Goal: Task Accomplishment & Management: Manage account settings

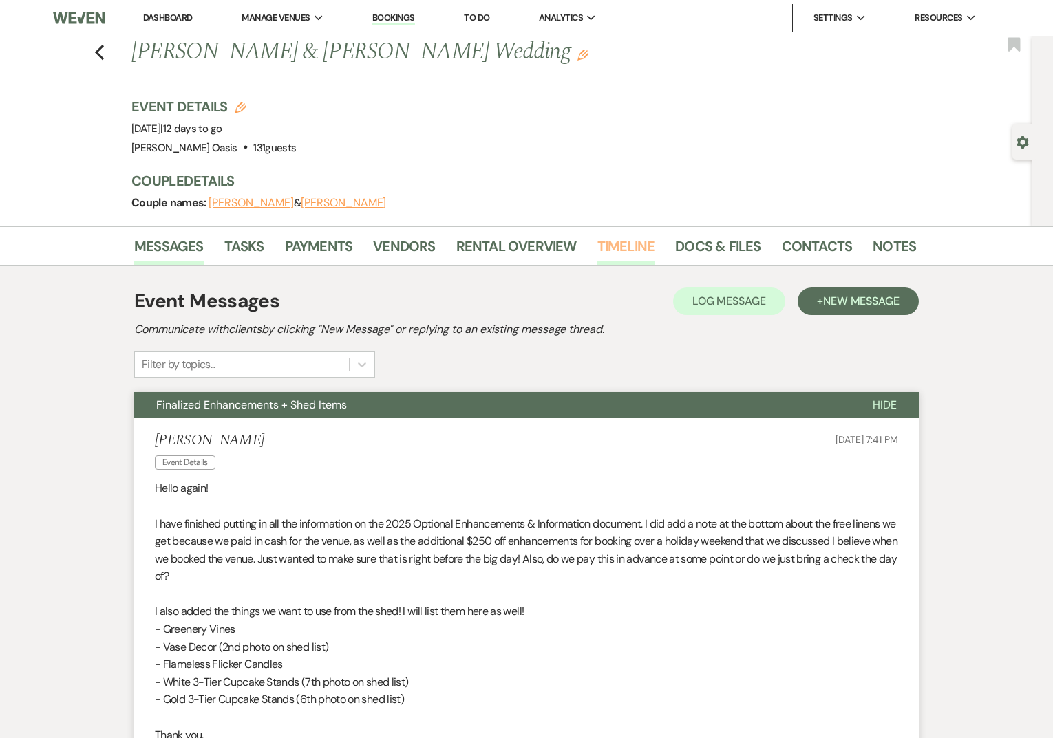
click at [605, 249] on link "Timeline" at bounding box center [626, 250] width 58 height 30
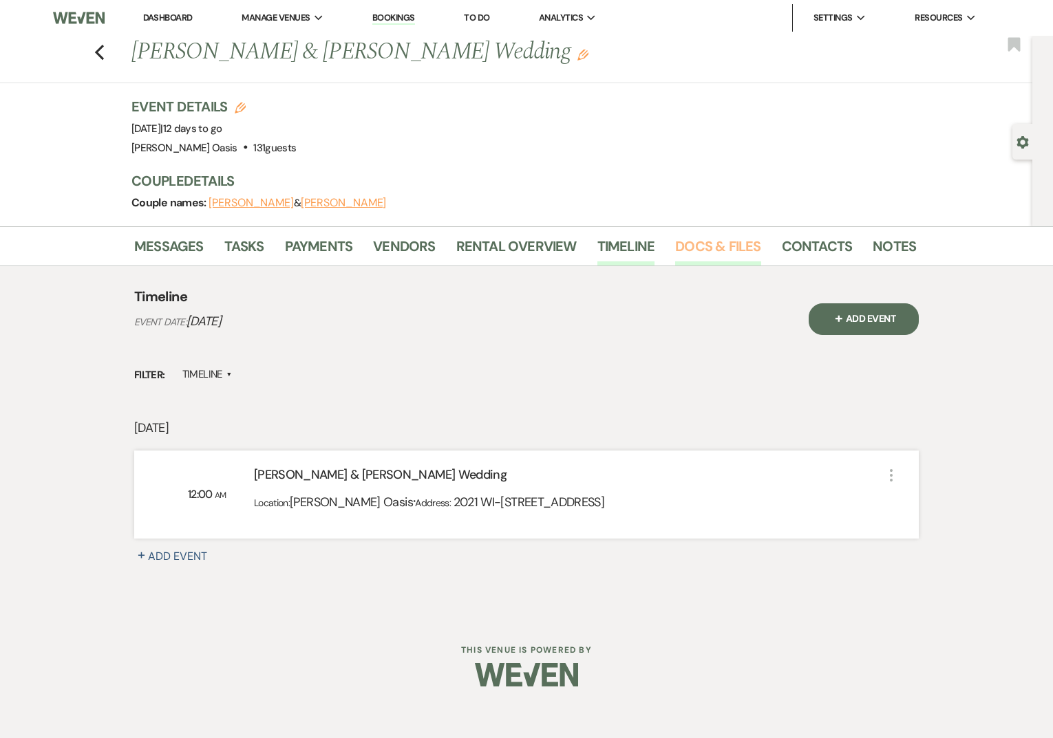
click at [727, 245] on link "Docs & Files" at bounding box center [717, 250] width 85 height 30
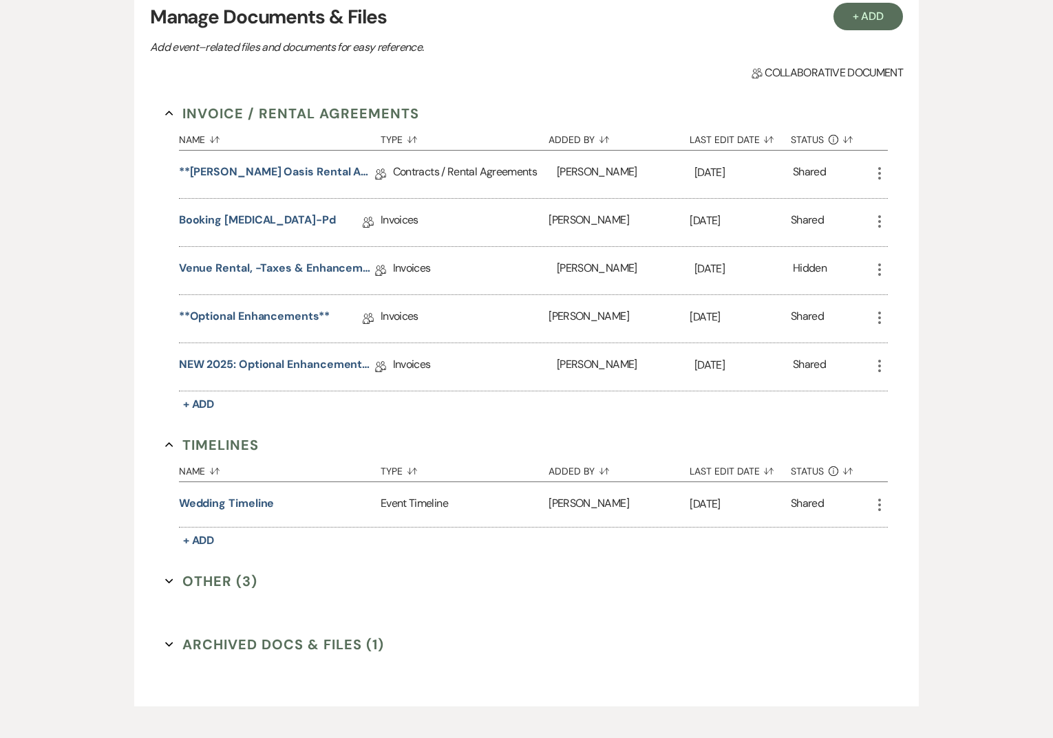
scroll to position [300, 0]
click at [268, 503] on button "Wedding Timeline" at bounding box center [227, 503] width 96 height 17
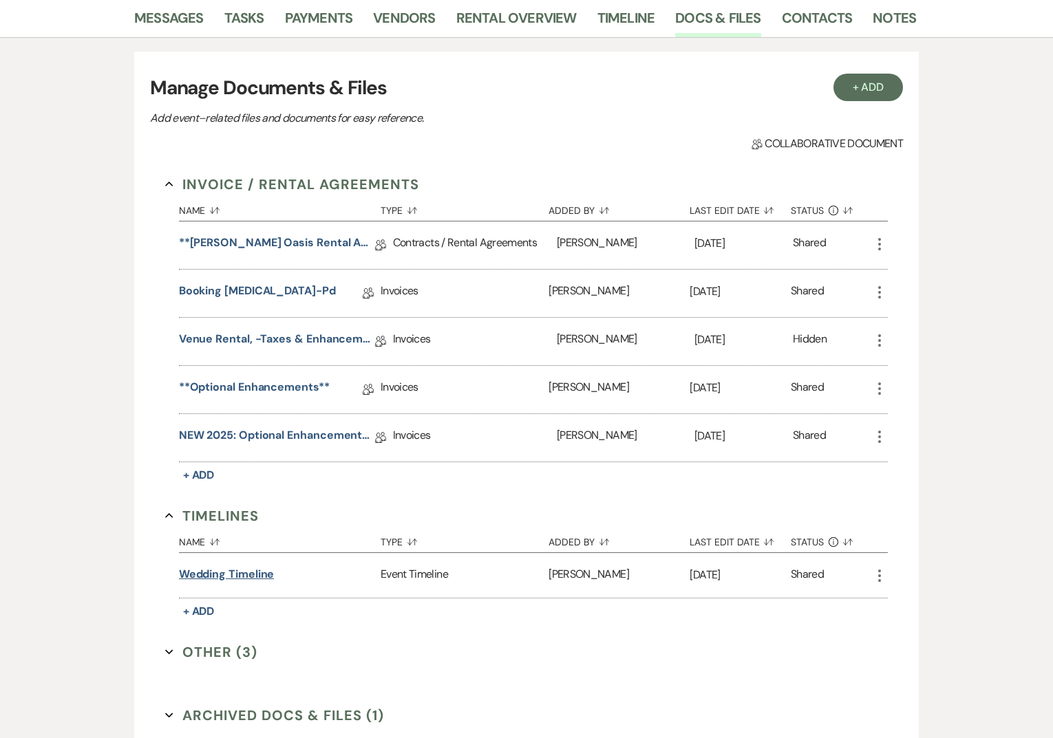
click at [222, 571] on button "Wedding Timeline" at bounding box center [227, 574] width 96 height 17
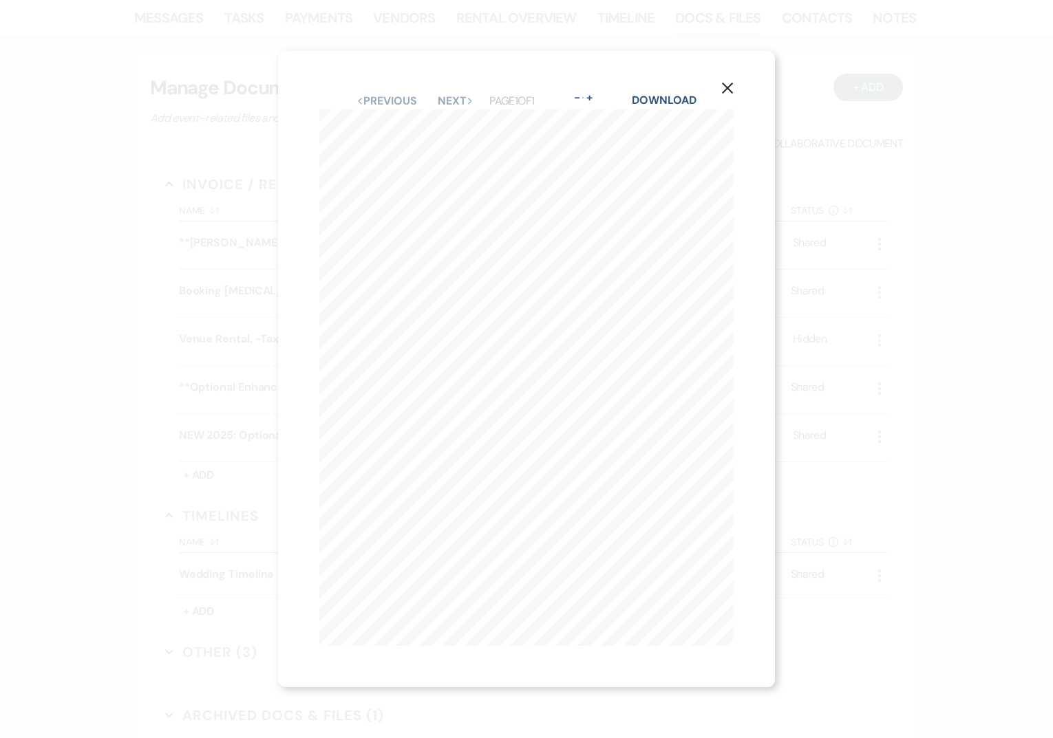
click at [731, 87] on icon "X" at bounding box center [727, 88] width 12 height 12
click at [721, 87] on icon "X" at bounding box center [727, 88] width 12 height 12
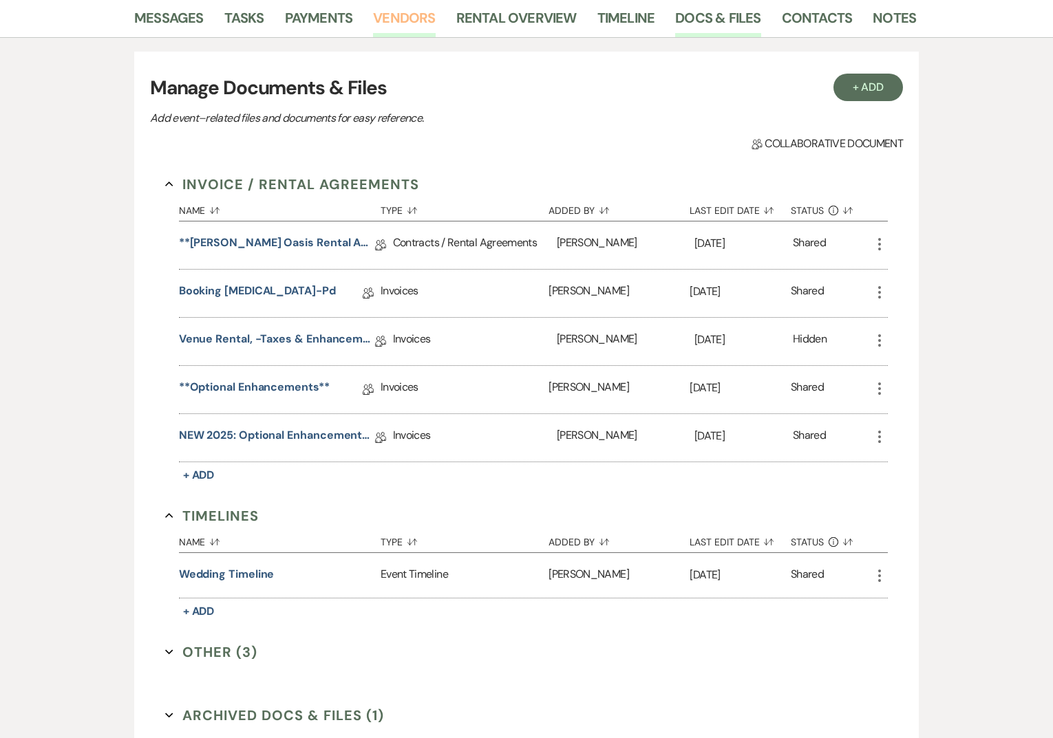
click at [403, 15] on link "Vendors" at bounding box center [404, 22] width 62 height 30
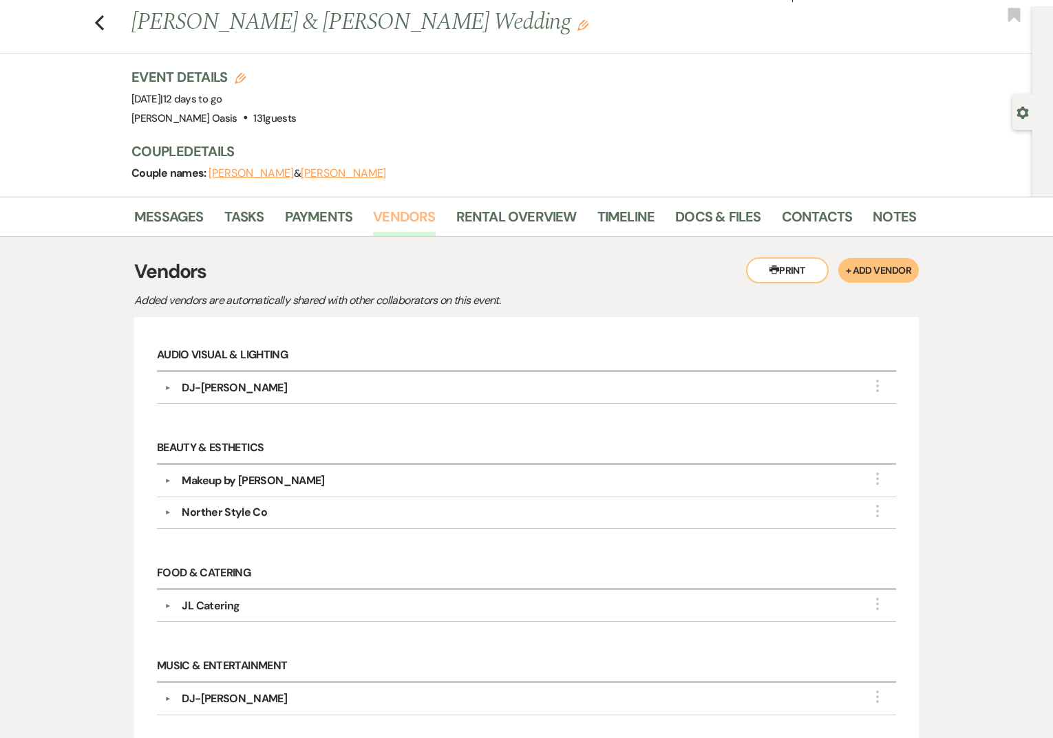
scroll to position [16, 0]
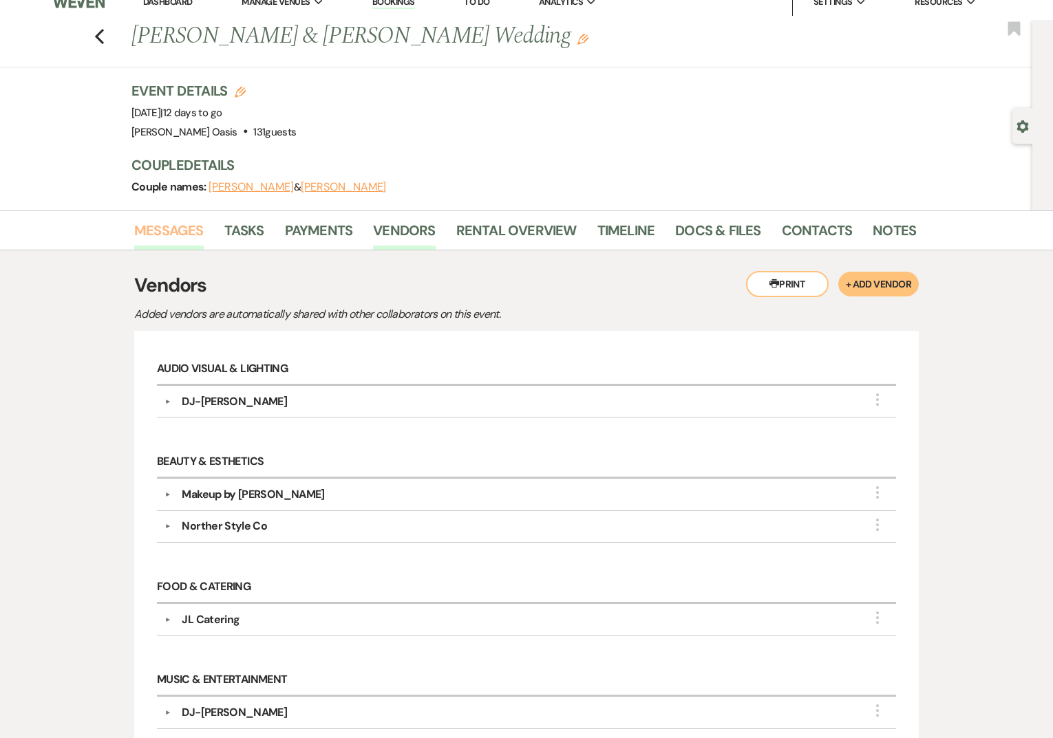
click at [185, 239] on link "Messages" at bounding box center [168, 234] width 69 height 30
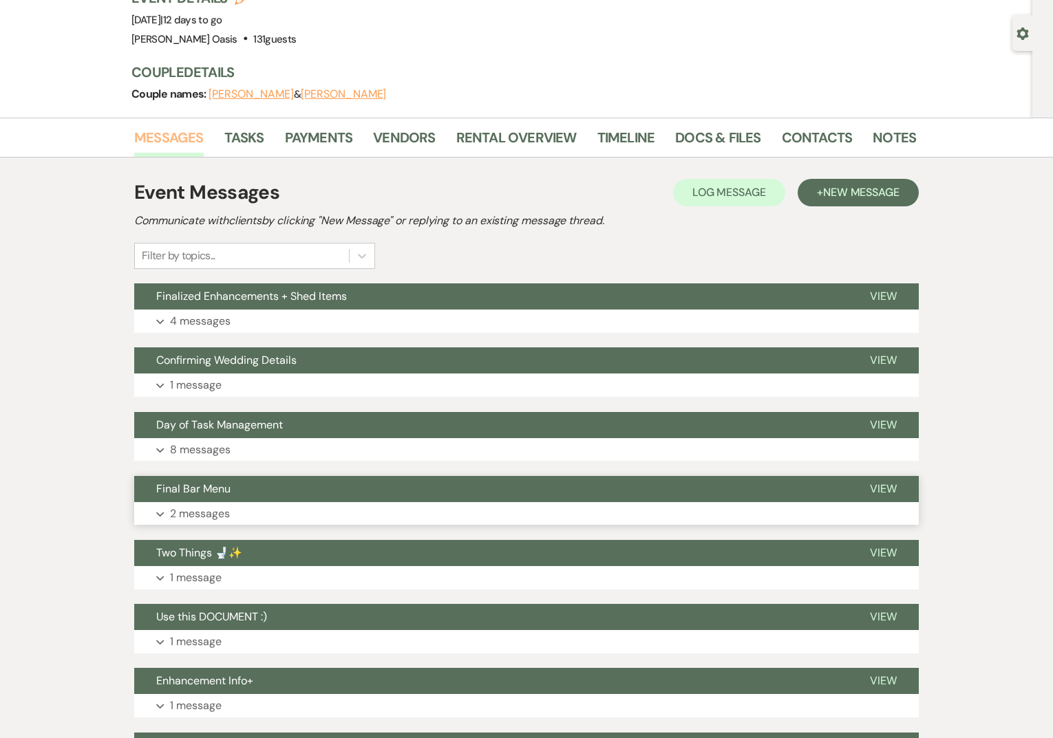
scroll to position [99, 0]
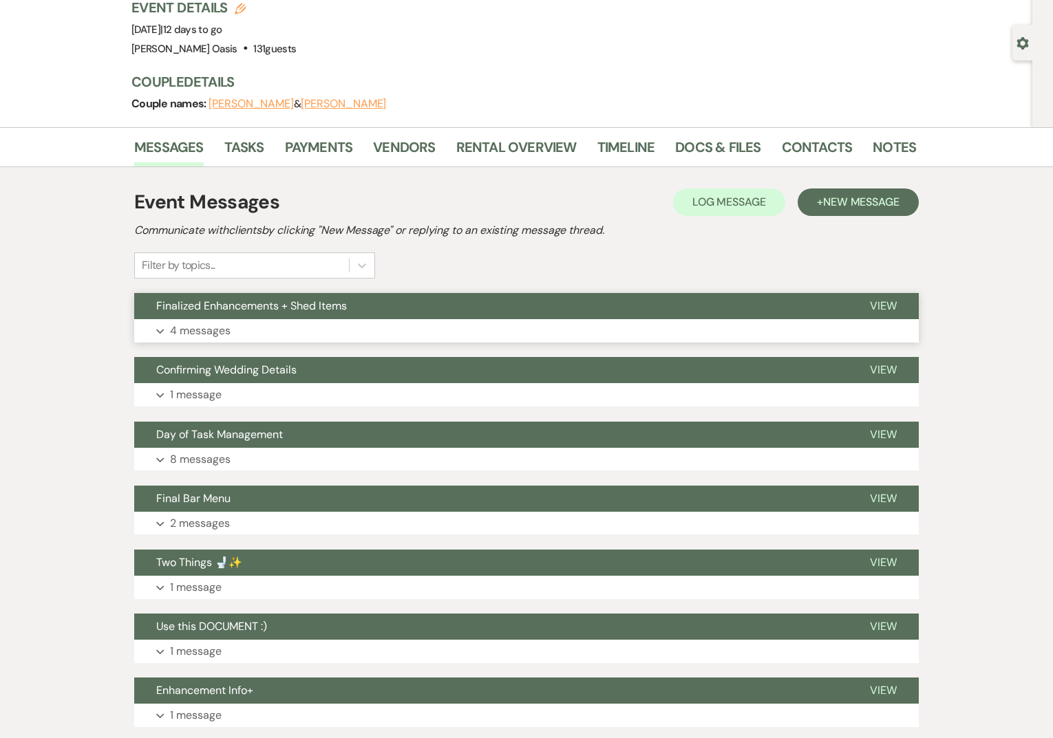
click at [299, 322] on button "Expand 4 messages" at bounding box center [526, 330] width 784 height 23
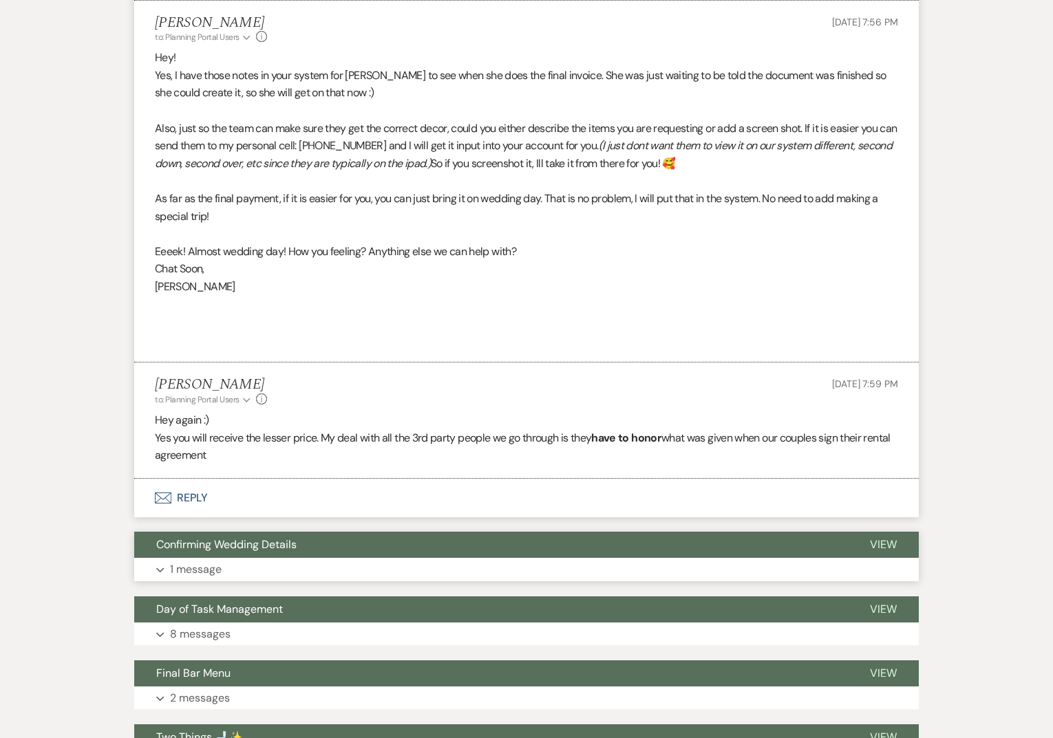
click at [259, 557] on button "Confirming Wedding Details" at bounding box center [491, 545] width 714 height 26
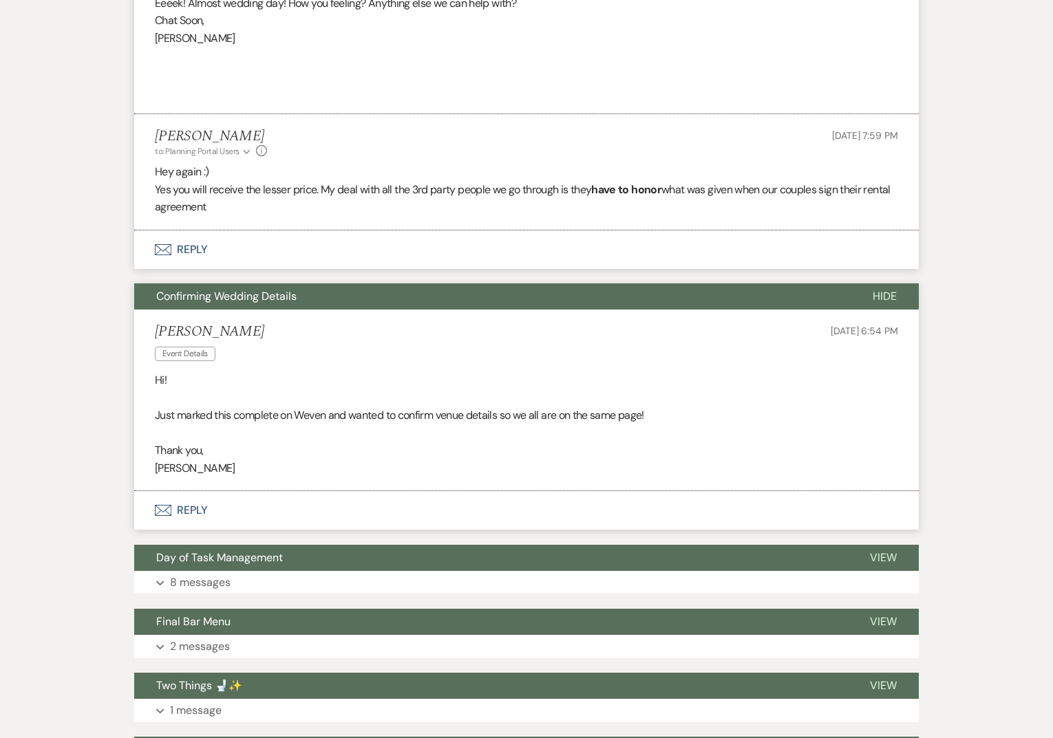
click at [241, 504] on button "Envelope Reply" at bounding box center [526, 510] width 784 height 39
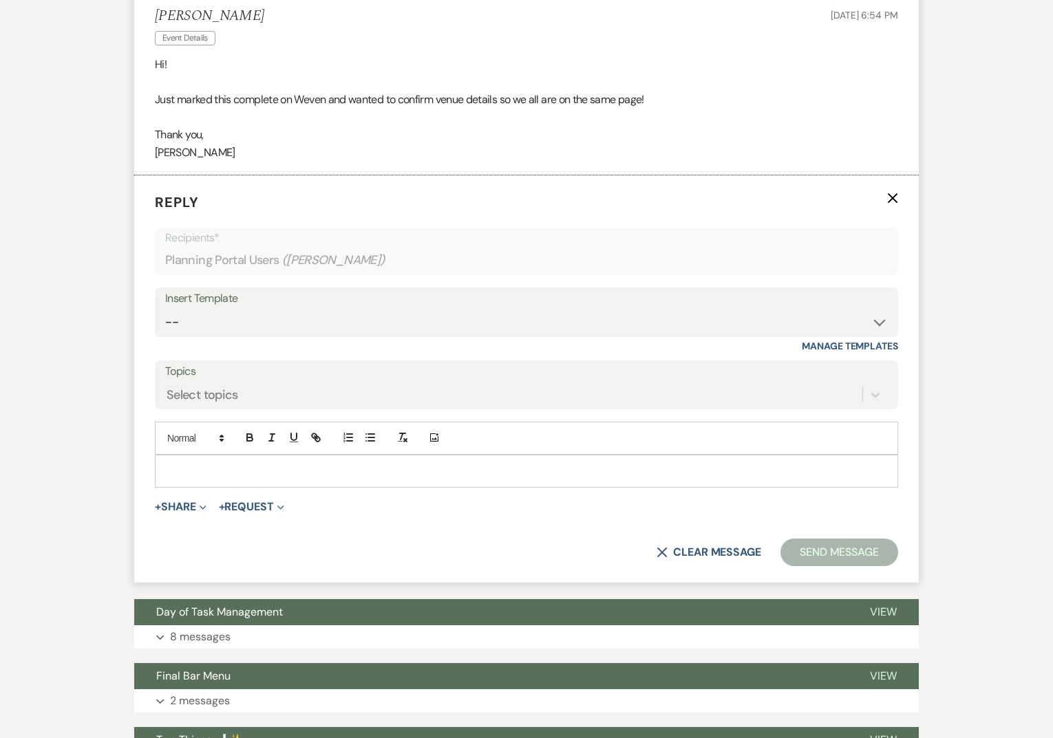
scroll to position [1577, 0]
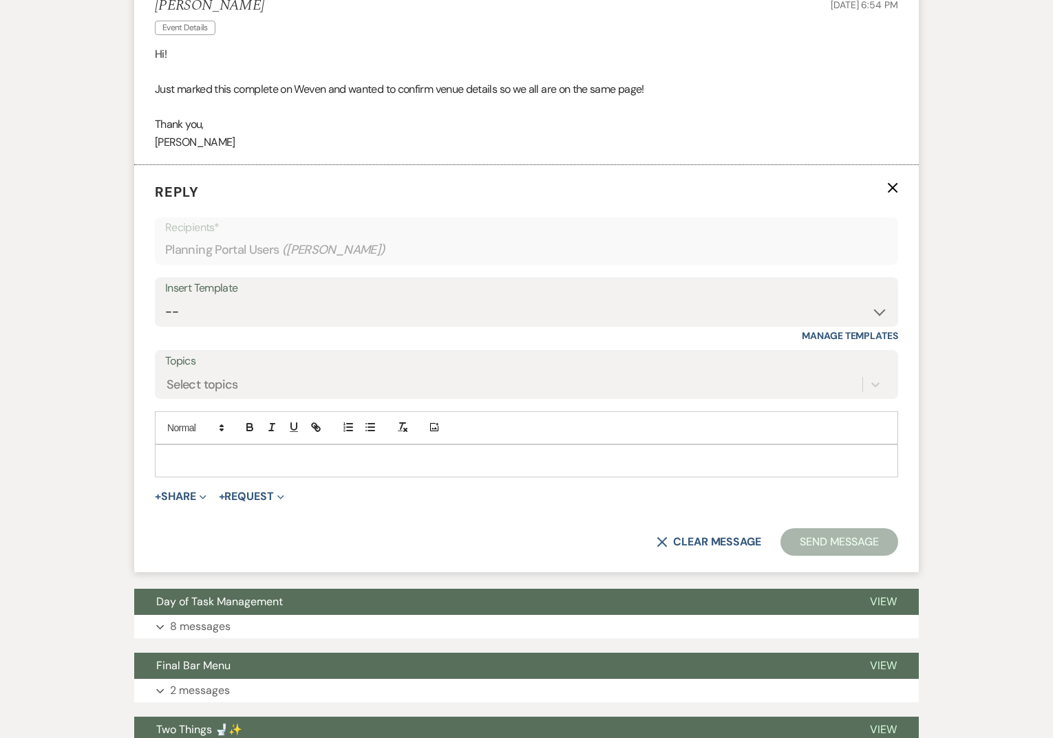
click at [220, 455] on p at bounding box center [526, 460] width 721 height 15
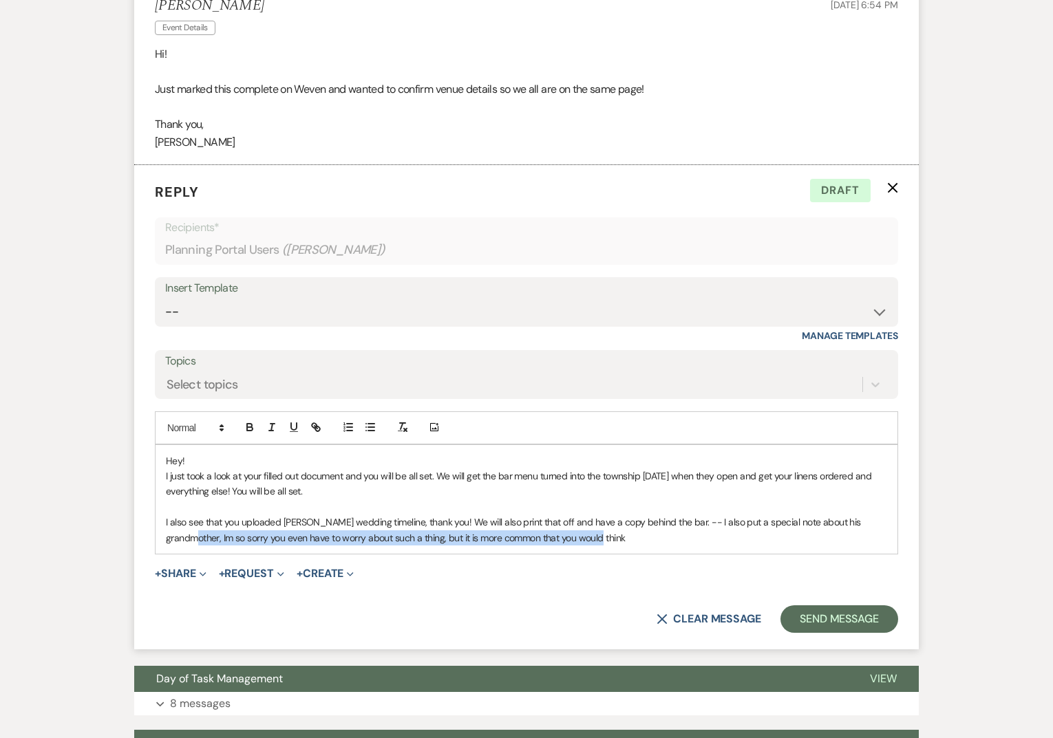
drag, startPoint x: 875, startPoint y: 520, endPoint x: 877, endPoint y: 549, distance: 28.9
click at [877, 549] on div "Hey! I just took a look at your filled out document and you will be all set. We…" at bounding box center [527, 499] width 742 height 109
click at [270, 428] on icon "button" at bounding box center [272, 427] width 12 height 12
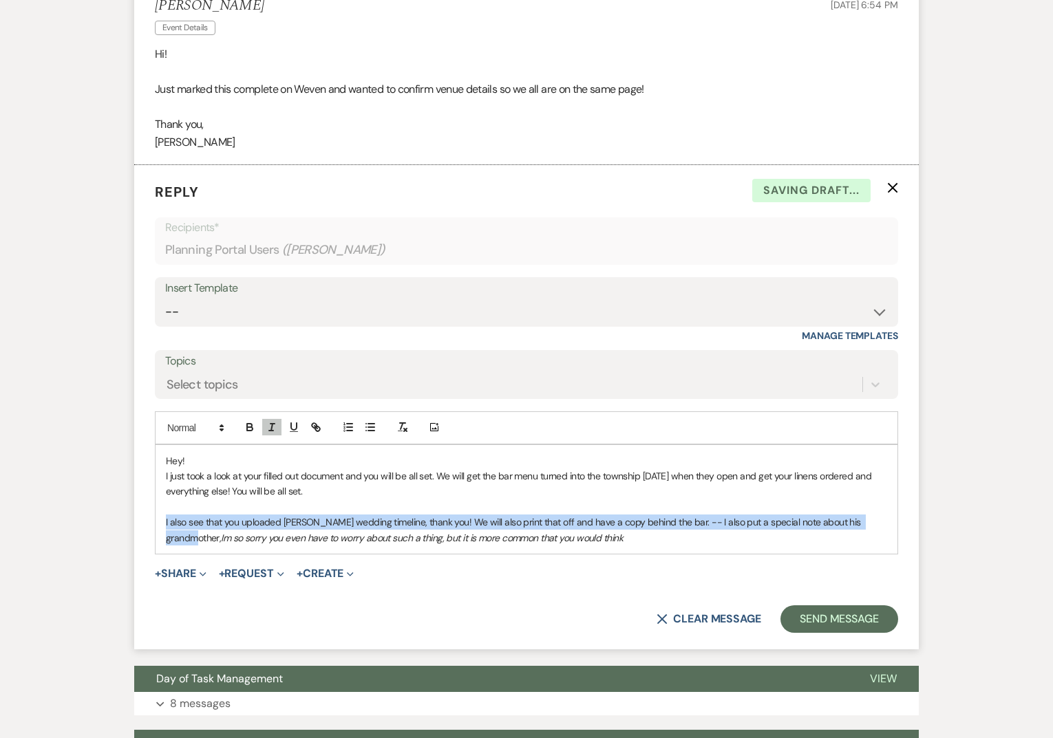
click at [652, 544] on p "I also see that you uploaded Ashleys wedding timeline, thank you! We will also …" at bounding box center [526, 530] width 721 height 31
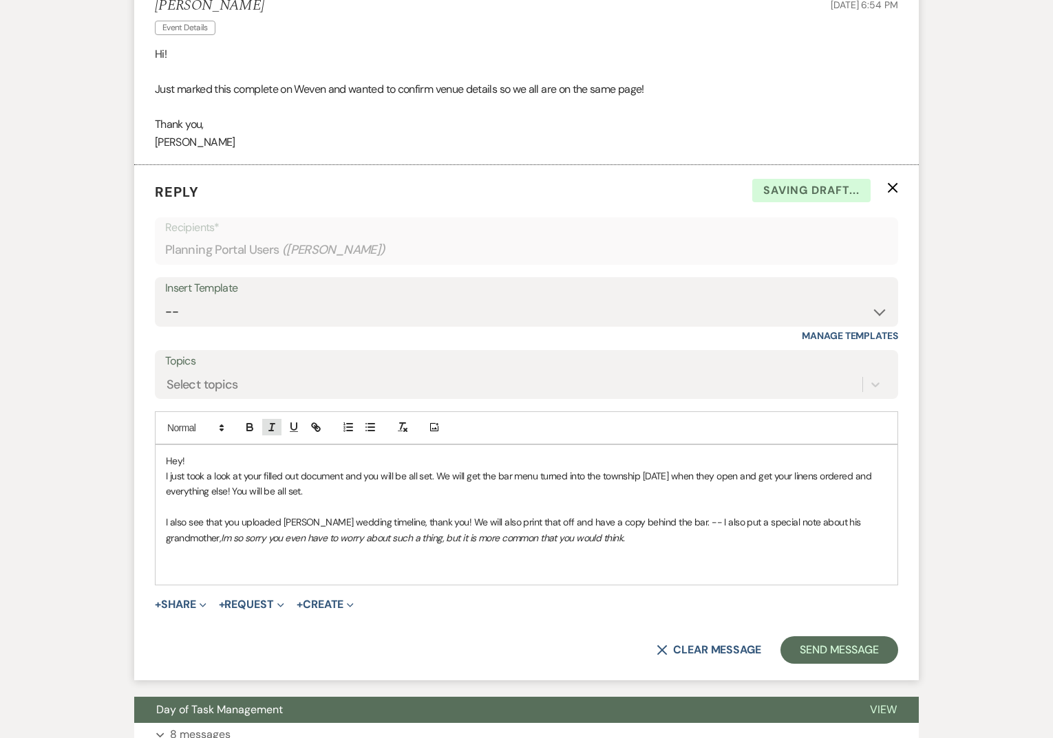
click at [268, 427] on icon "button" at bounding box center [272, 427] width 12 height 12
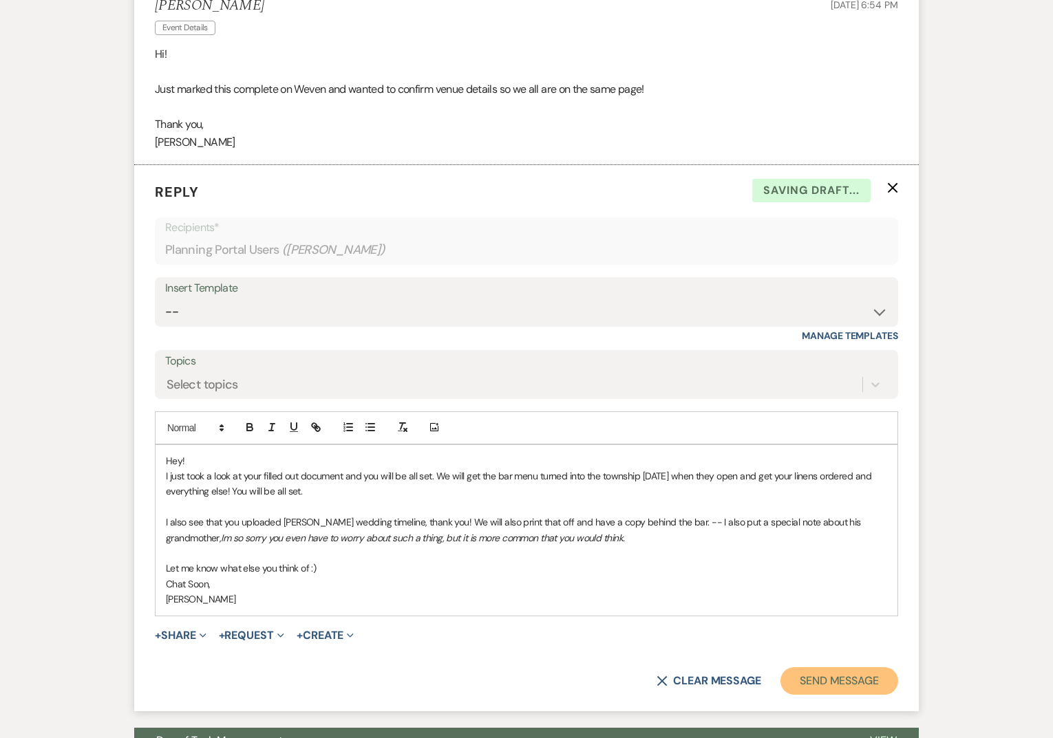
click at [842, 683] on button "Send Message" at bounding box center [839, 681] width 118 height 28
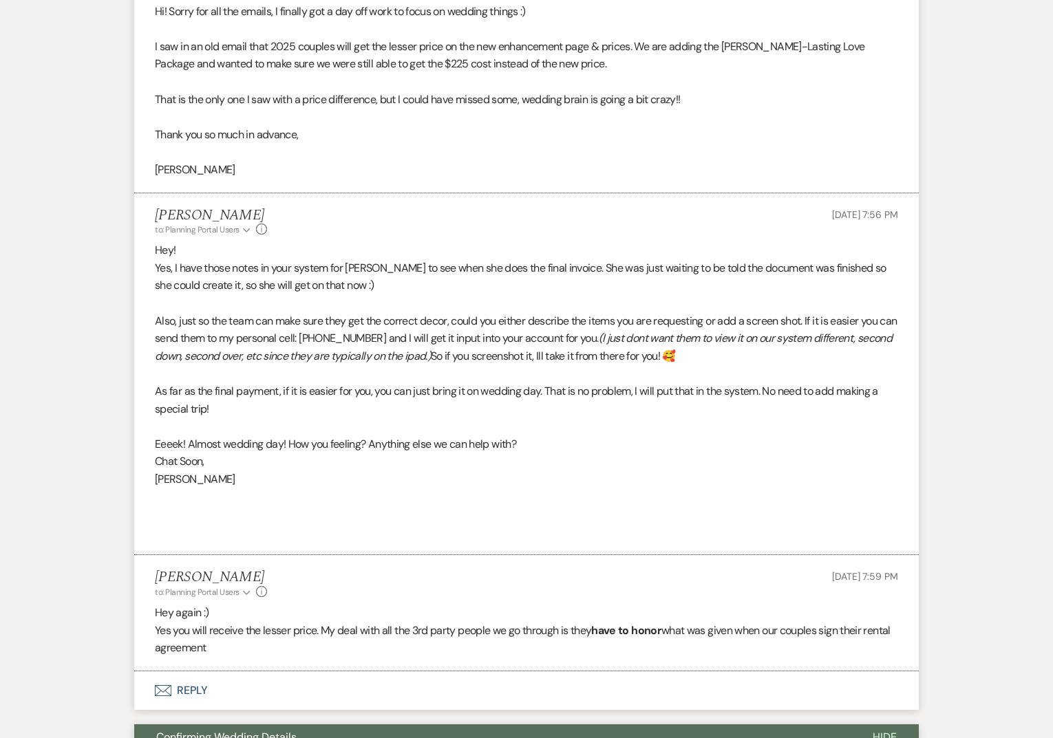
scroll to position [0, 0]
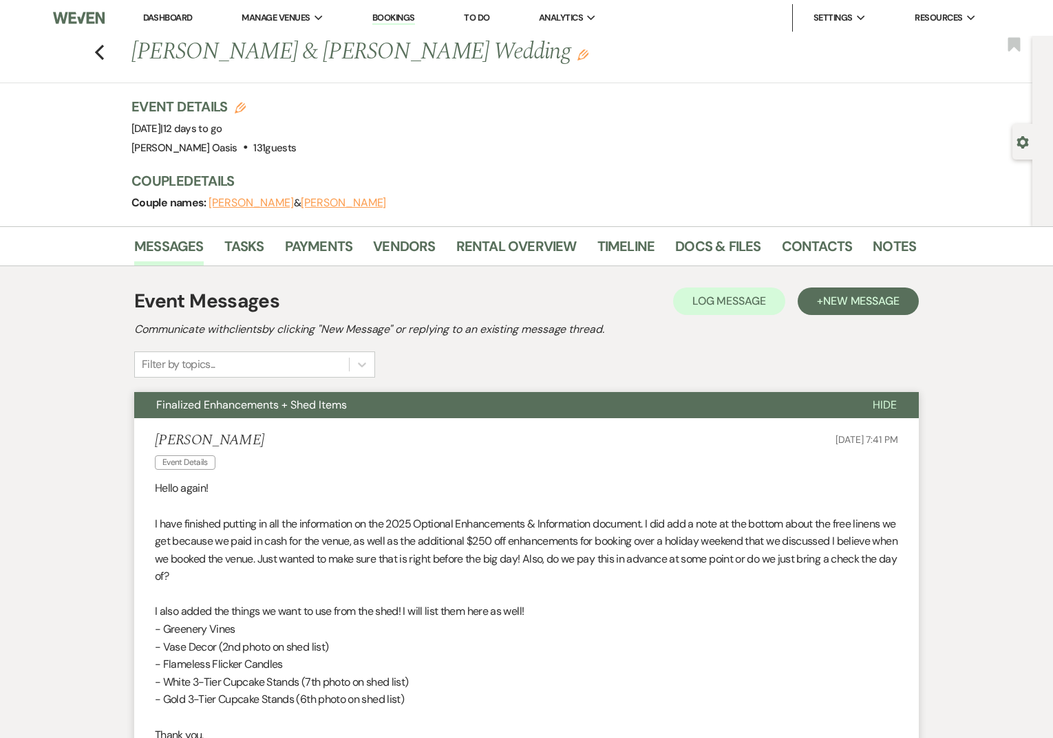
click at [174, 10] on li "Dashboard" at bounding box center [167, 18] width 63 height 28
click at [174, 12] on link "Dashboard" at bounding box center [168, 18] width 50 height 12
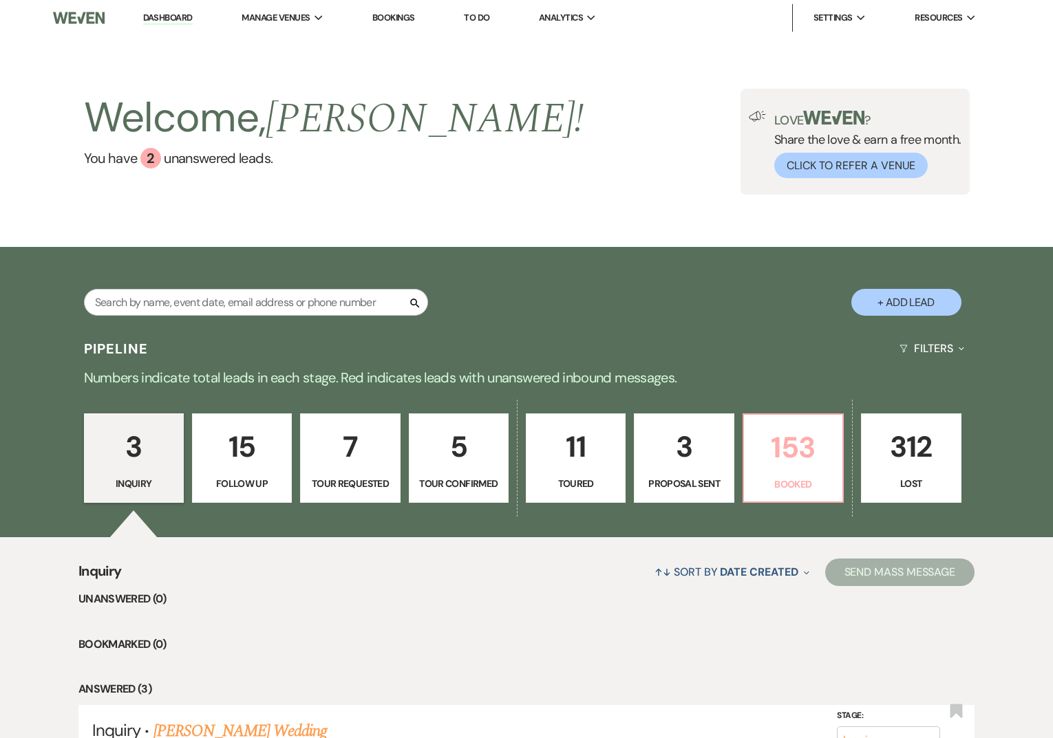
click at [789, 486] on p "Booked" at bounding box center [793, 484] width 82 height 15
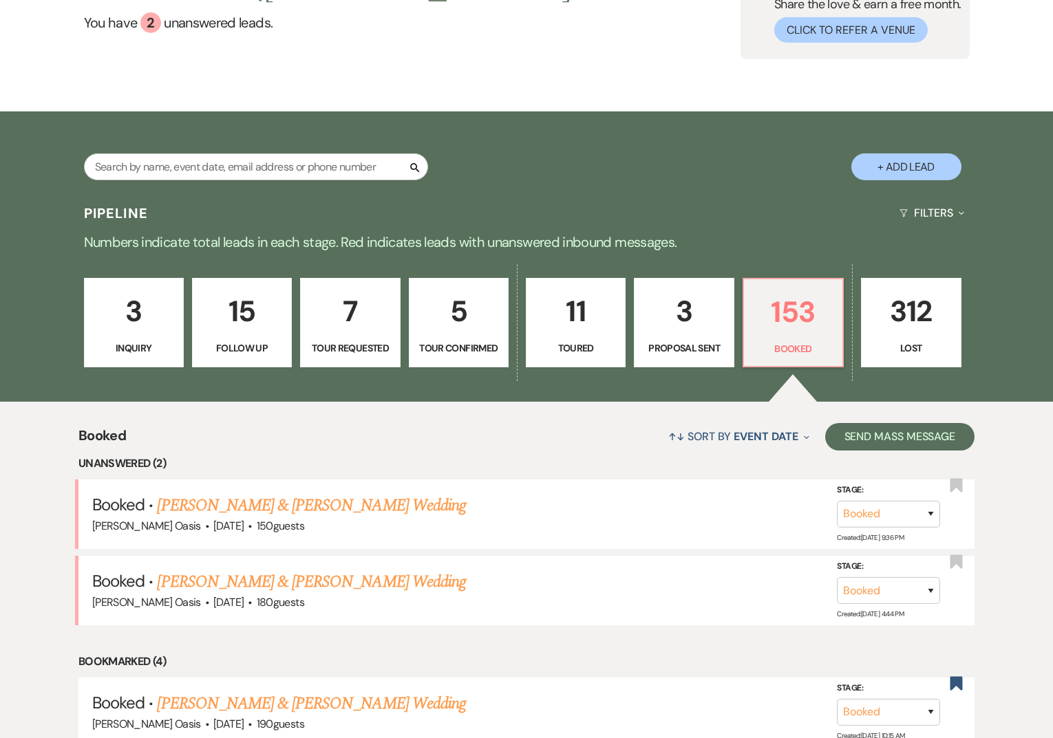
scroll to position [133, 0]
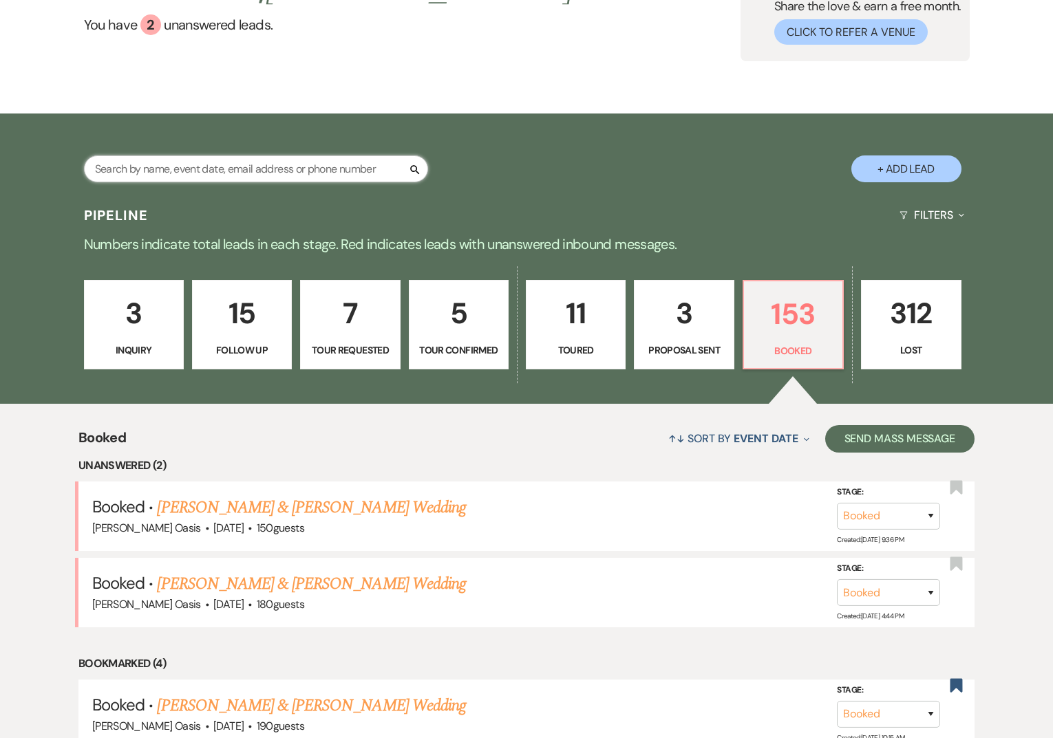
click at [198, 175] on input "text" at bounding box center [256, 169] width 344 height 27
type input "[PERSON_NAME]"
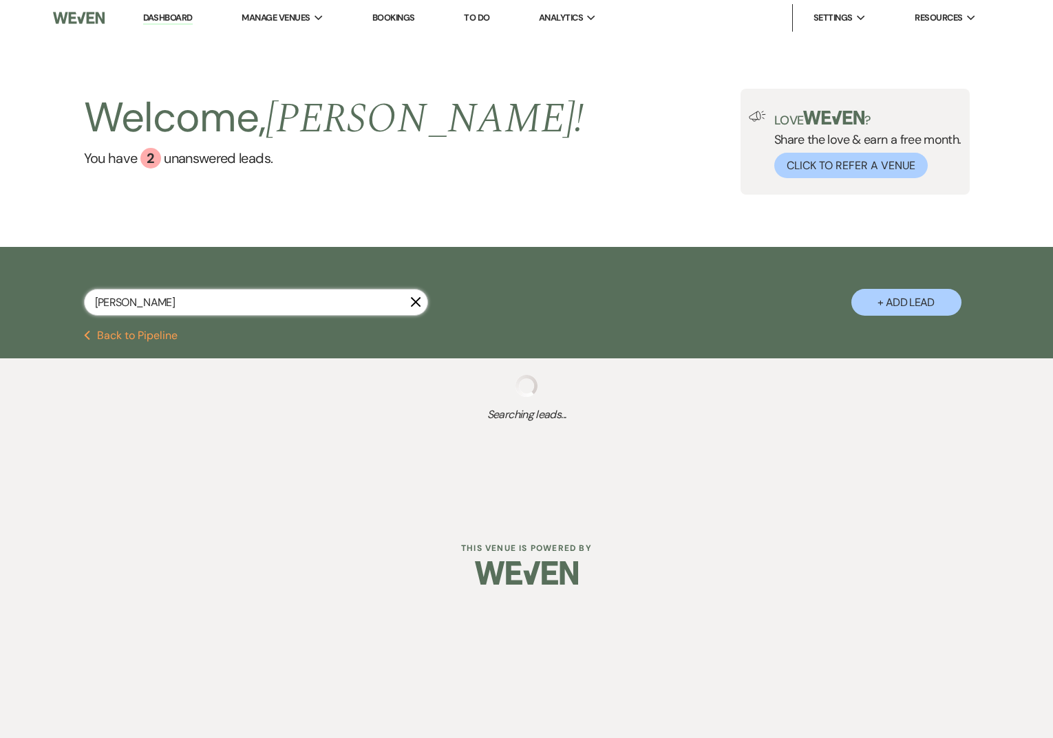
select select "8"
select select "5"
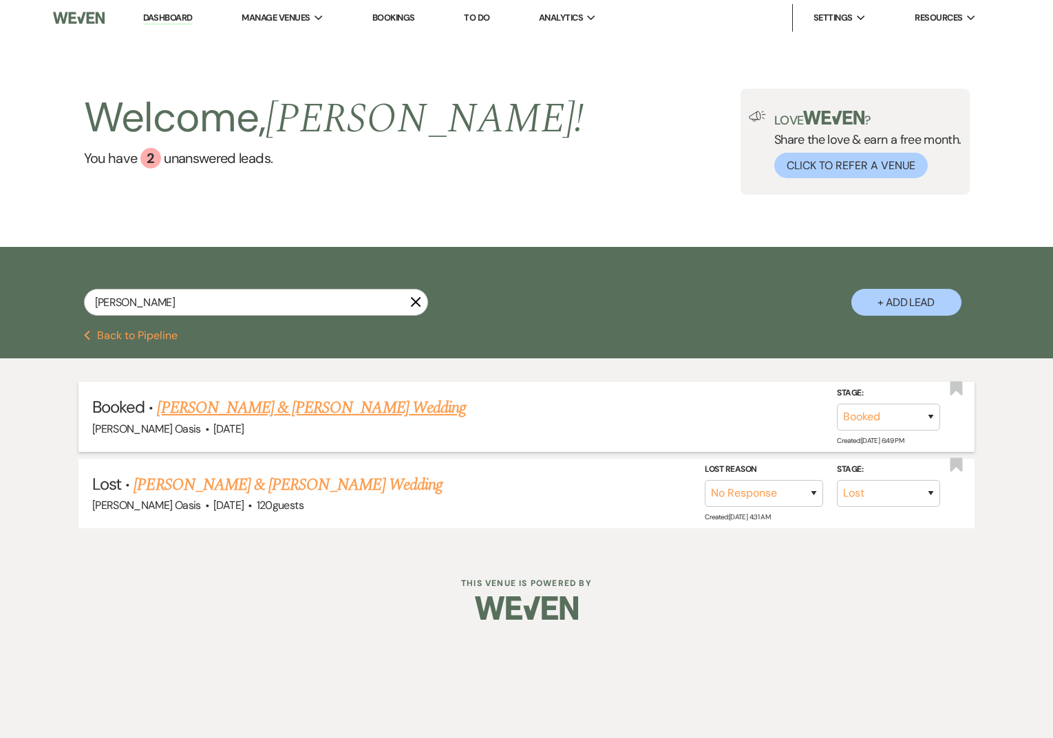
click at [229, 390] on li "Booked · Erika Coons & Carson Tembrock's Wedding Oehme Oasis · Aug 22, 2025 Sta…" at bounding box center [526, 416] width 896 height 69
click at [190, 408] on link "Erika Coons & Carson Tembrock's Wedding" at bounding box center [311, 408] width 308 height 25
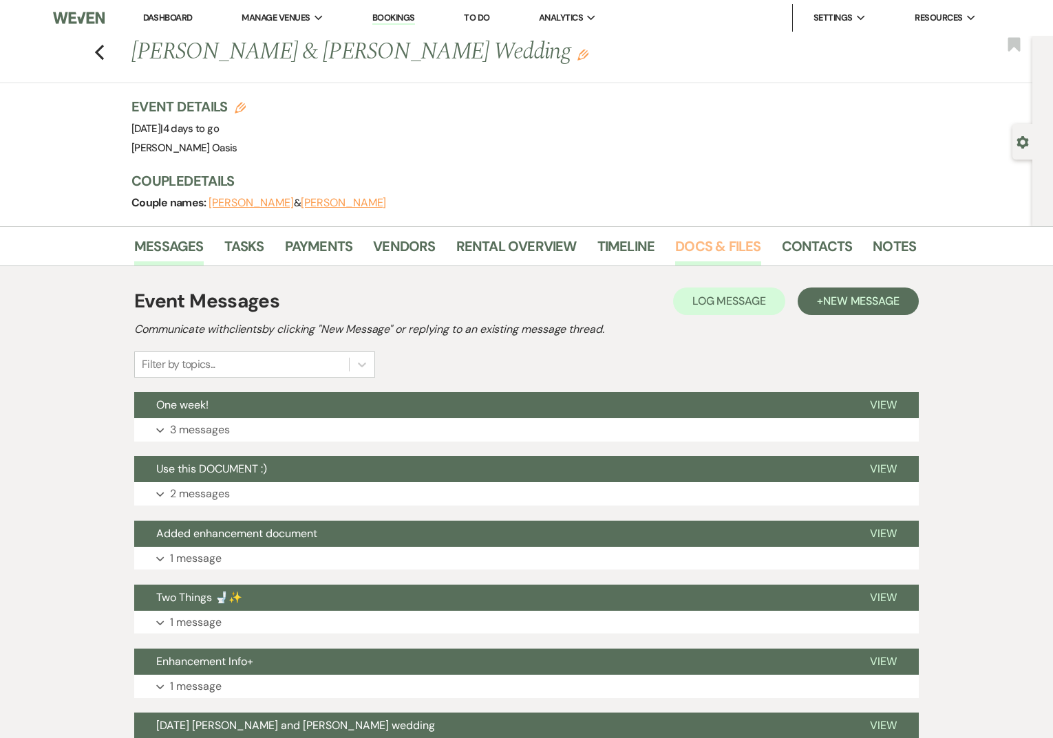
click at [722, 250] on link "Docs & Files" at bounding box center [717, 250] width 85 height 30
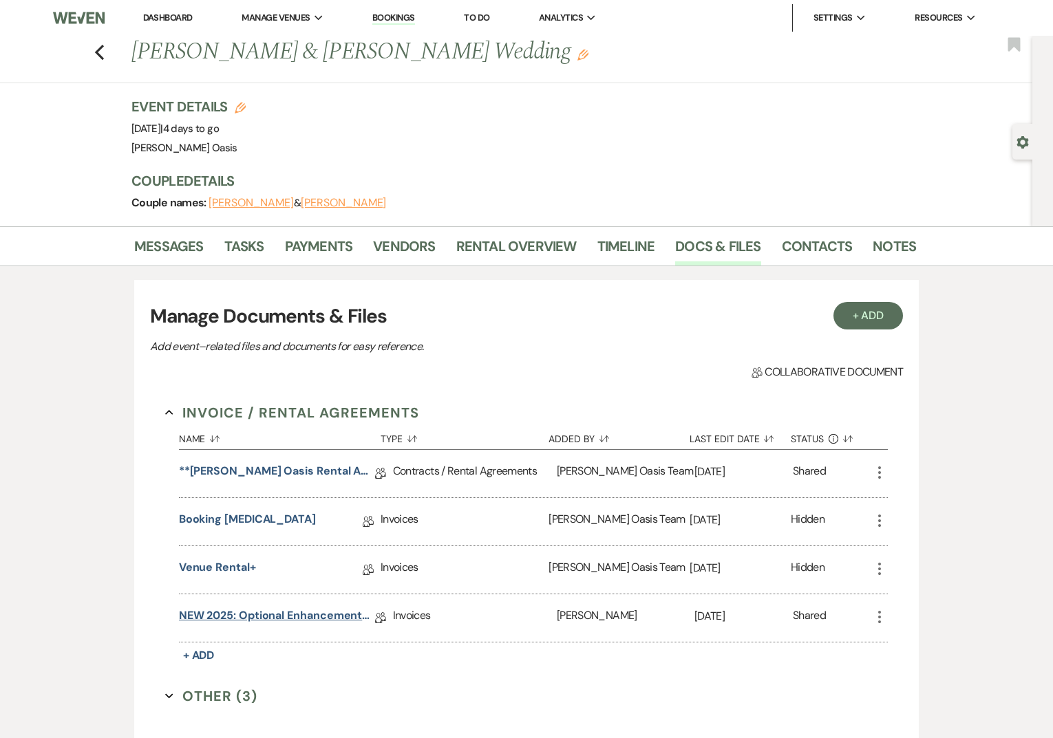
click at [309, 614] on link "NEW 2025: Optional Enhancements + Information" at bounding box center [277, 618] width 196 height 21
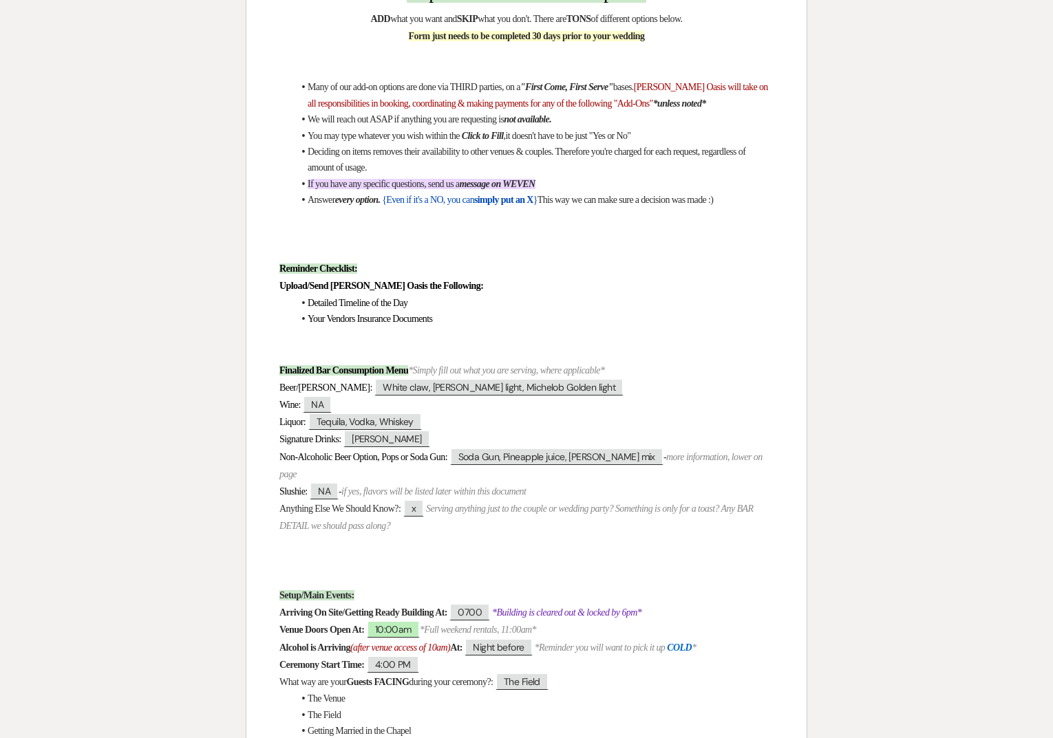
scroll to position [353, 0]
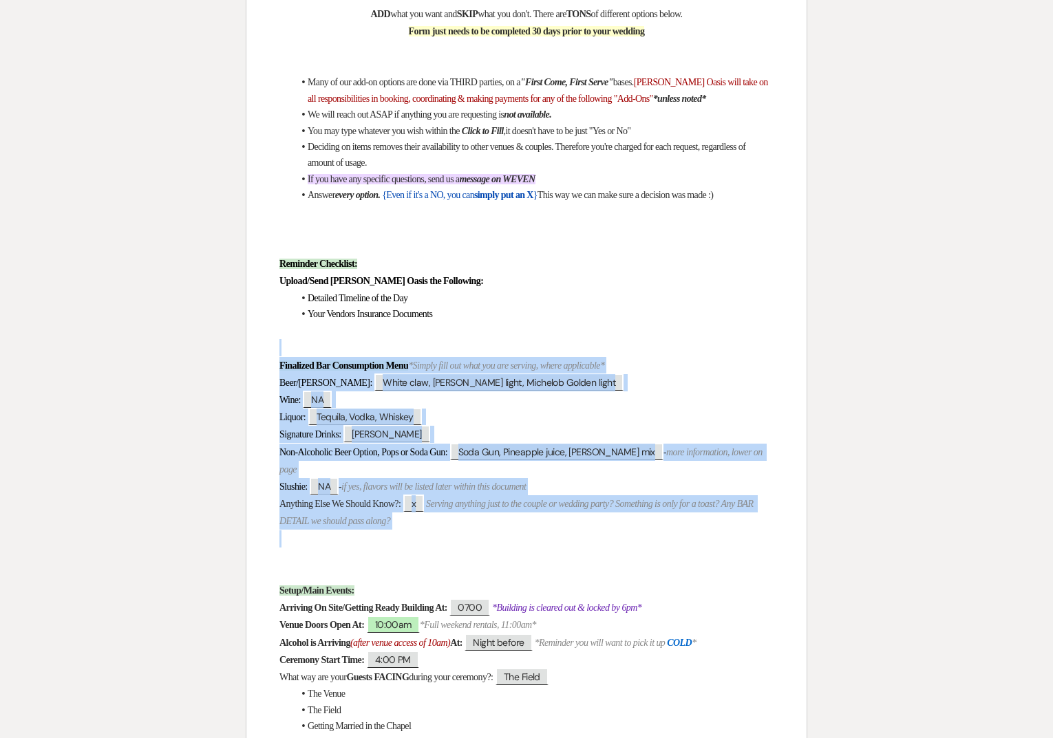
drag, startPoint x: 479, startPoint y: 531, endPoint x: 249, endPoint y: 342, distance: 297.7
copy div "Finalized Bar Consumption Menu *Simply fill out what you are serving, where app…"
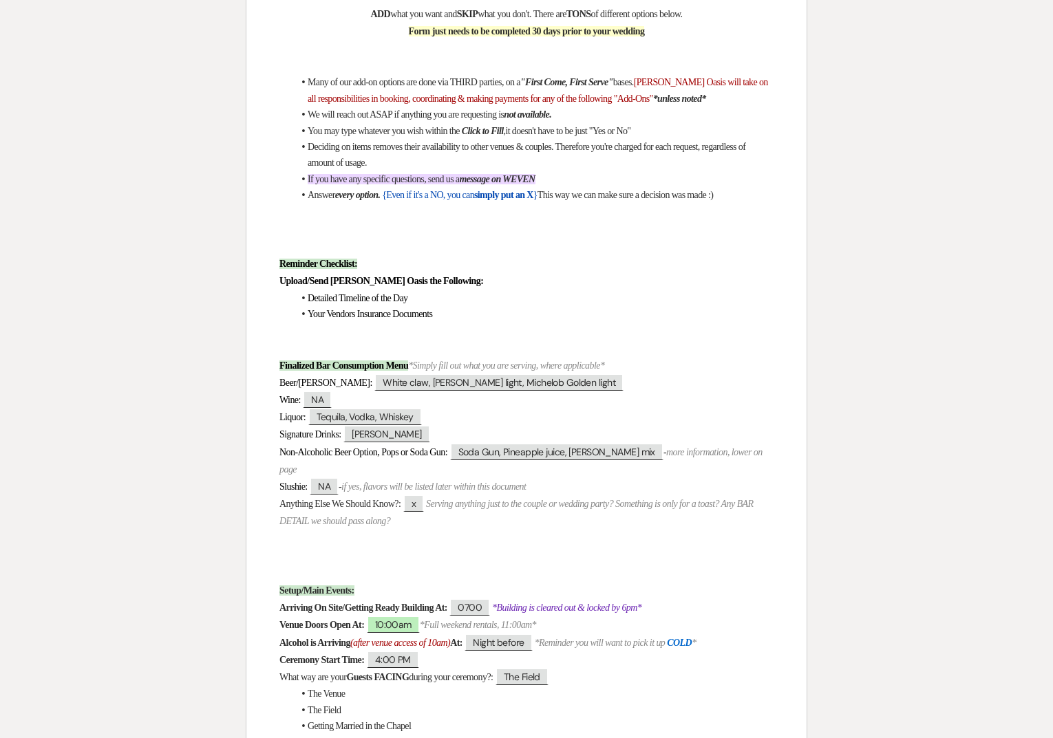
click at [352, 570] on p at bounding box center [526, 573] width 494 height 17
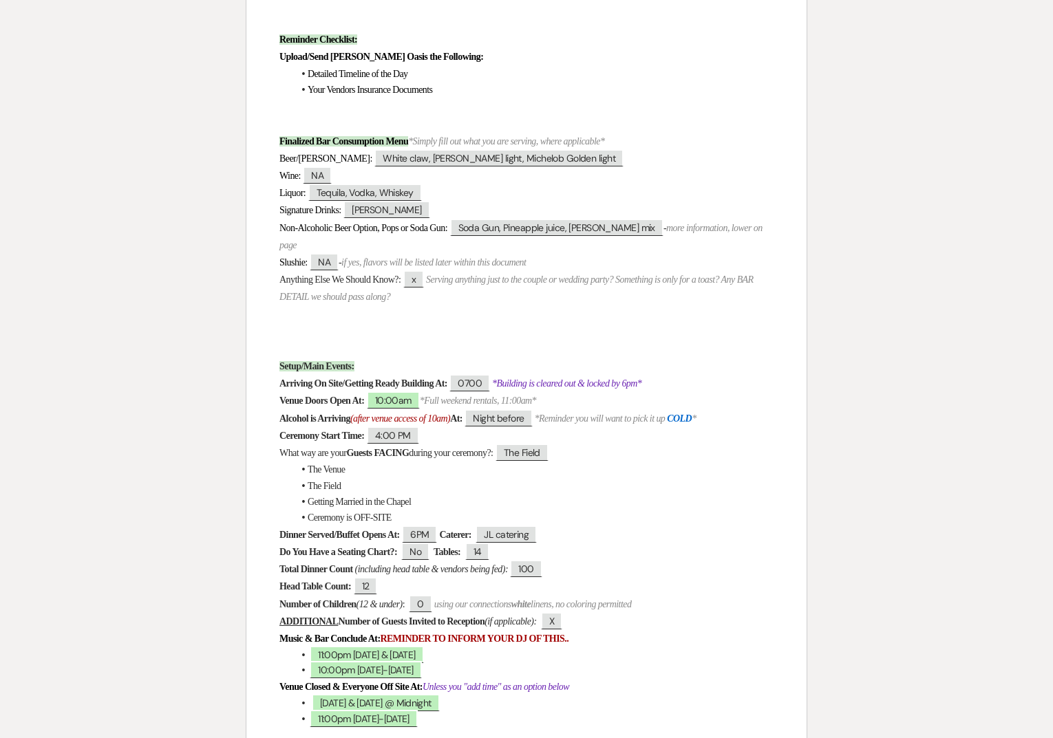
scroll to position [580, 0]
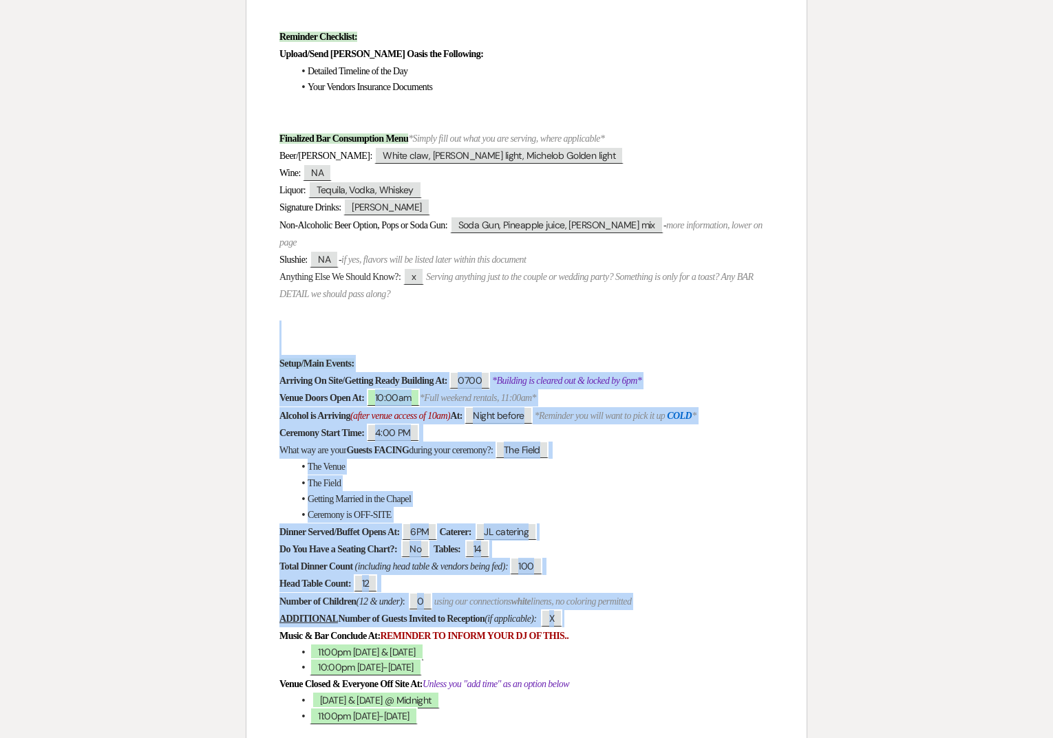
drag, startPoint x: 626, startPoint y: 627, endPoint x: 220, endPoint y: 321, distance: 508.5
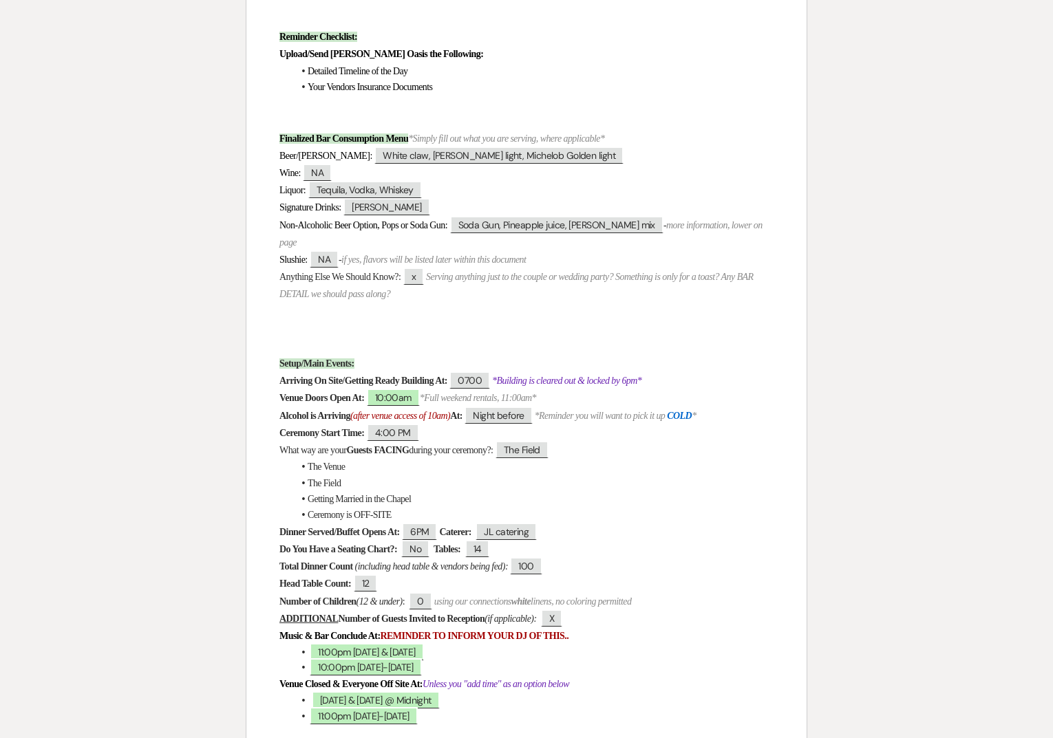
click at [659, 506] on li "Getting Married in the Chapel" at bounding box center [533, 499] width 480 height 16
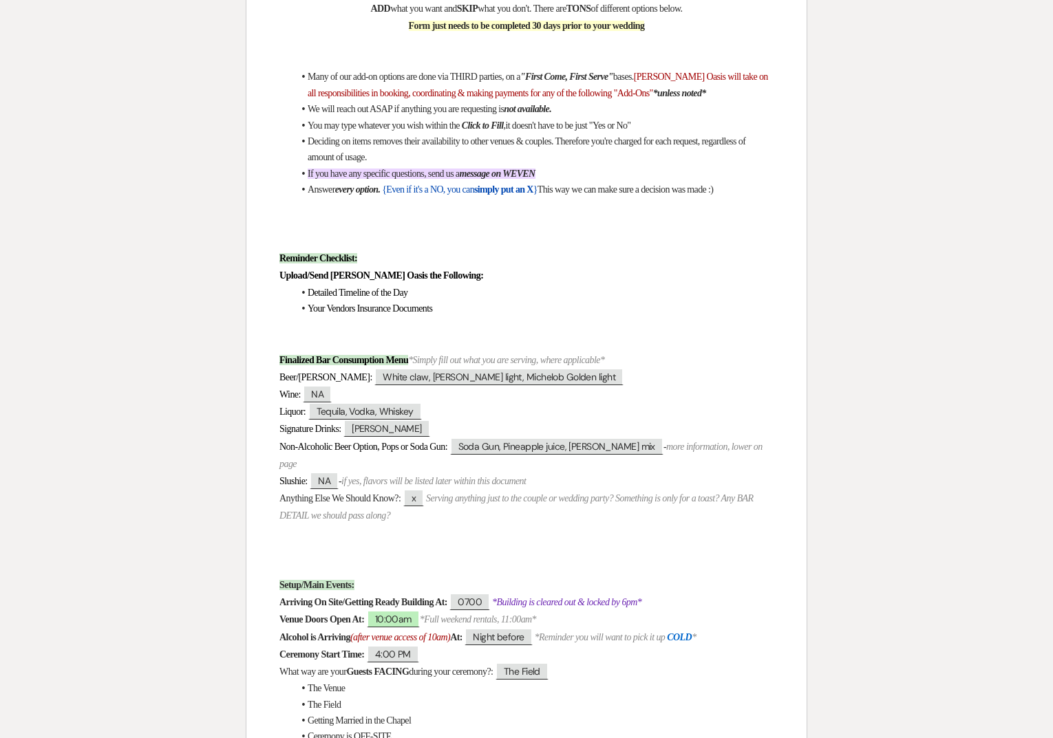
scroll to position [0, 0]
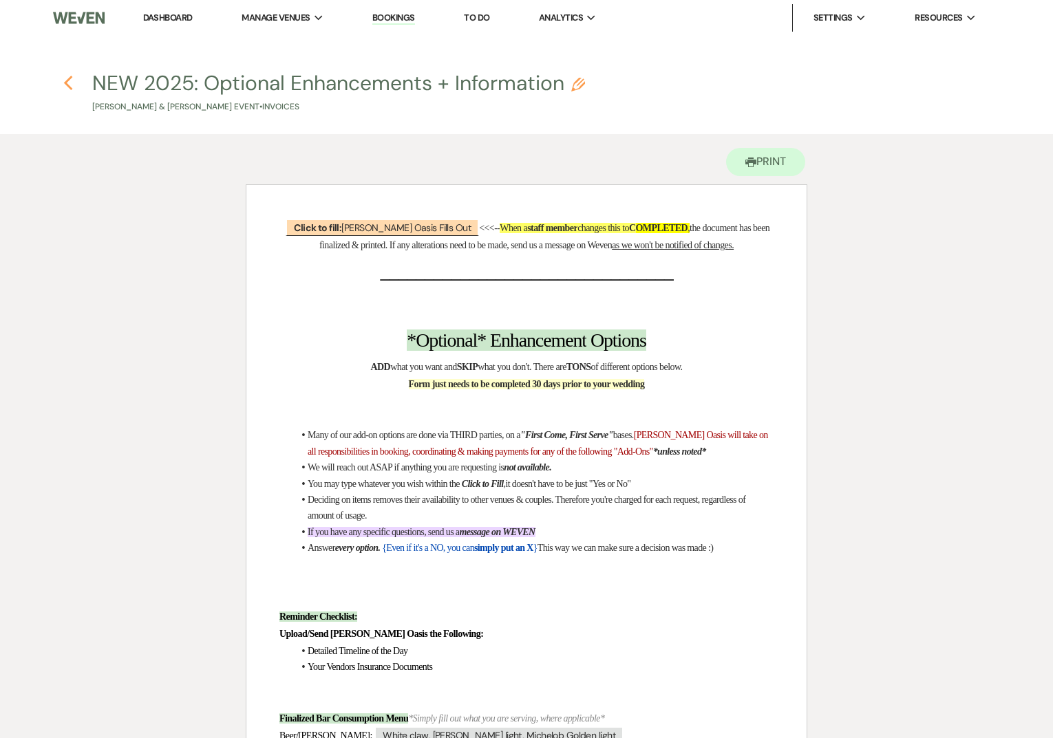
click at [65, 84] on use "button" at bounding box center [67, 83] width 9 height 15
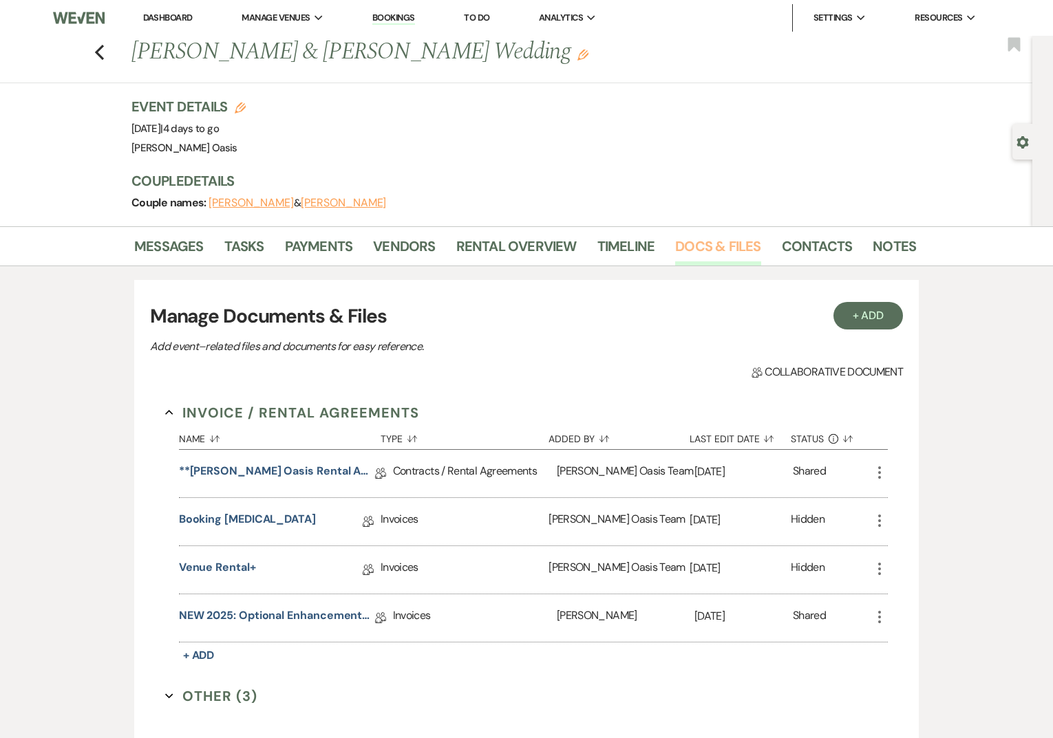
click at [735, 243] on link "Docs & Files" at bounding box center [717, 250] width 85 height 30
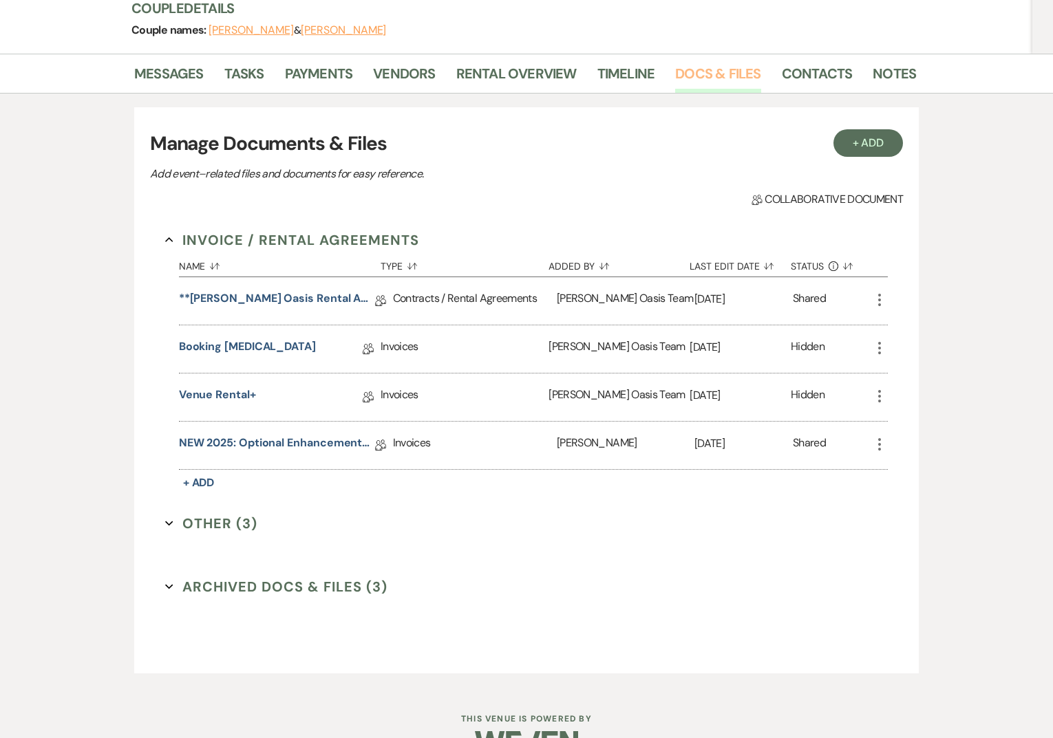
scroll to position [210, 0]
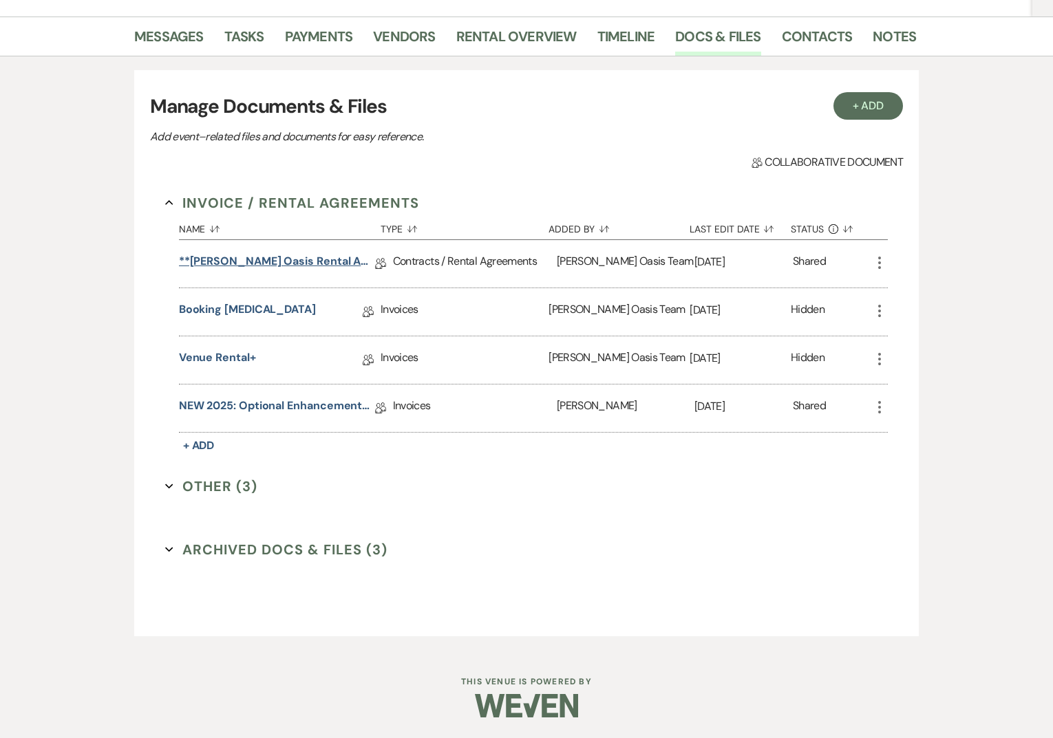
click at [238, 255] on link "**Oehme Oasis Rental Agreement**" at bounding box center [277, 263] width 196 height 21
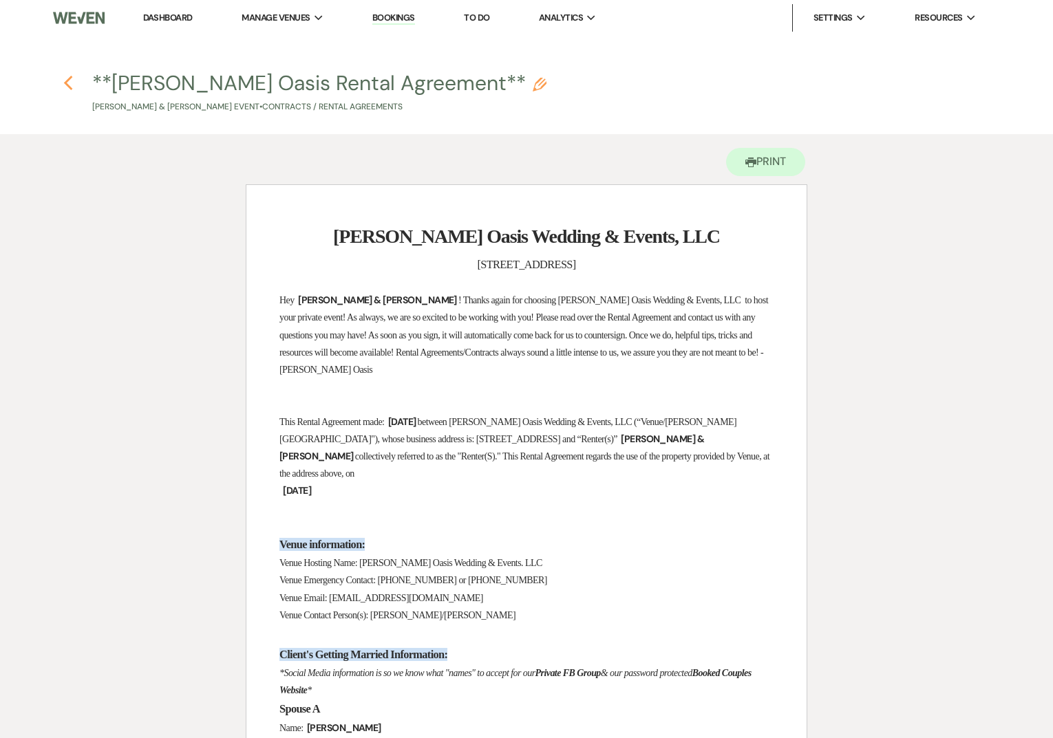
click at [69, 80] on use "button" at bounding box center [67, 83] width 9 height 15
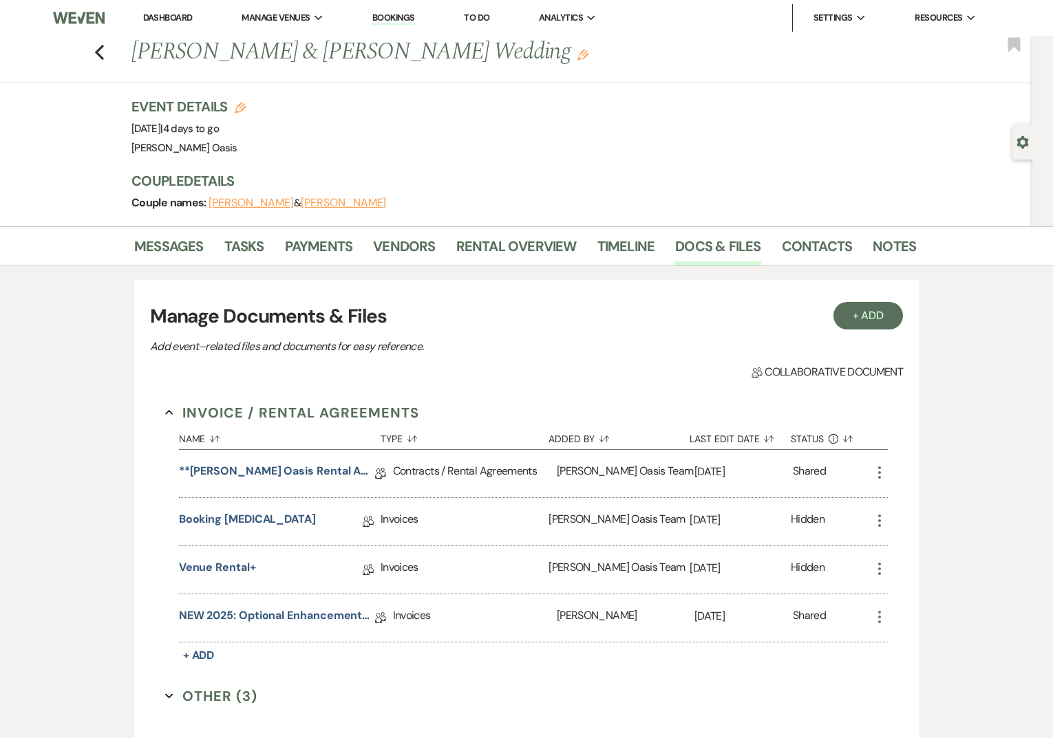
scroll to position [210, 0]
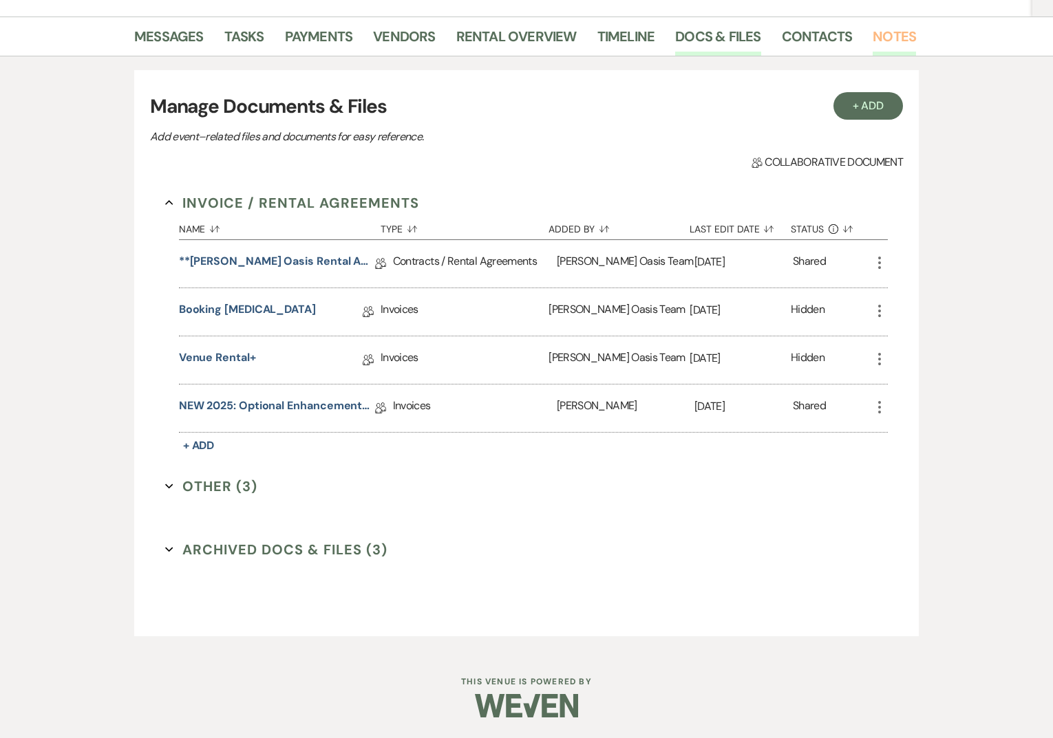
click at [875, 47] on link "Notes" at bounding box center [893, 40] width 43 height 30
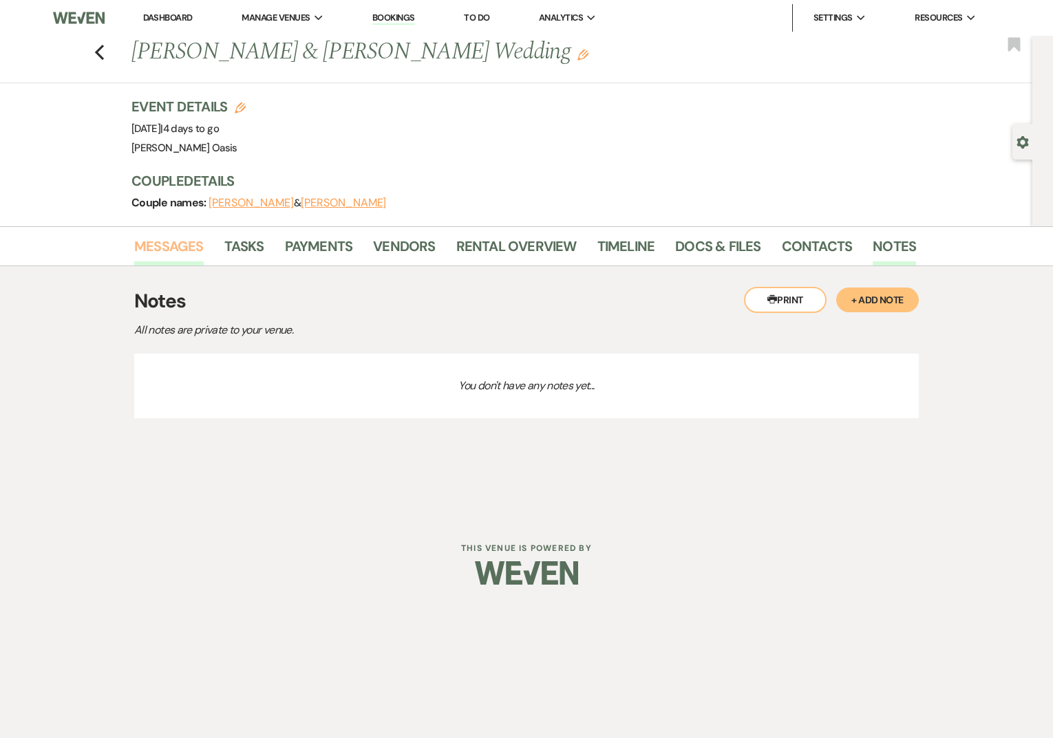
click at [178, 251] on link "Messages" at bounding box center [168, 250] width 69 height 30
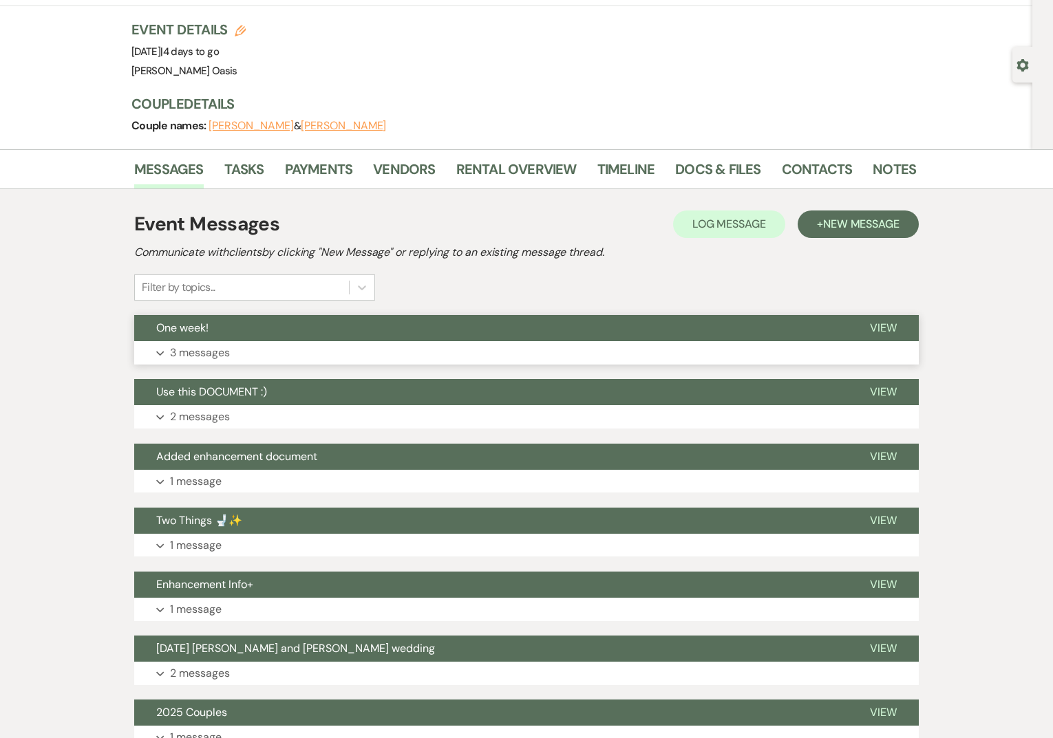
click at [189, 332] on span "One week!" at bounding box center [182, 328] width 52 height 14
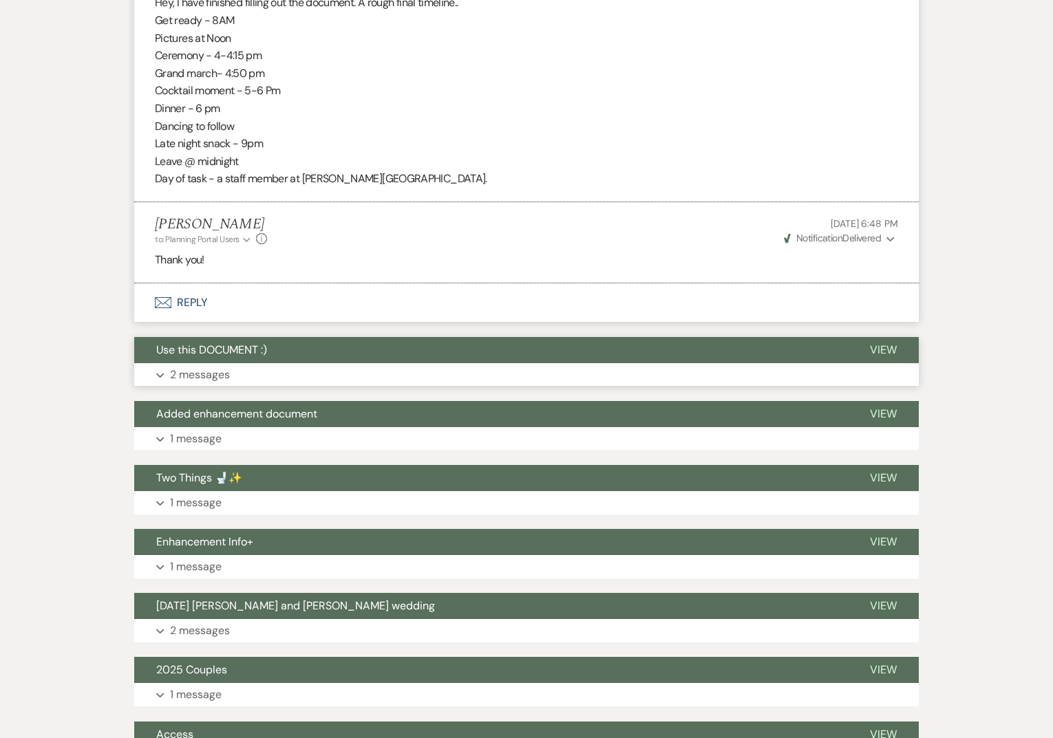
click at [184, 348] on span "Use this DOCUMENT :)" at bounding box center [211, 350] width 111 height 14
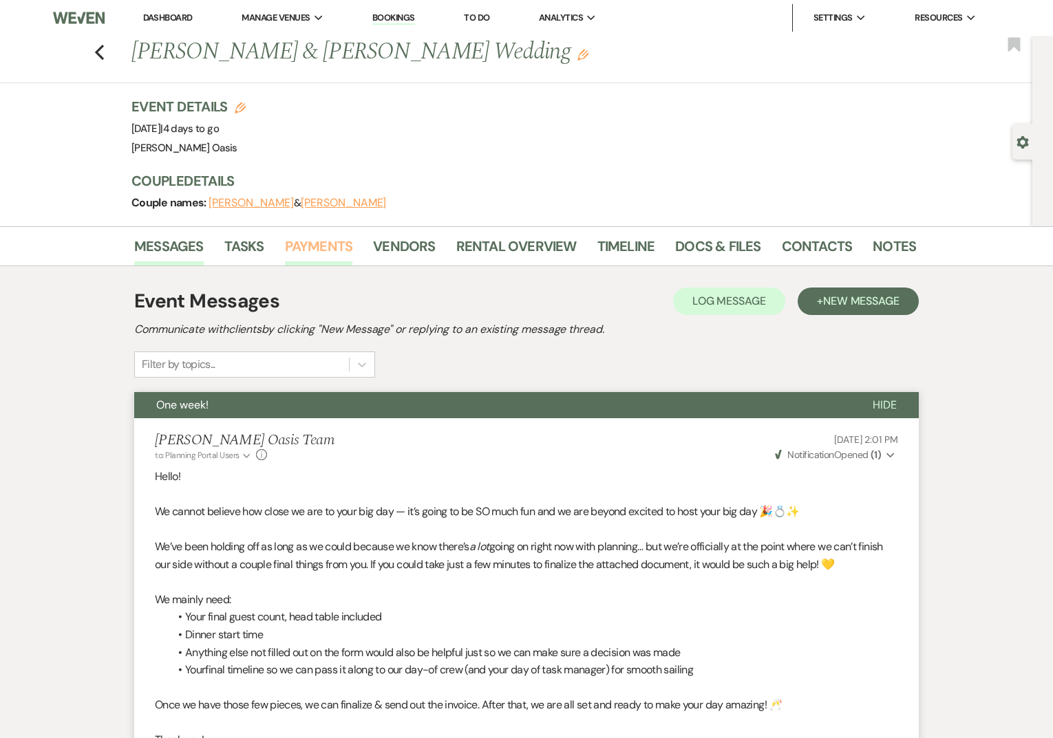
click at [321, 241] on link "Payments" at bounding box center [319, 250] width 68 height 30
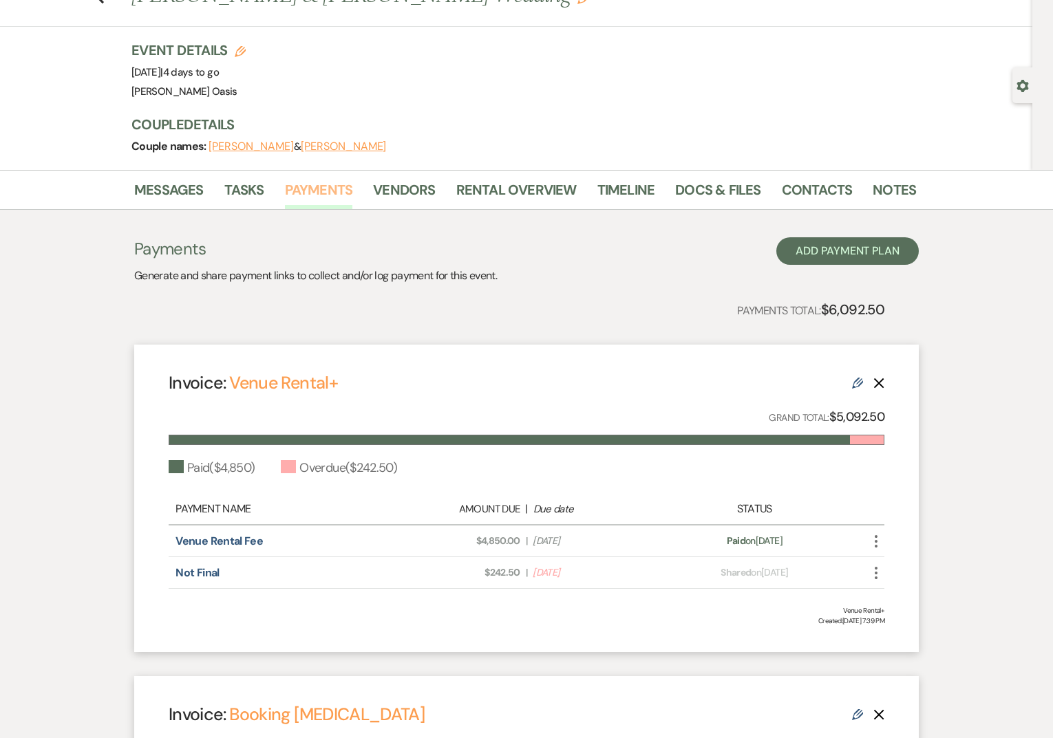
scroll to position [38, 0]
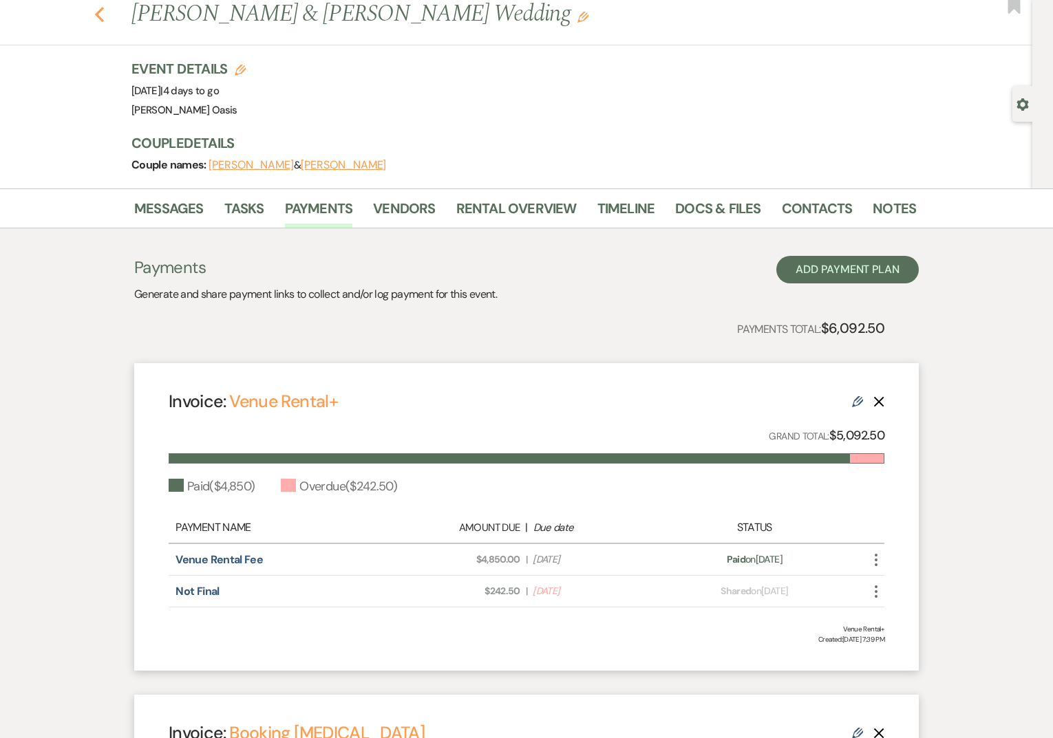
click at [100, 19] on icon "Previous" at bounding box center [99, 14] width 10 height 17
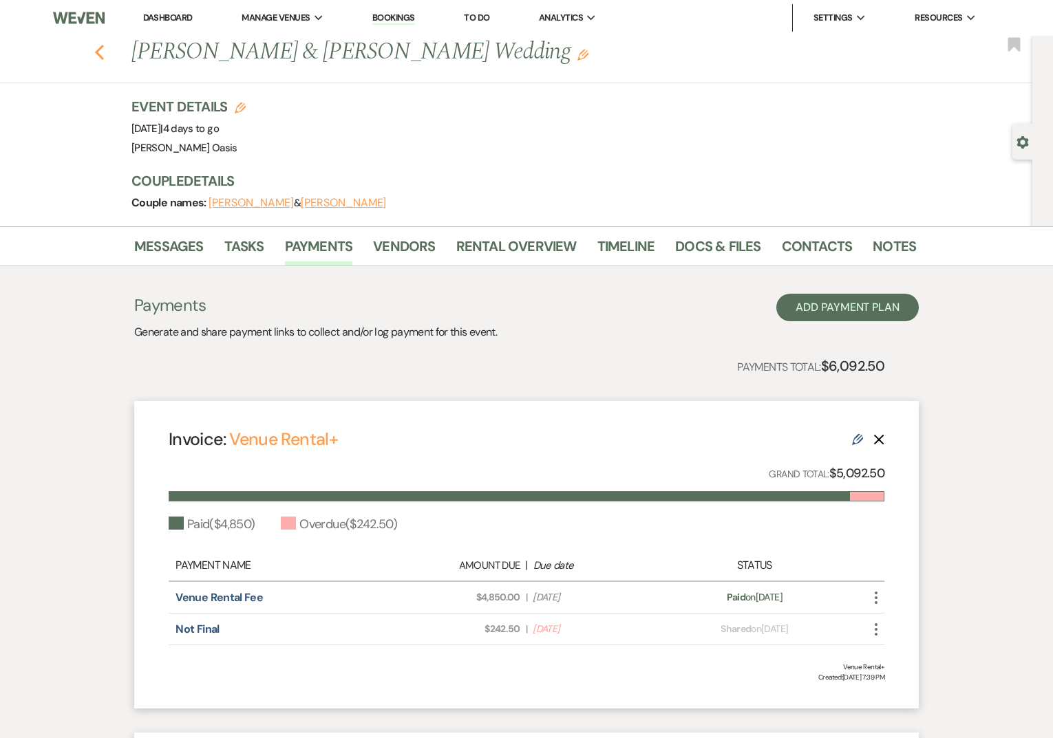
select select "8"
select select "5"
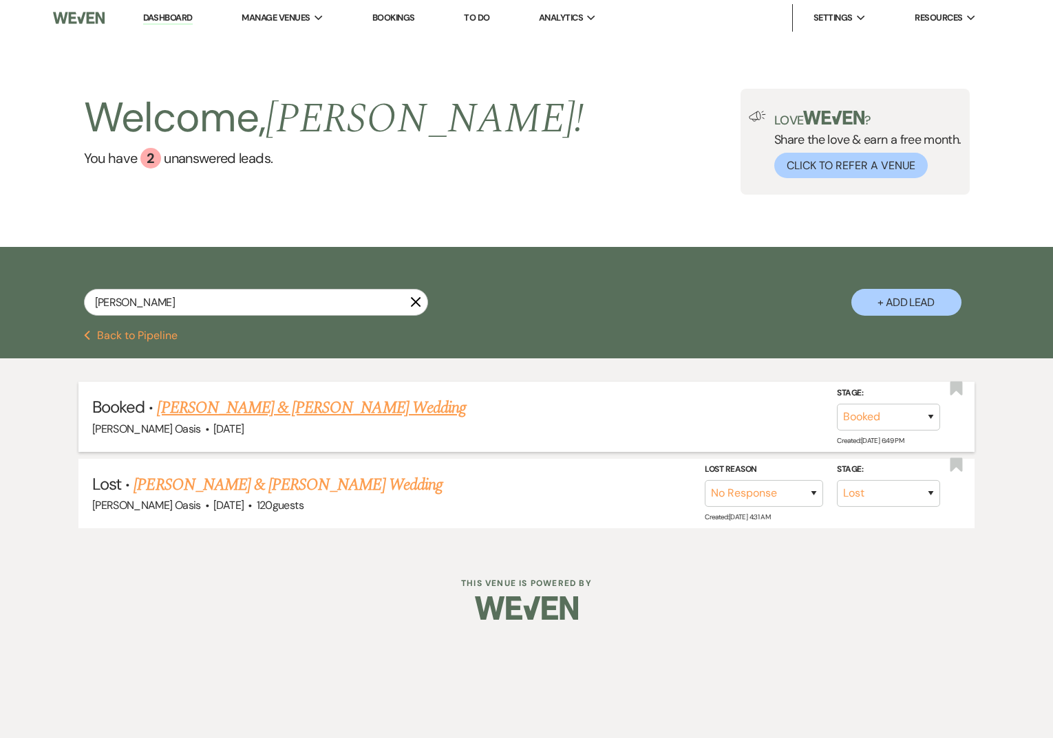
click at [181, 403] on link "Erika Coons & Carson Tembrock's Wedding" at bounding box center [311, 408] width 308 height 25
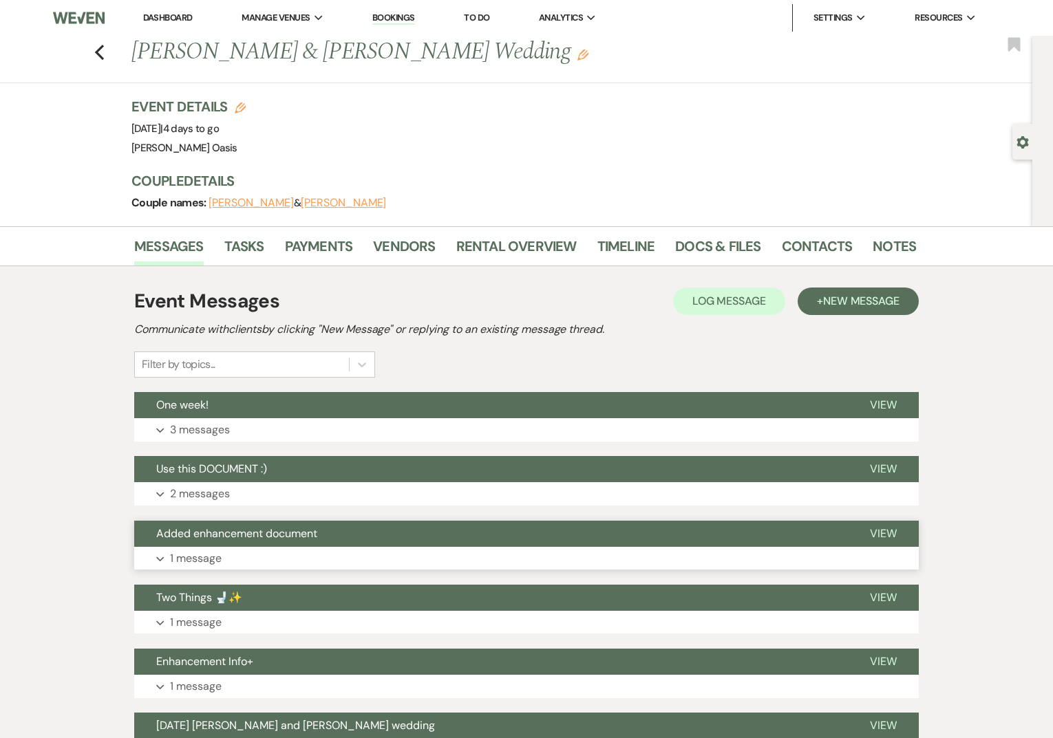
click at [213, 535] on span "Added enhancement document" at bounding box center [236, 533] width 161 height 14
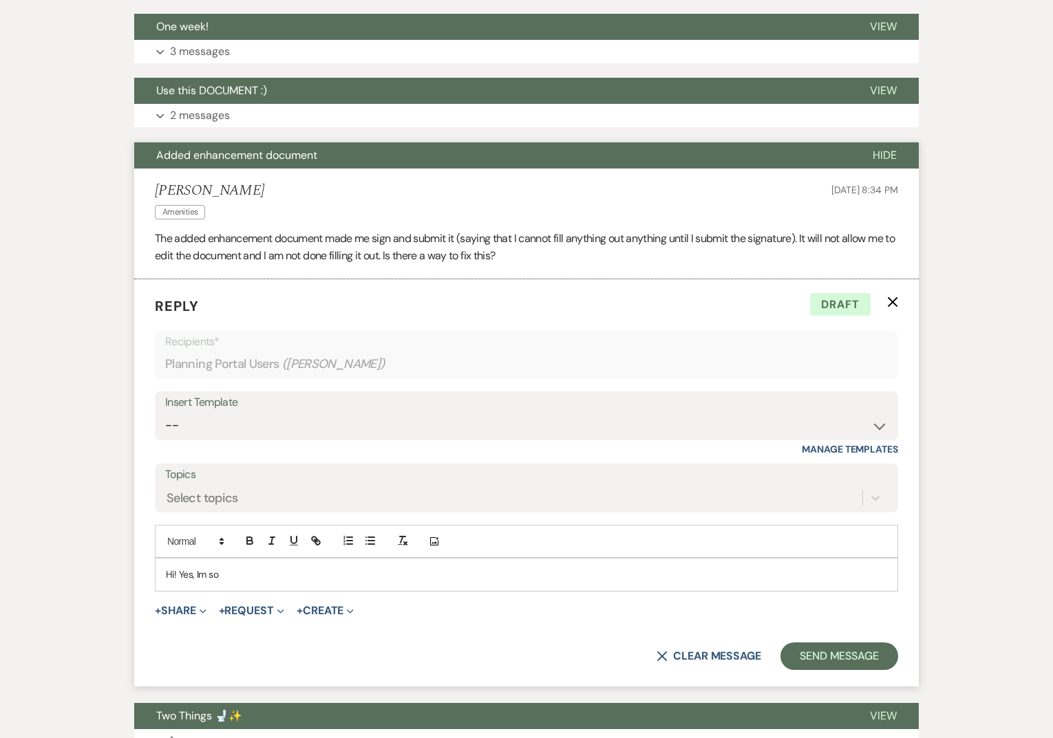
scroll to position [455, 0]
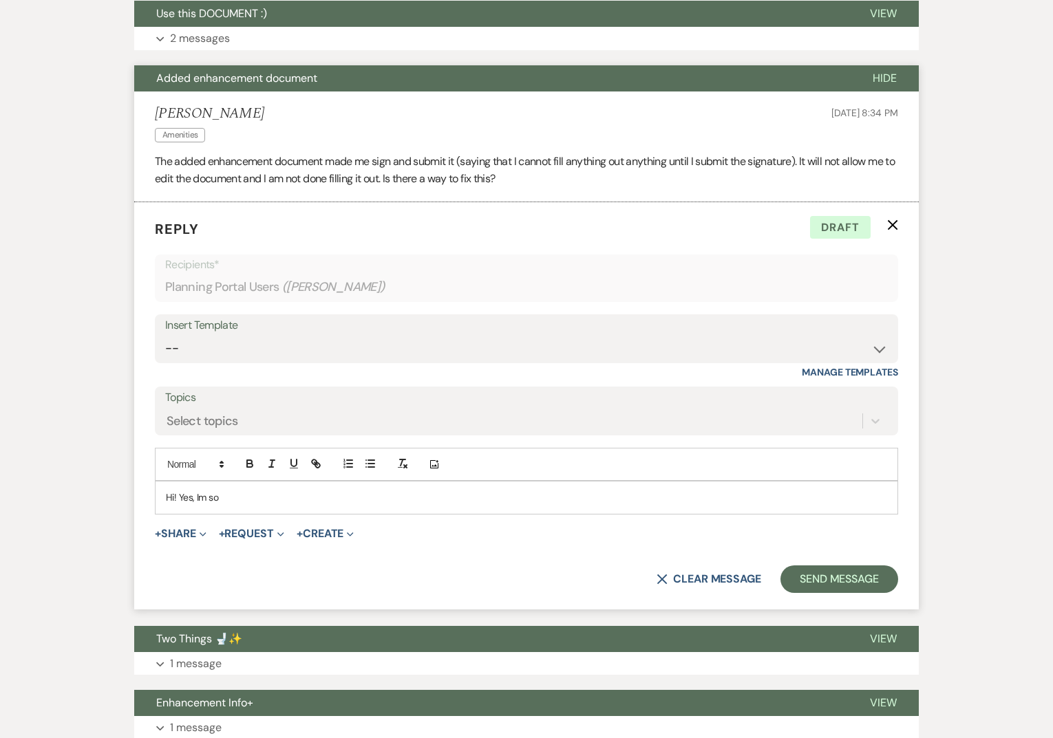
click at [896, 227] on icon "X" at bounding box center [892, 224] width 11 height 11
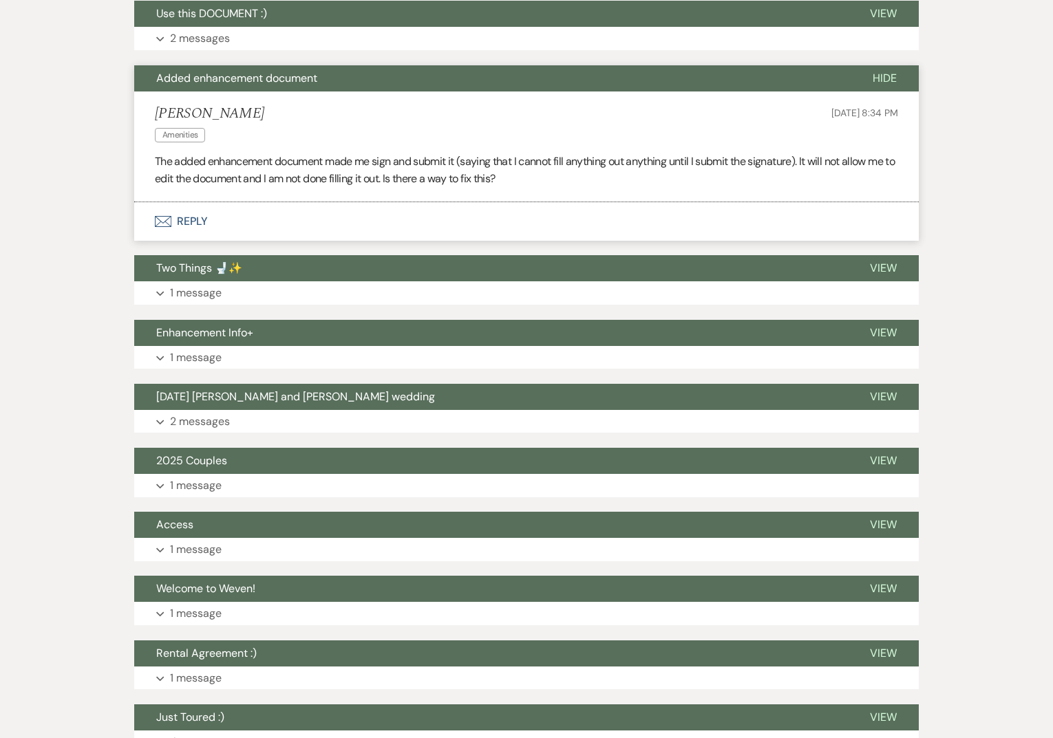
click at [893, 79] on span "Hide" at bounding box center [884, 78] width 24 height 14
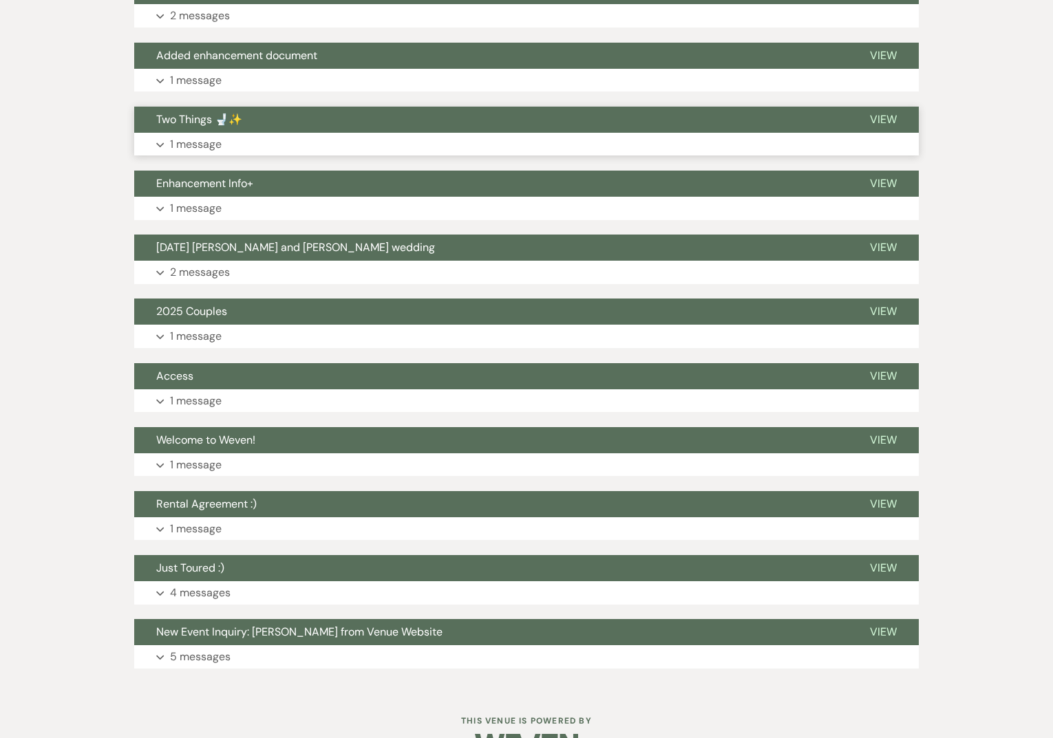
scroll to position [480, 0]
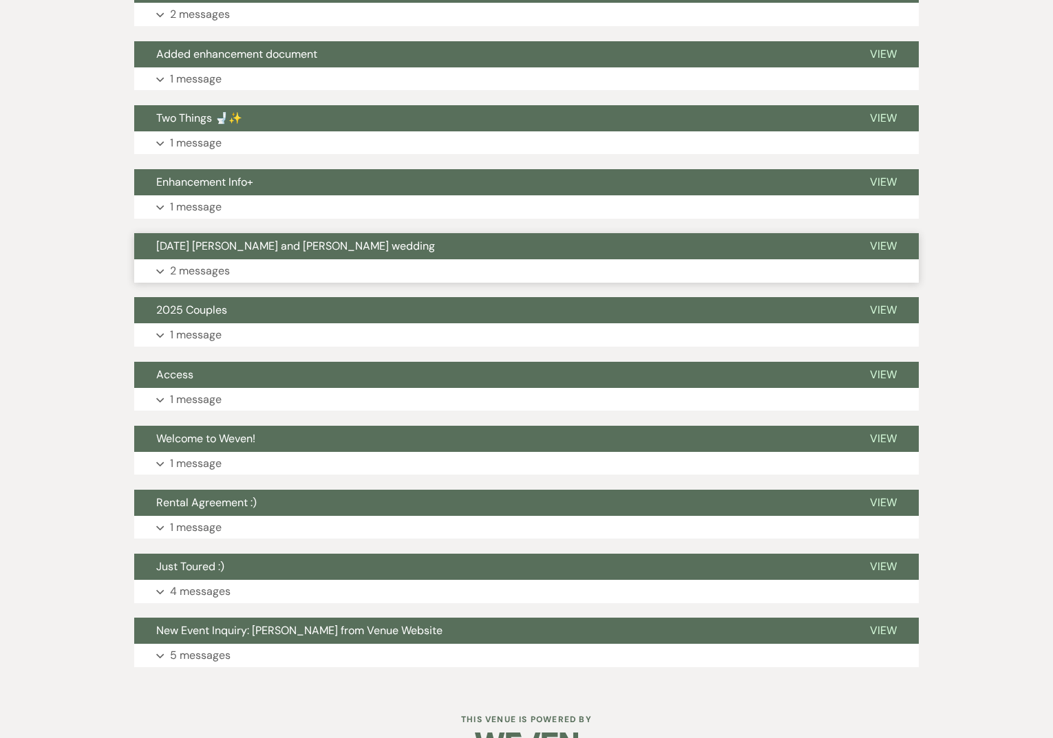
click at [694, 244] on button "August 22nd Erika and Carson wedding" at bounding box center [491, 246] width 714 height 26
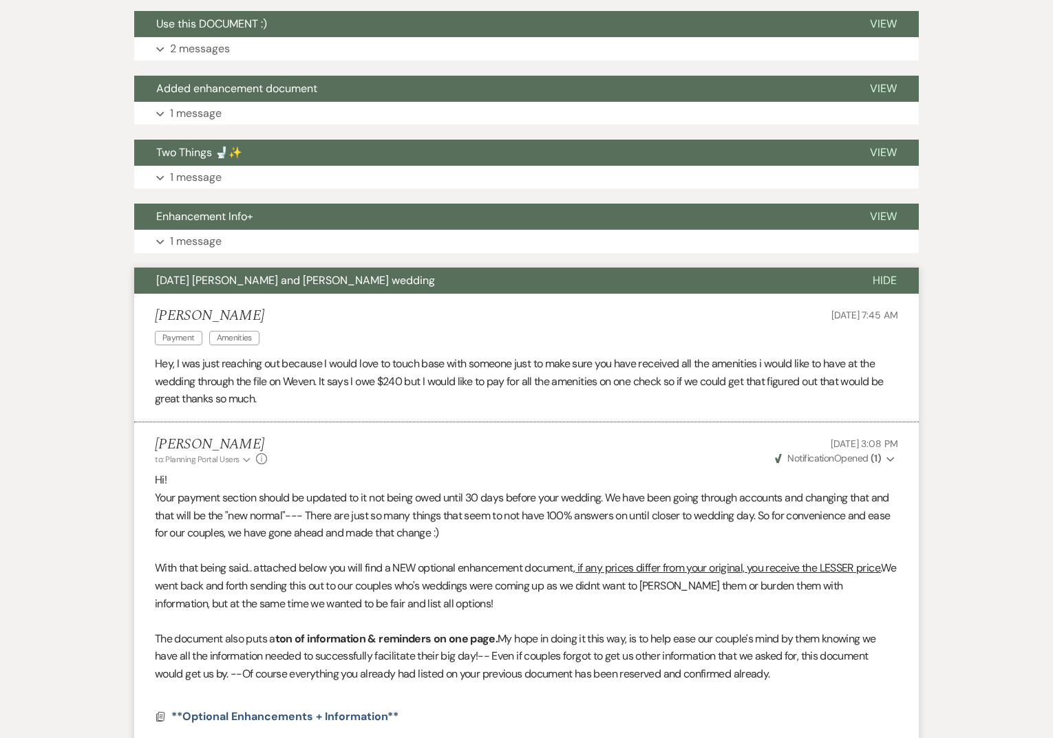
scroll to position [414, 0]
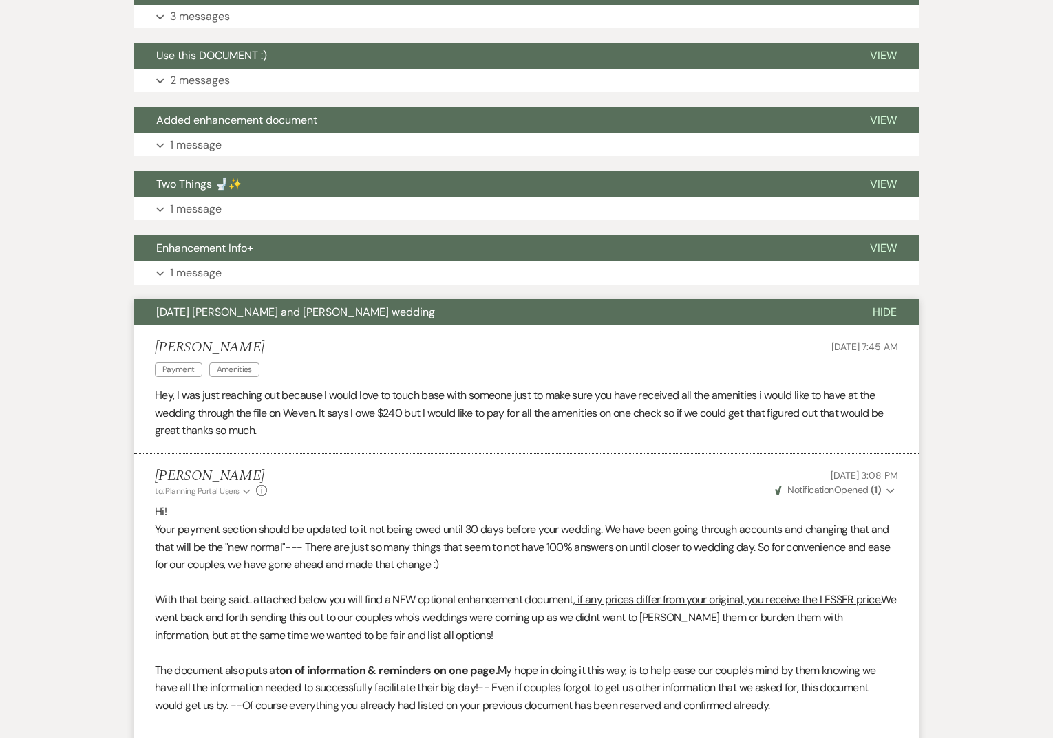
click at [680, 309] on button "August 22nd Erika and Carson wedding" at bounding box center [492, 312] width 716 height 26
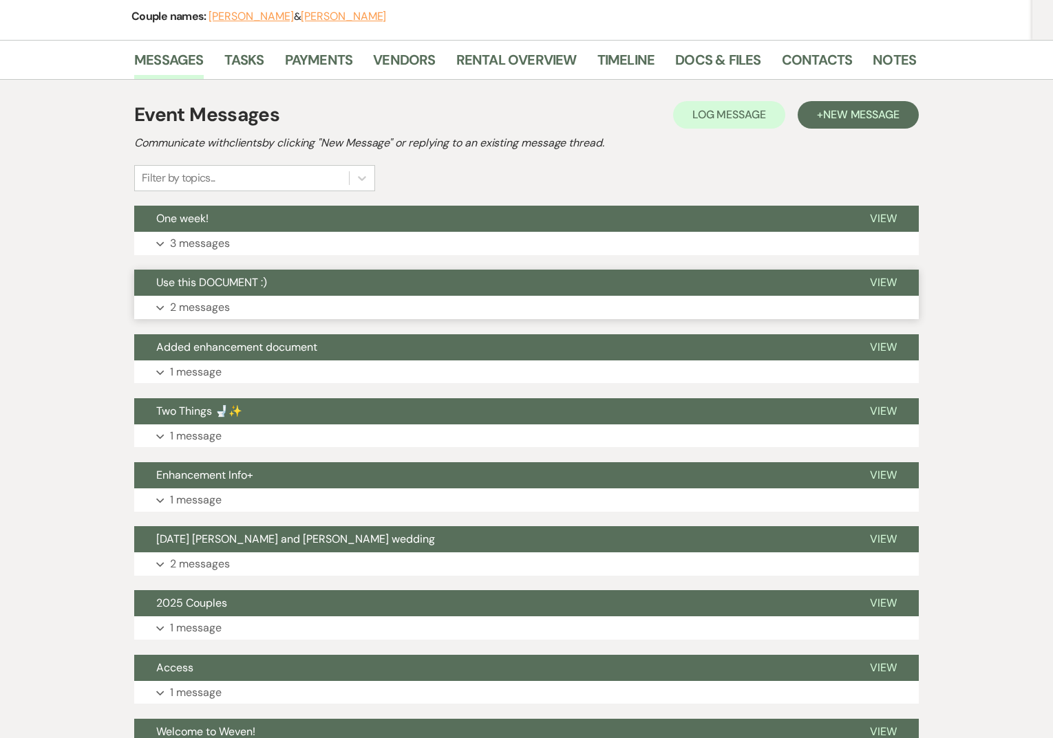
scroll to position [0, 0]
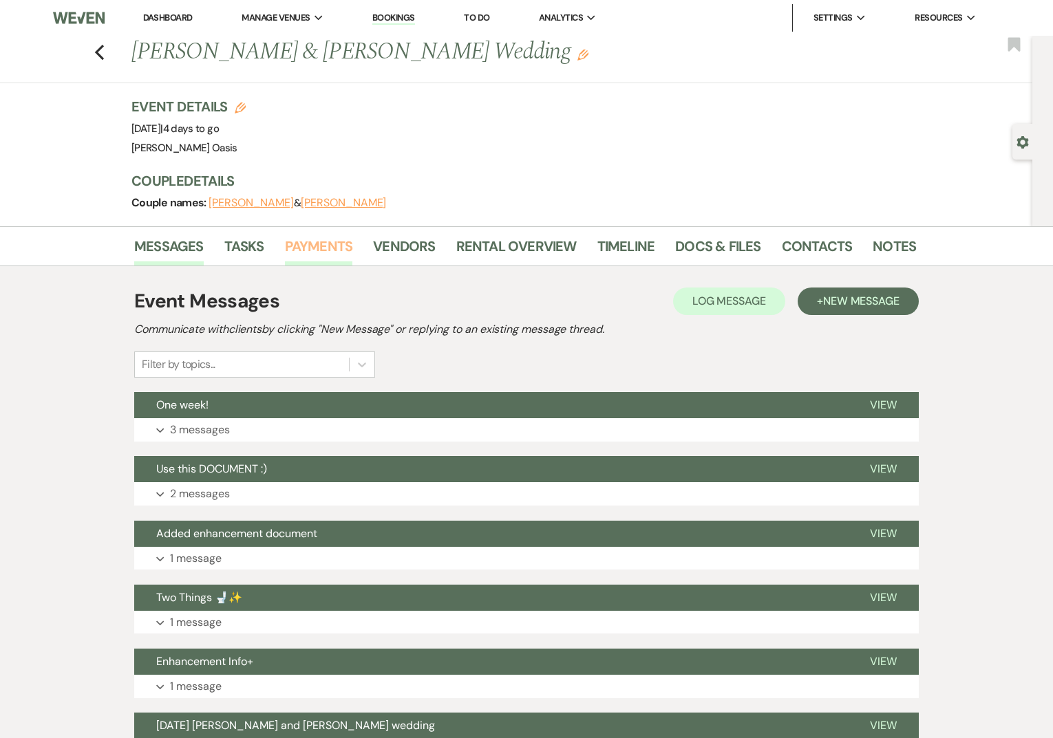
click at [325, 250] on link "Payments" at bounding box center [319, 250] width 68 height 30
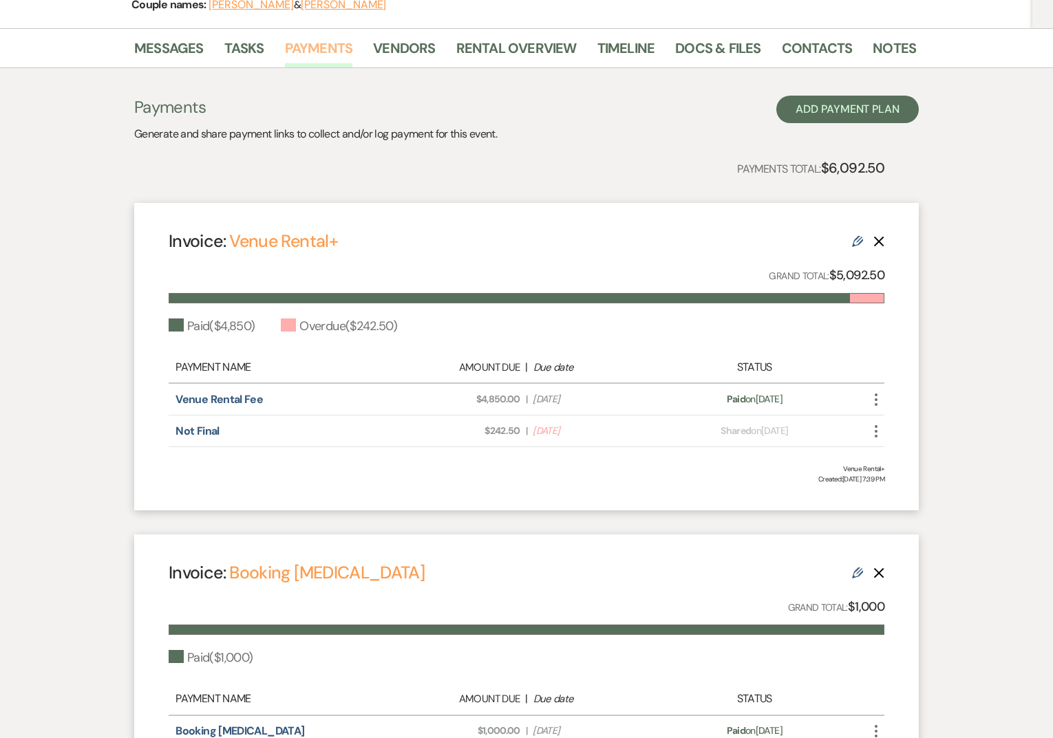
scroll to position [225, 0]
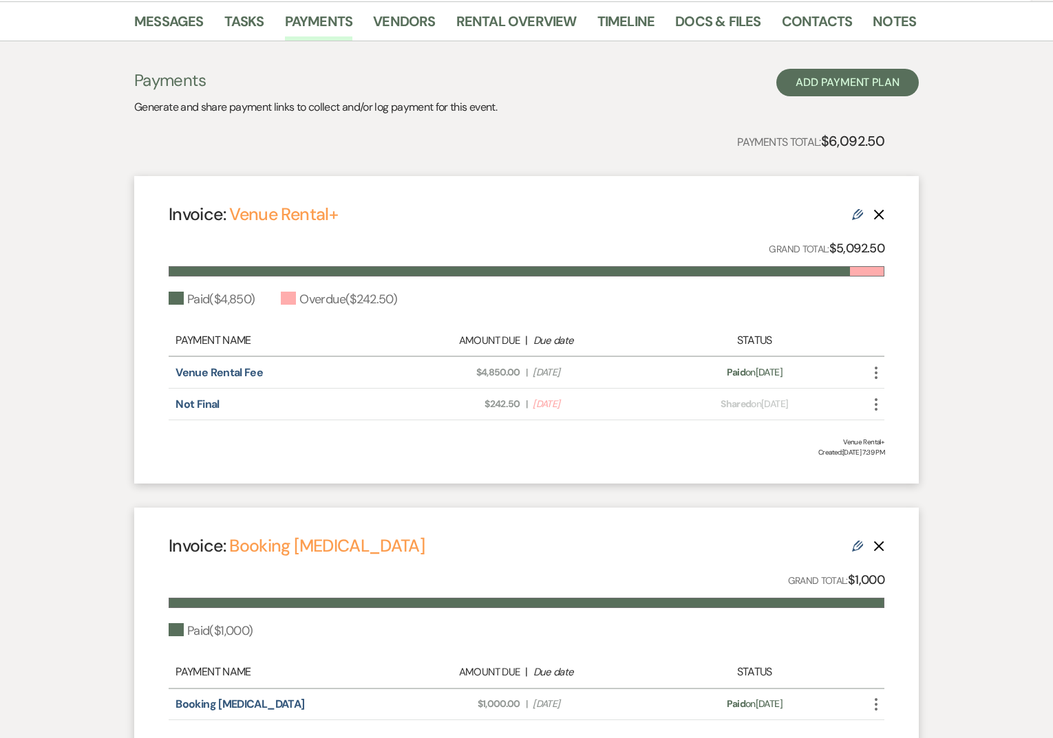
click at [855, 215] on icon "Edit" at bounding box center [857, 214] width 11 height 11
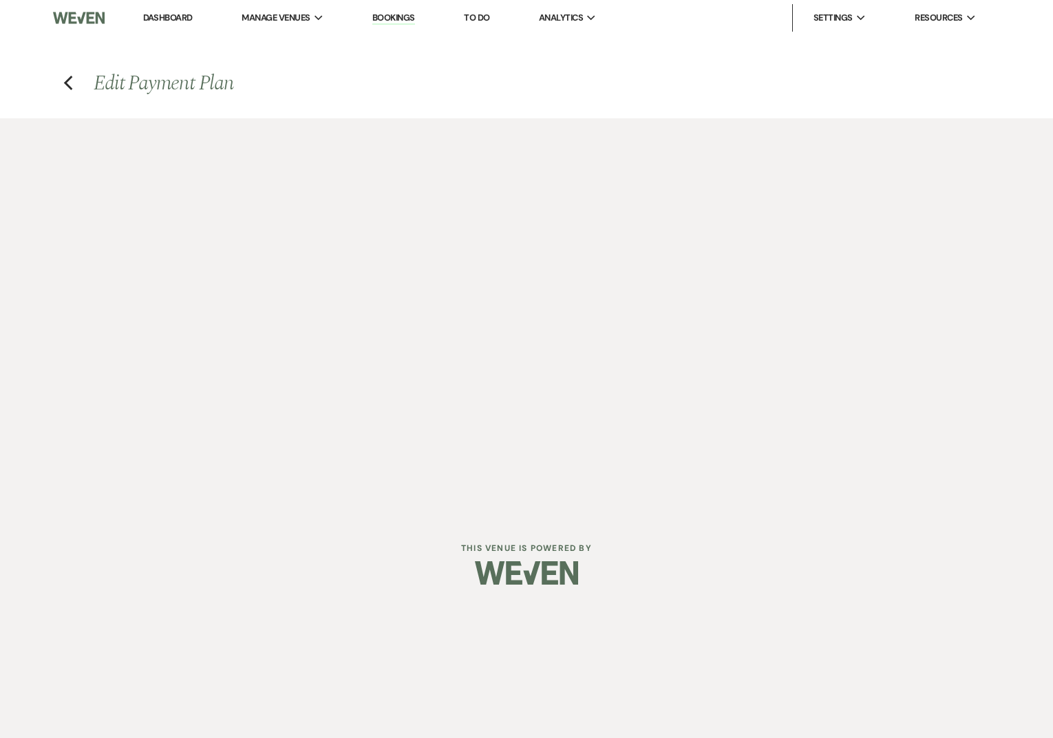
select select "14406"
select select "1"
select select "true"
select select "2"
select select "flat"
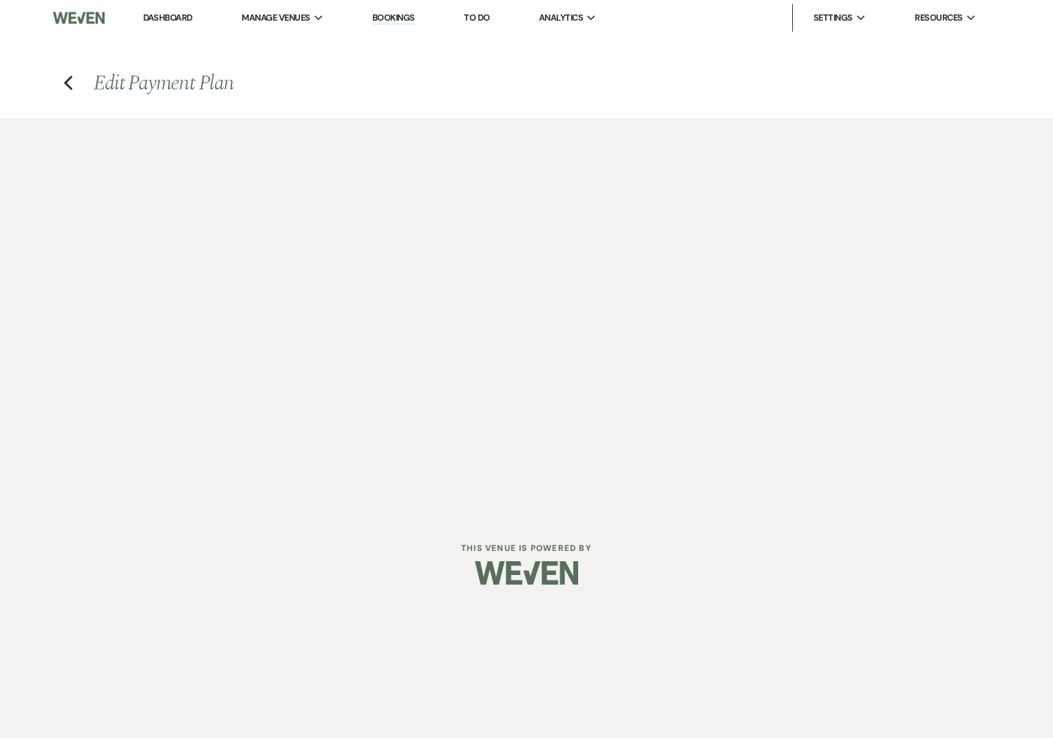
select select "true"
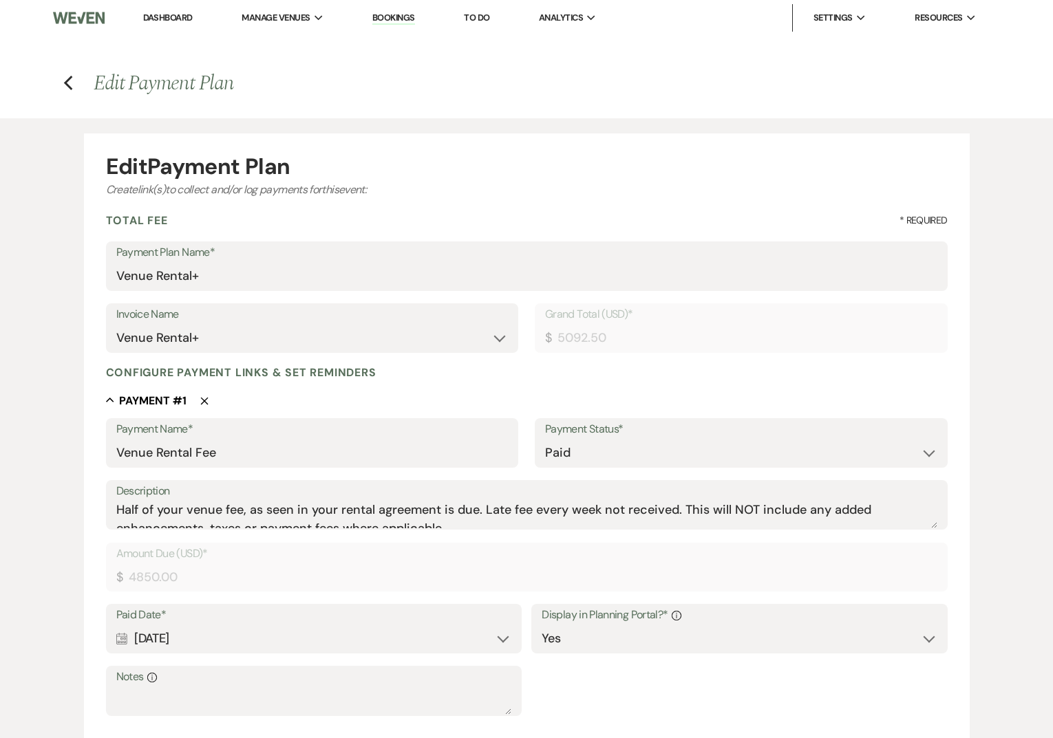
click at [166, 17] on link "Dashboard" at bounding box center [168, 18] width 50 height 12
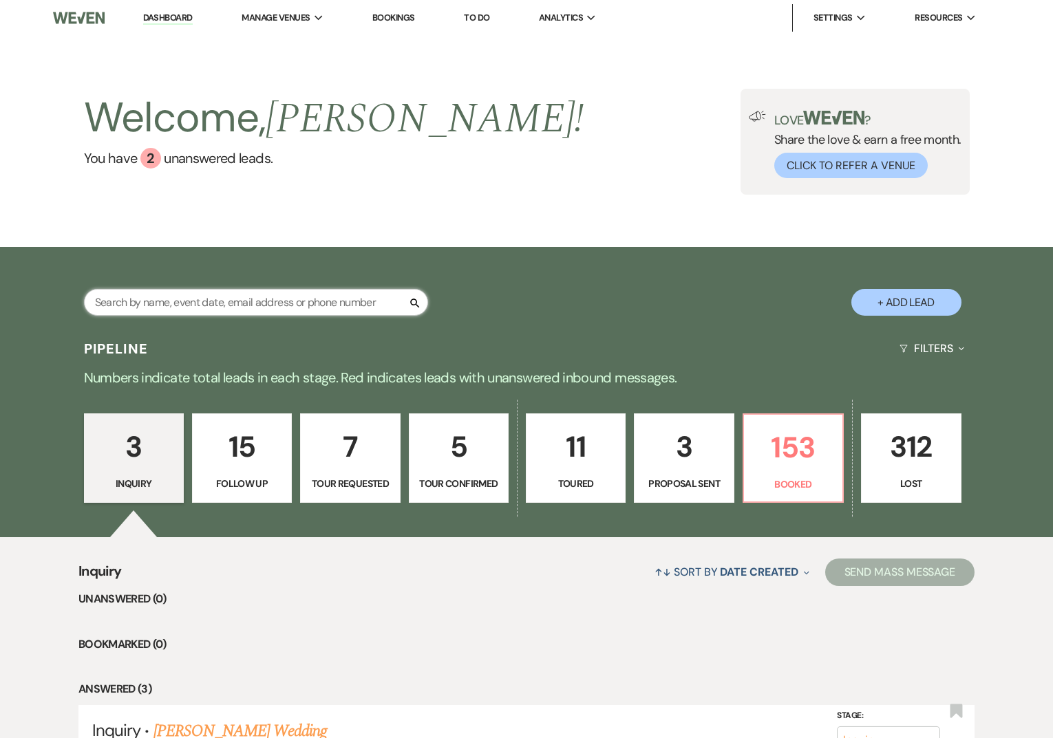
click at [202, 312] on input "text" at bounding box center [256, 302] width 344 height 27
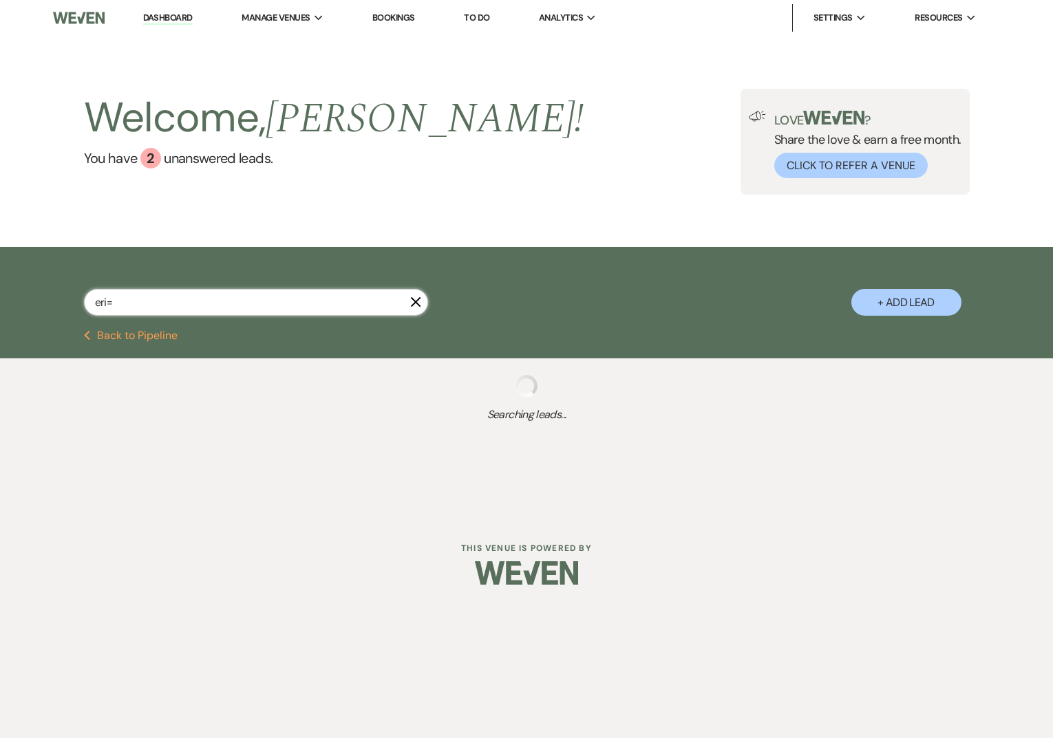
type input "eri"
select select "6"
select select "8"
select select "4"
select select "9"
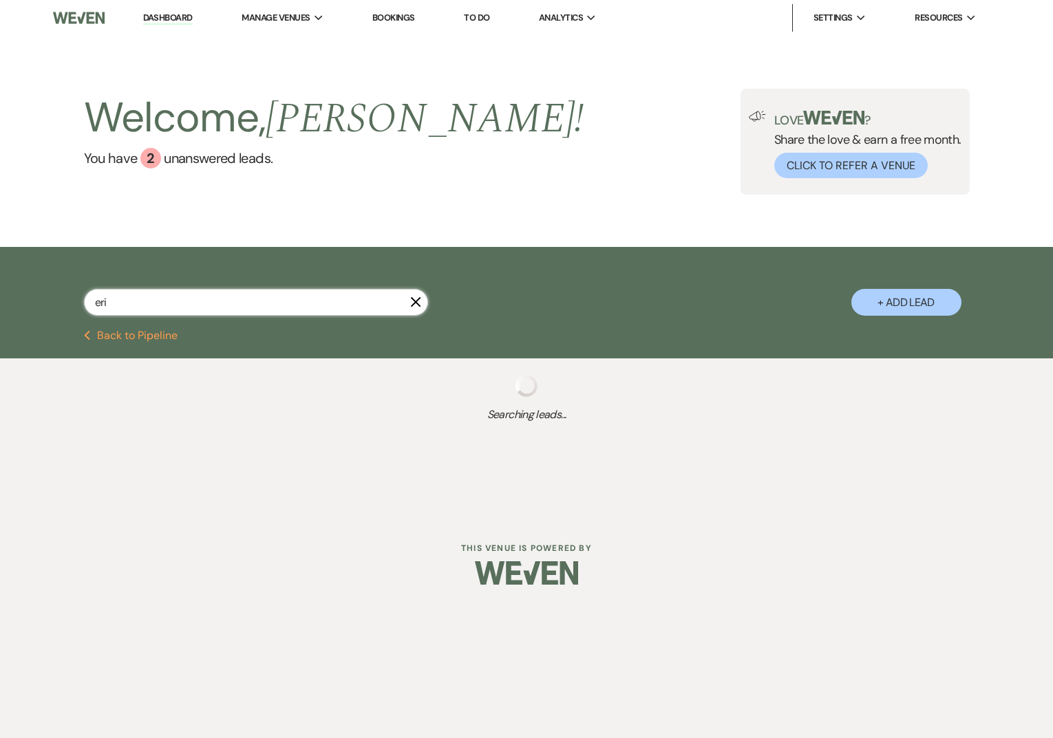
select select "8"
select select "1"
select select "8"
select select "5"
select select "8"
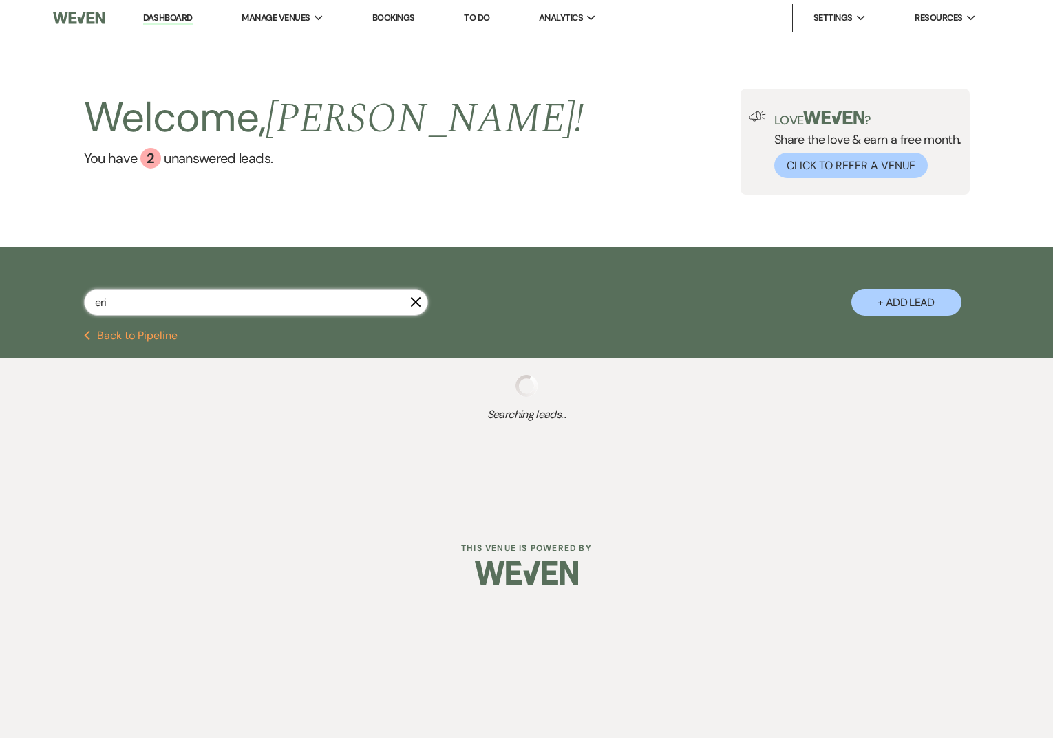
select select "1"
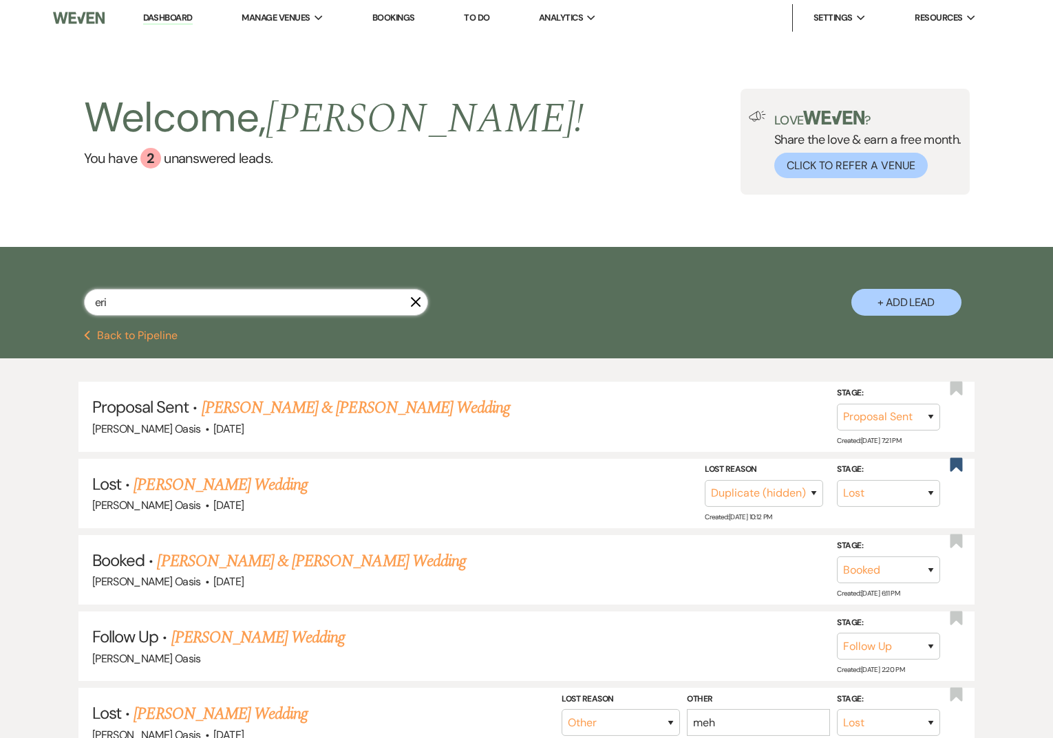
type input "erik"
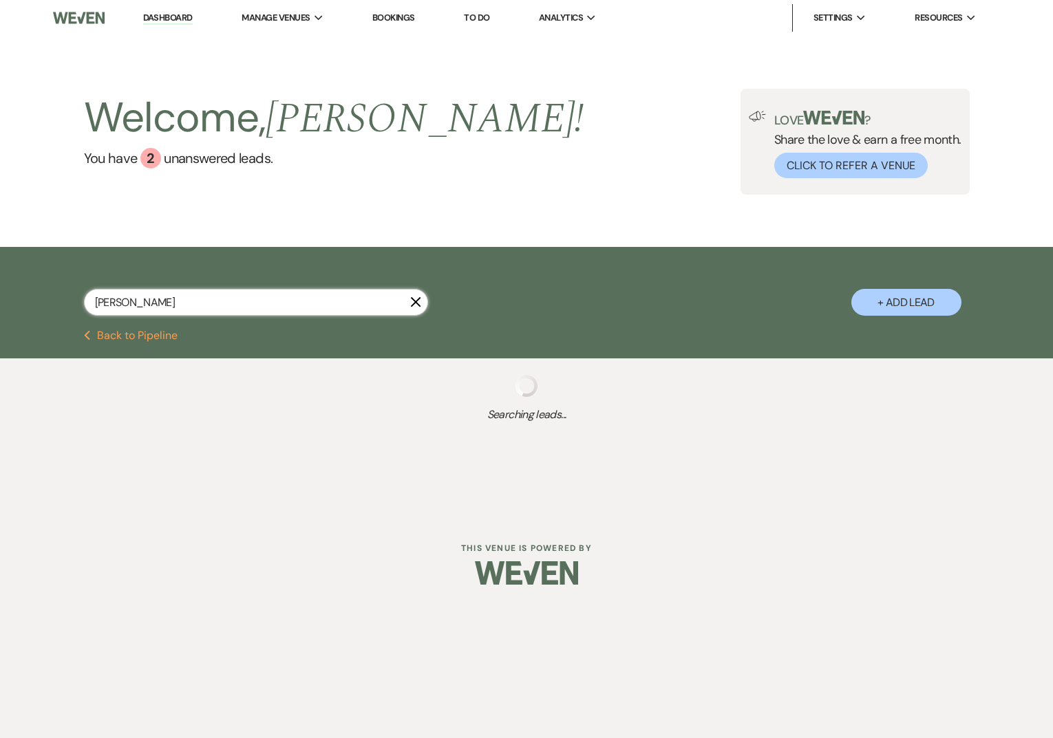
select select "8"
select select "5"
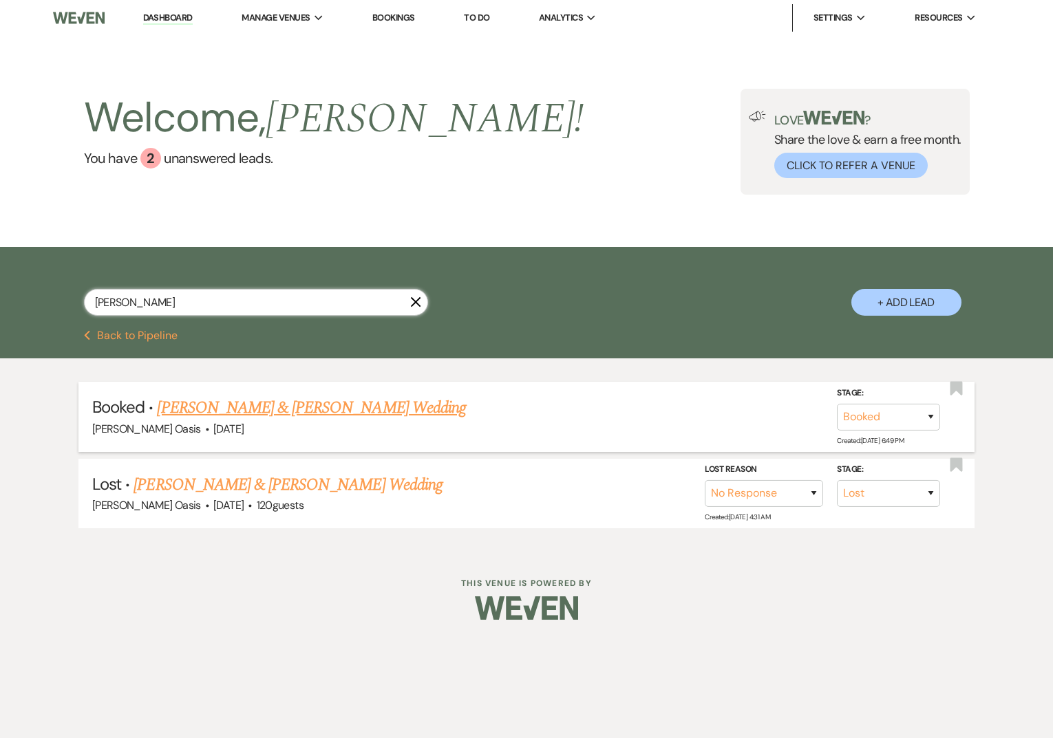
type input "erik"
click at [242, 398] on link "Erika Coons & Carson Tembrock's Wedding" at bounding box center [311, 408] width 308 height 25
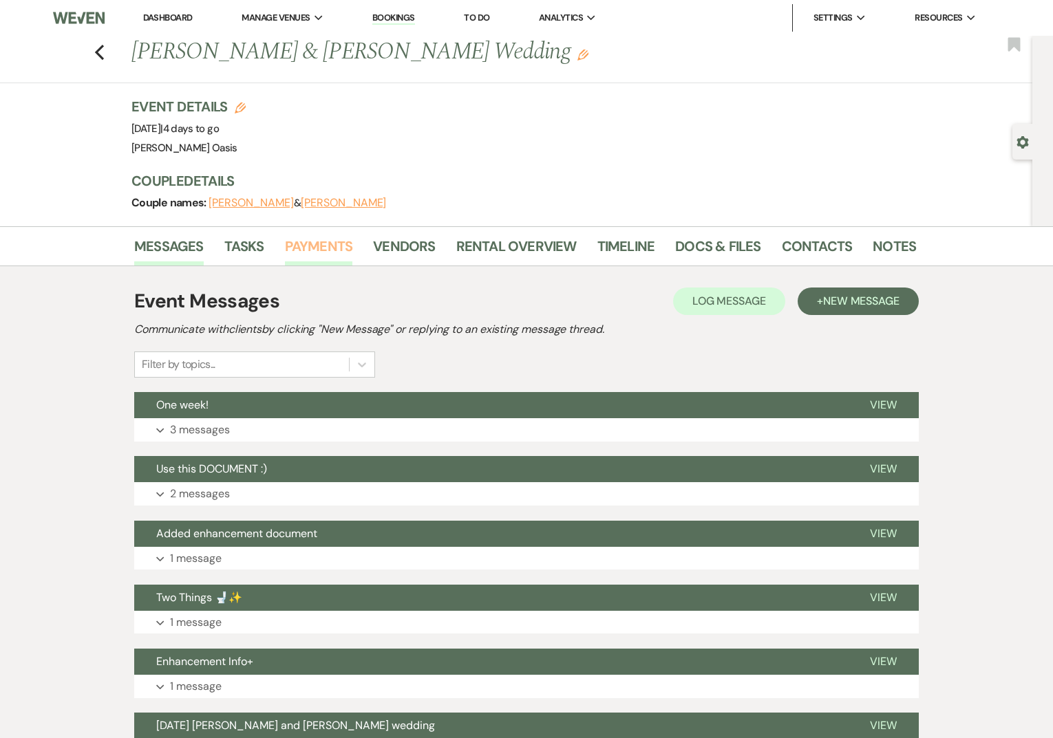
click at [302, 251] on link "Payments" at bounding box center [319, 250] width 68 height 30
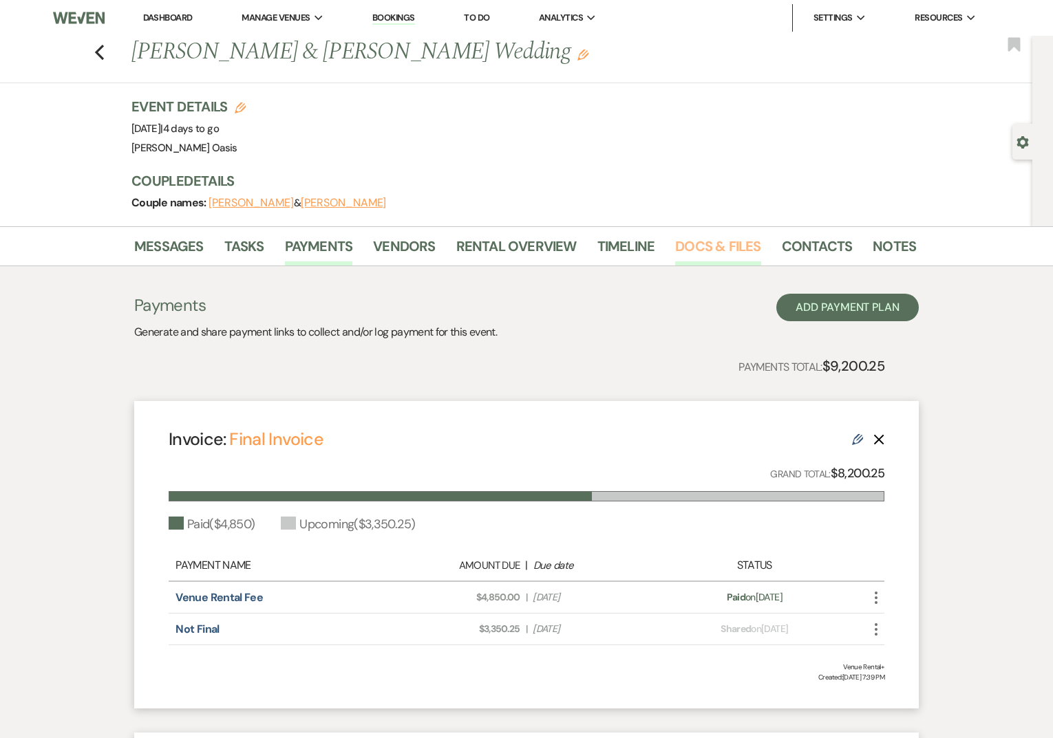
click at [723, 252] on link "Docs & Files" at bounding box center [717, 250] width 85 height 30
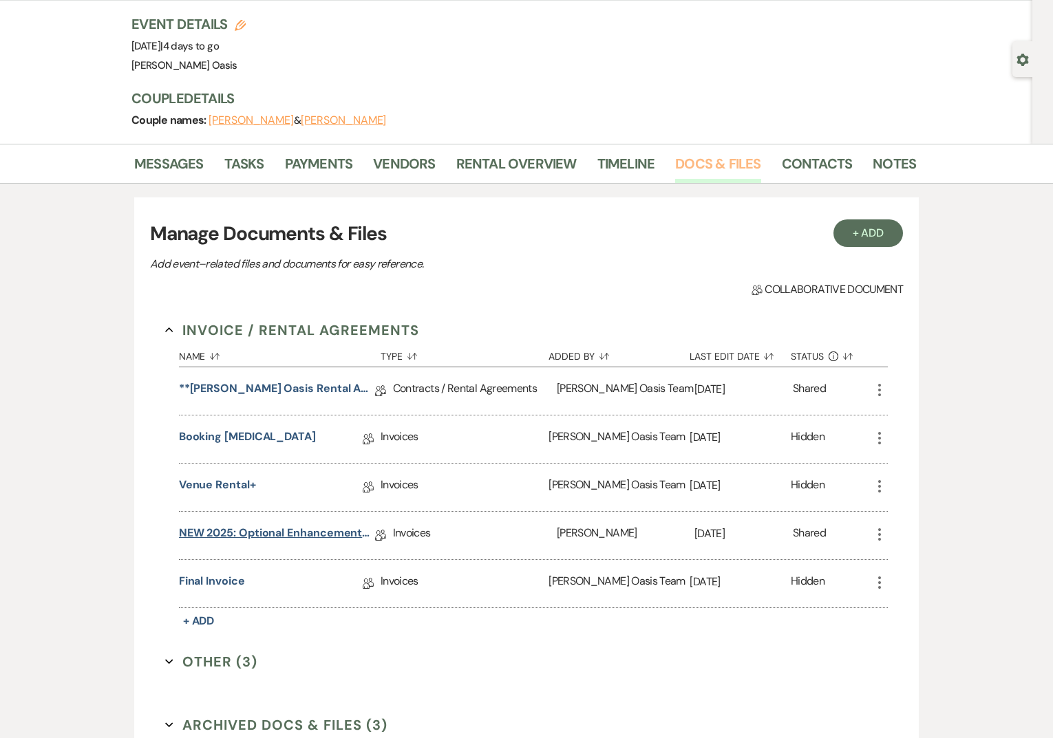
scroll to position [84, 0]
click at [221, 580] on link "Final Invoice" at bounding box center [212, 582] width 66 height 21
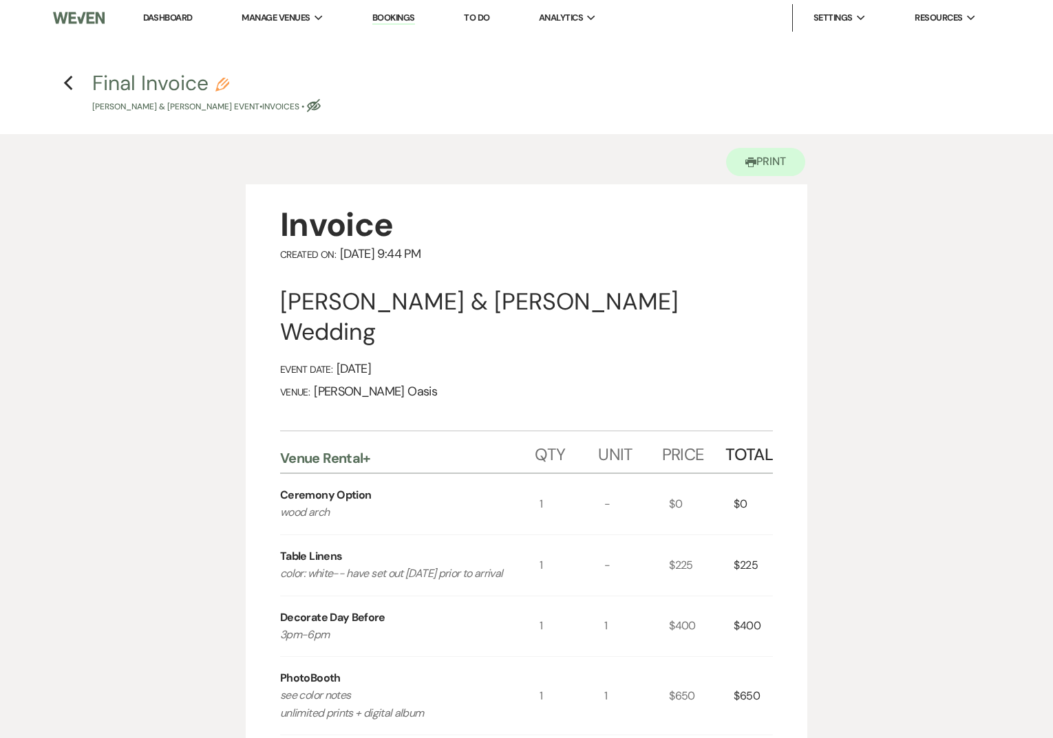
click at [186, 18] on link "Dashboard" at bounding box center [168, 18] width 50 height 12
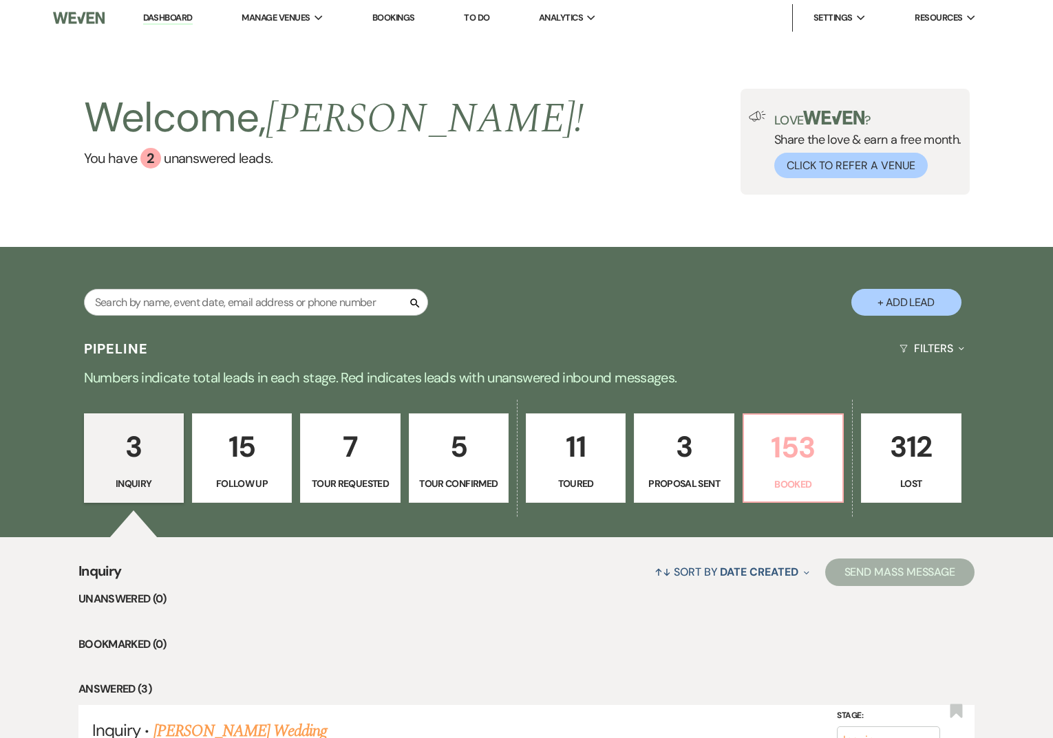
click at [802, 453] on p "153" at bounding box center [793, 448] width 82 height 46
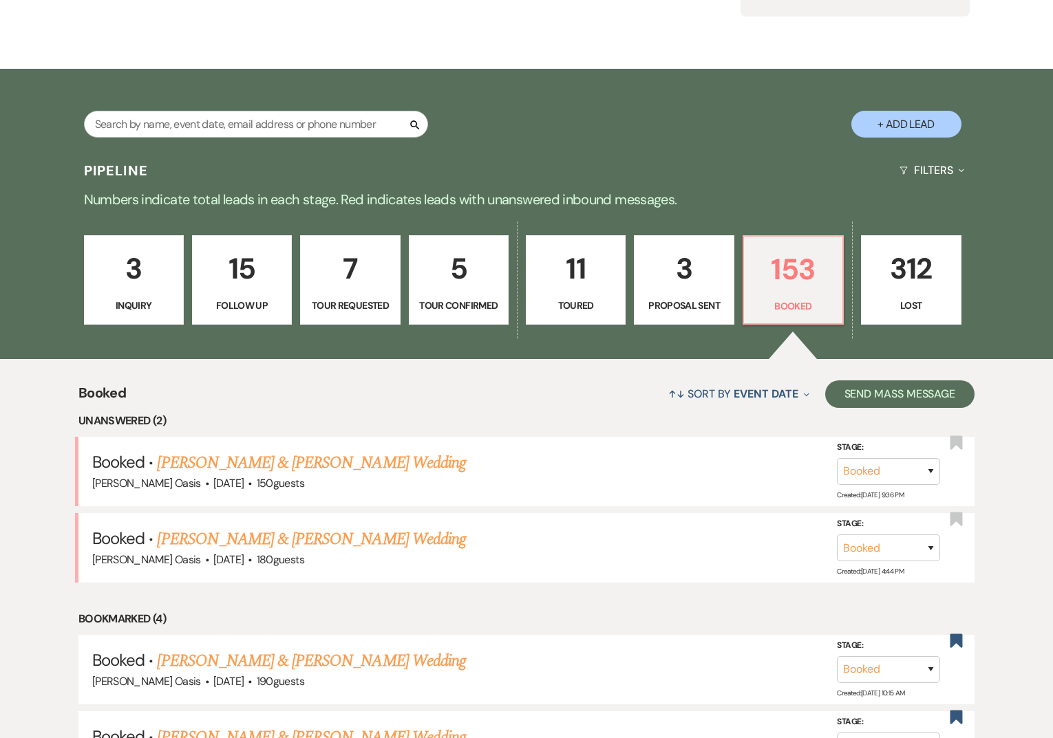
scroll to position [180, 0]
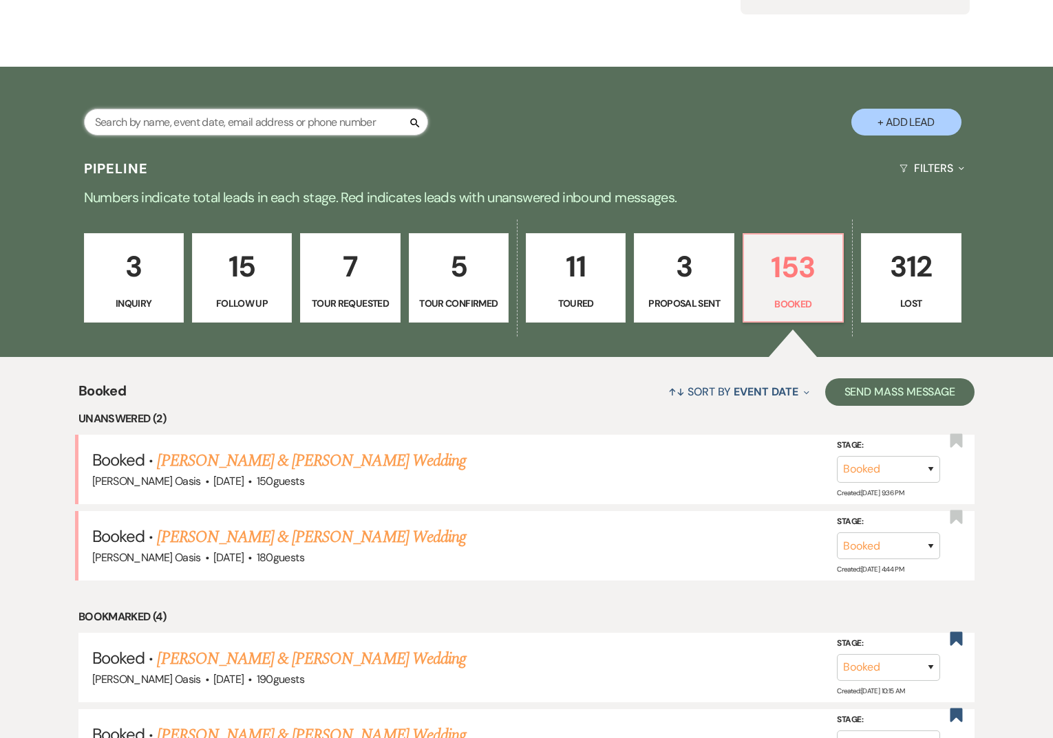
click at [125, 119] on input "text" at bounding box center [256, 122] width 344 height 27
type input "dani"
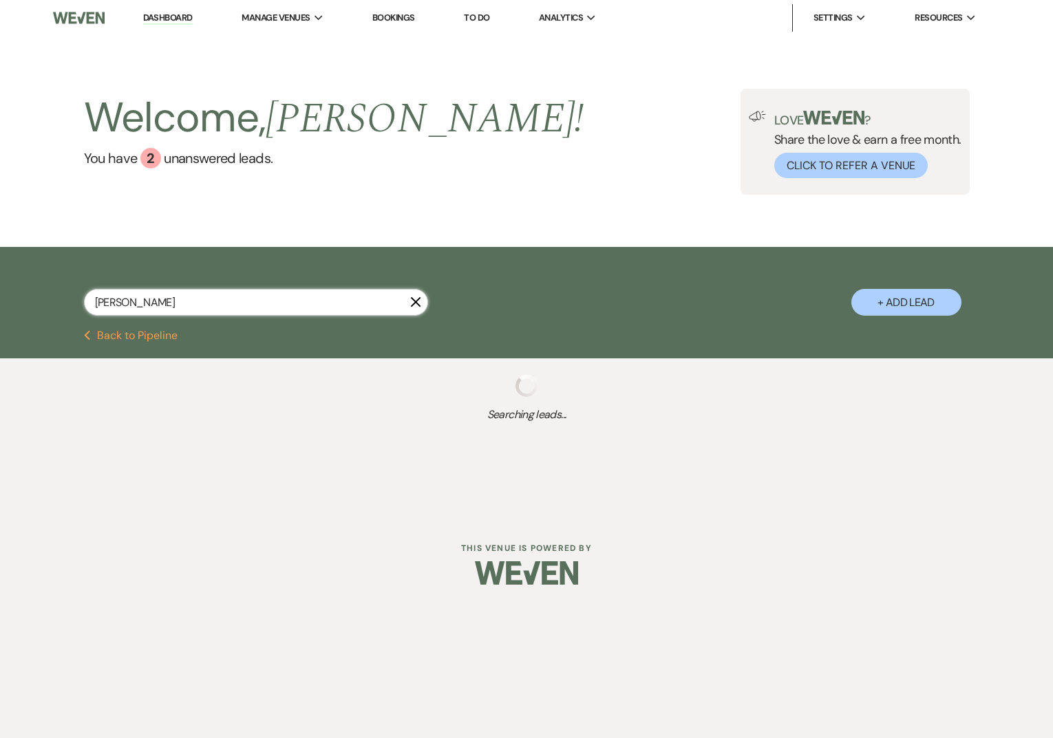
select select "8"
select select "1"
select select "8"
select select "3"
select select "8"
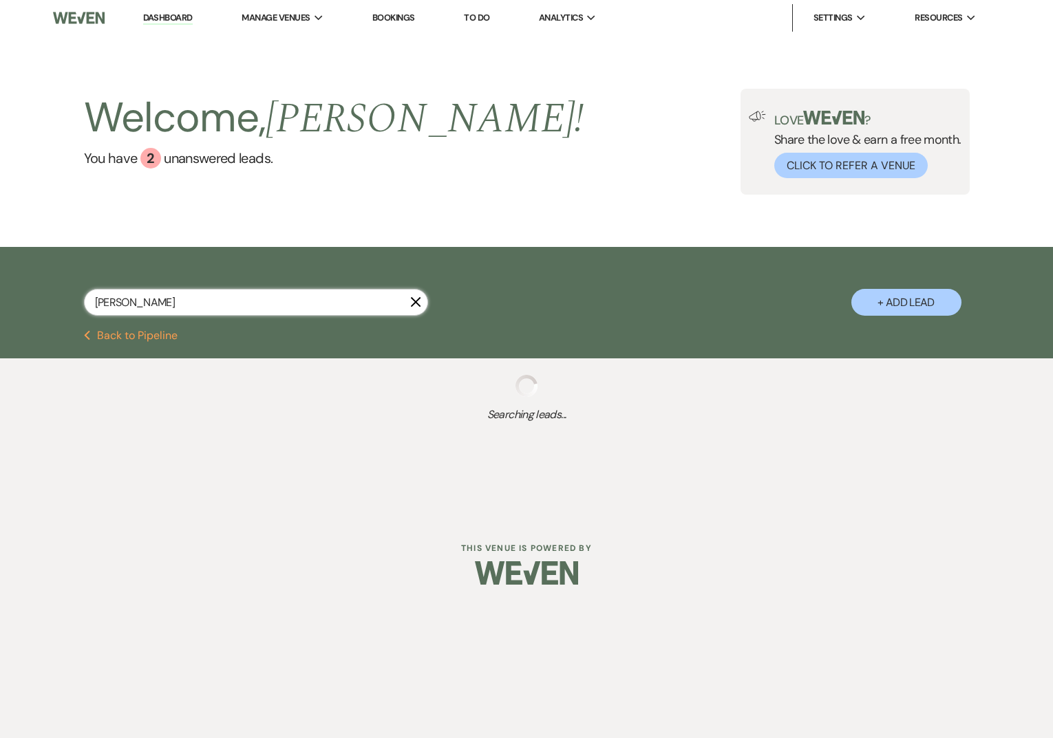
select select "5"
select select "8"
select select "2"
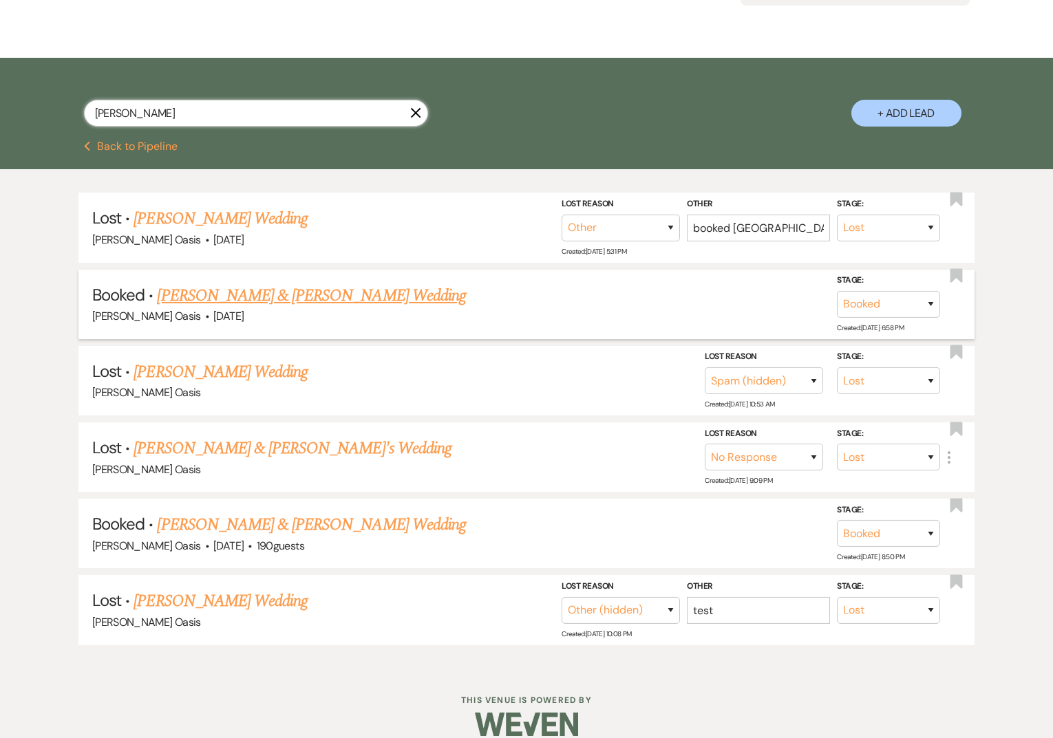
scroll to position [204, 0]
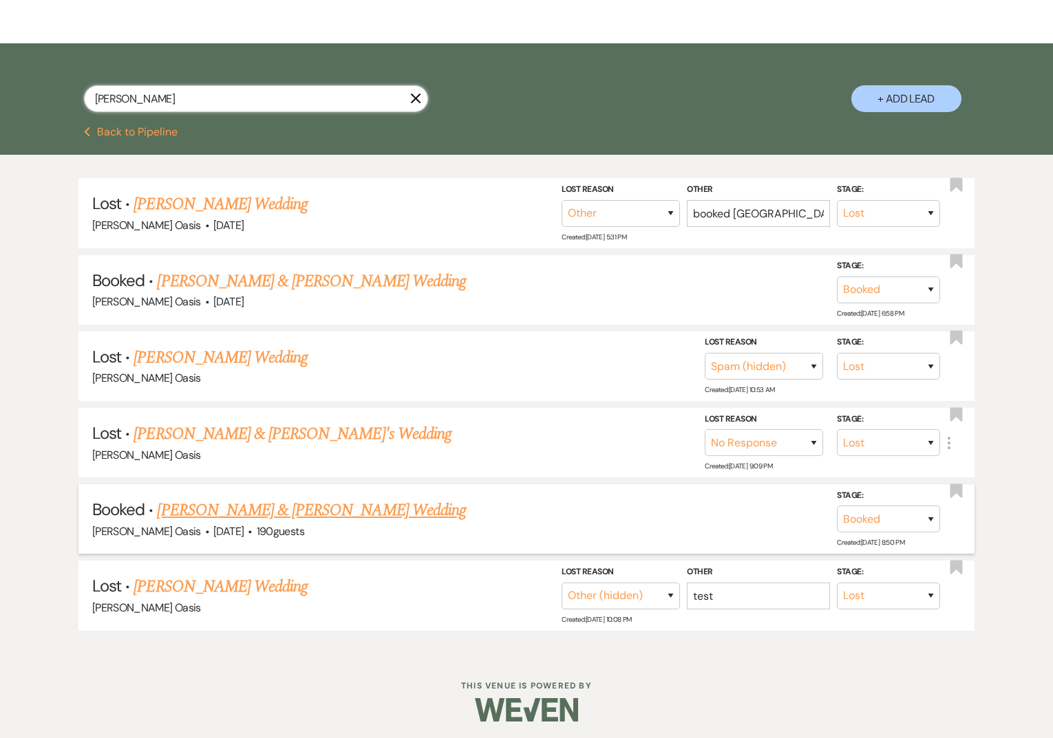
type input "dani"
click at [231, 505] on link "Danielle Eilts & Justin Bailey Wedding" at bounding box center [311, 510] width 308 height 25
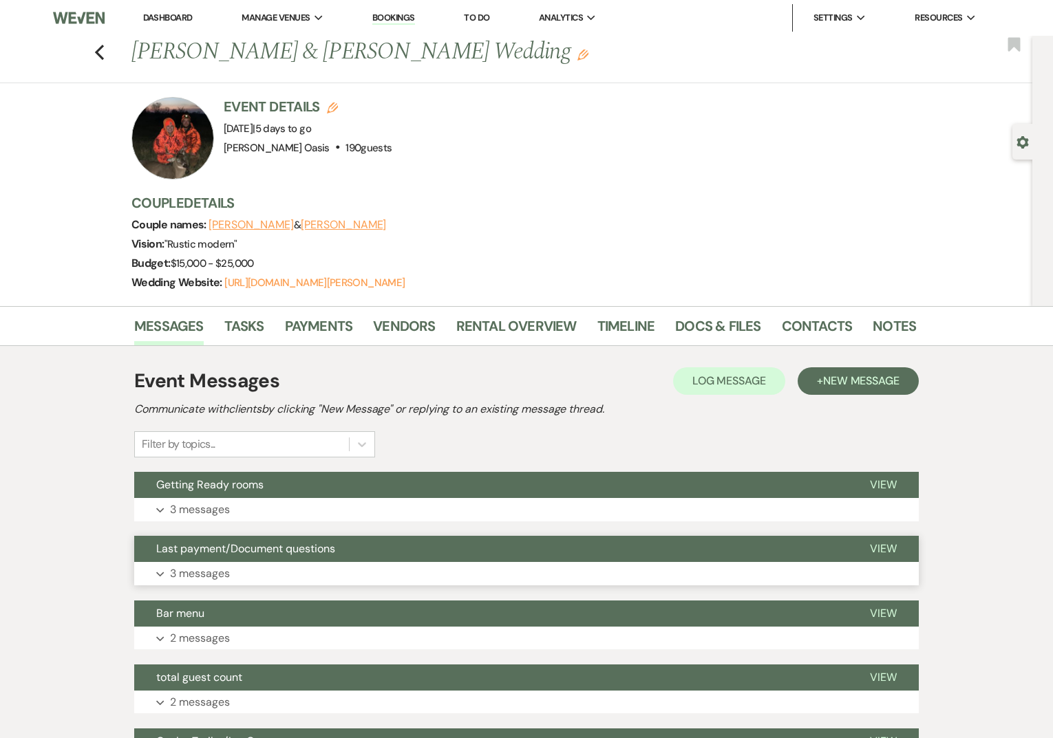
click at [237, 550] on span "Last payment/Document questions" at bounding box center [245, 549] width 179 height 14
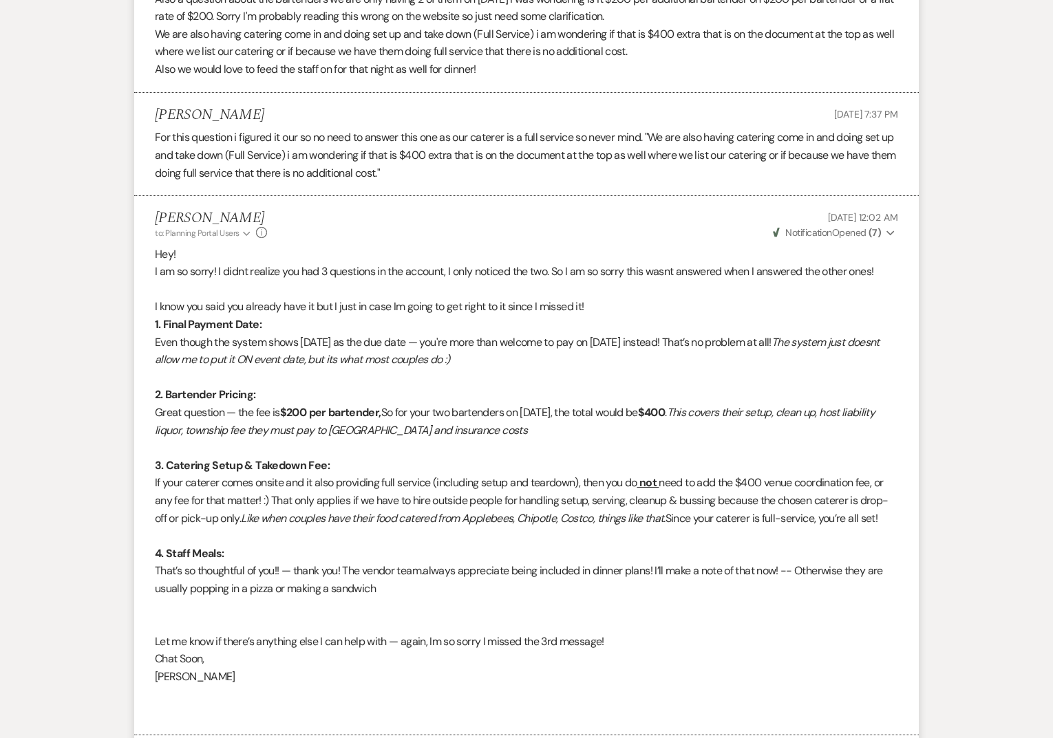
scroll to position [911, 0]
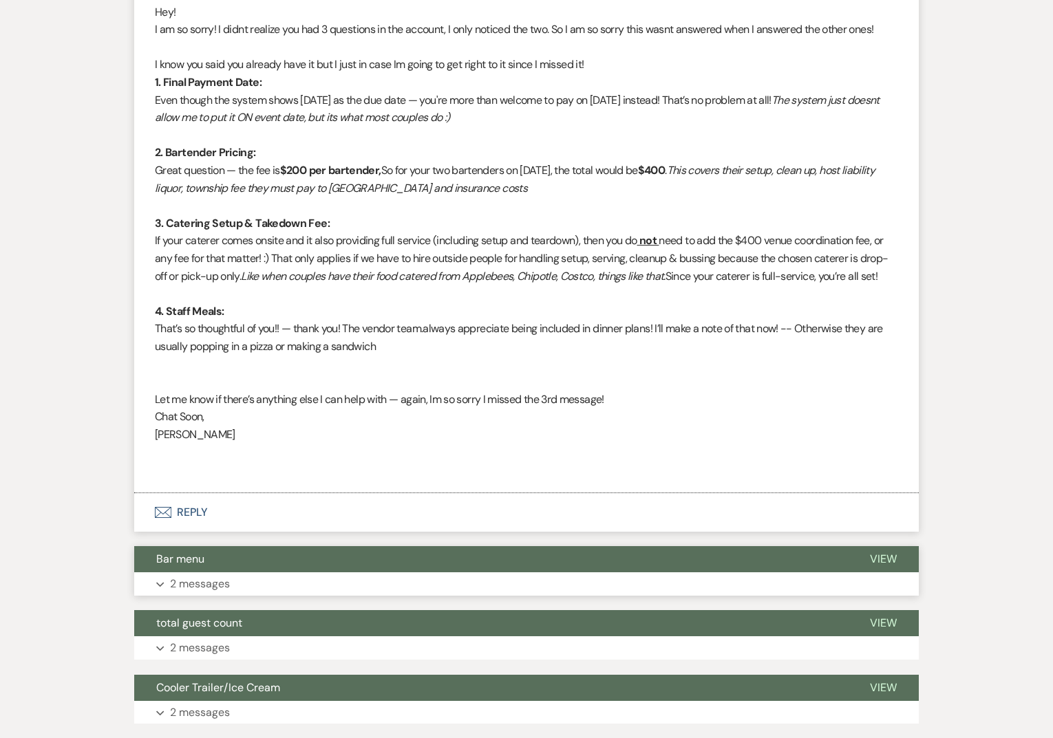
click at [235, 554] on button "Bar menu" at bounding box center [491, 559] width 714 height 26
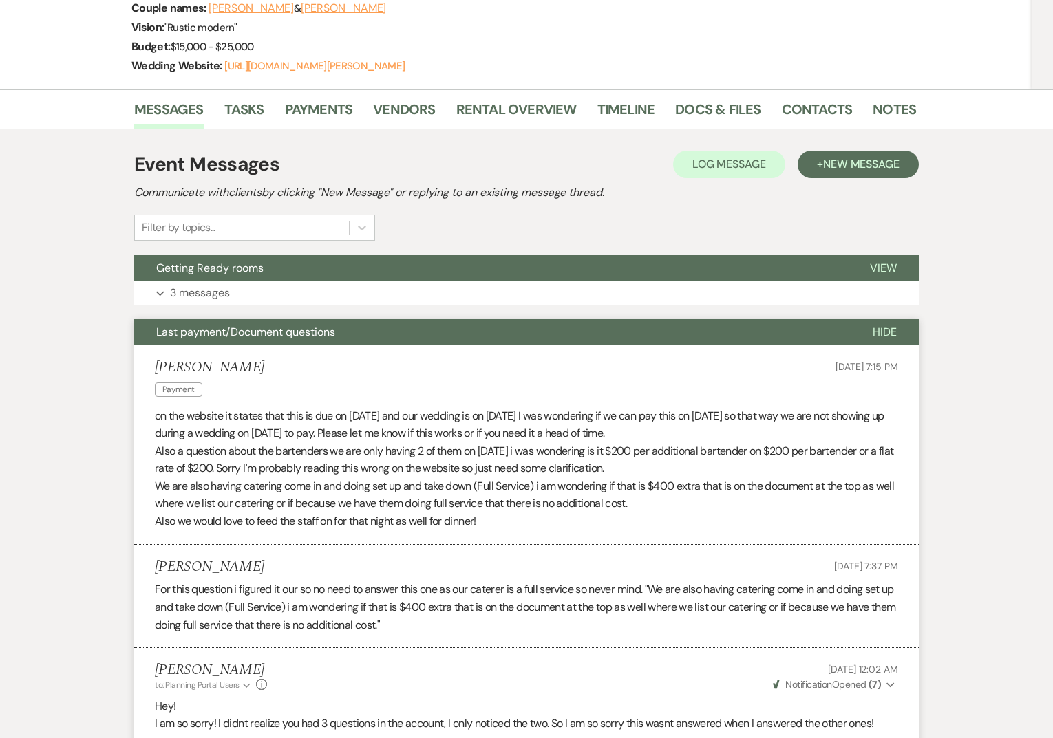
scroll to position [211, 0]
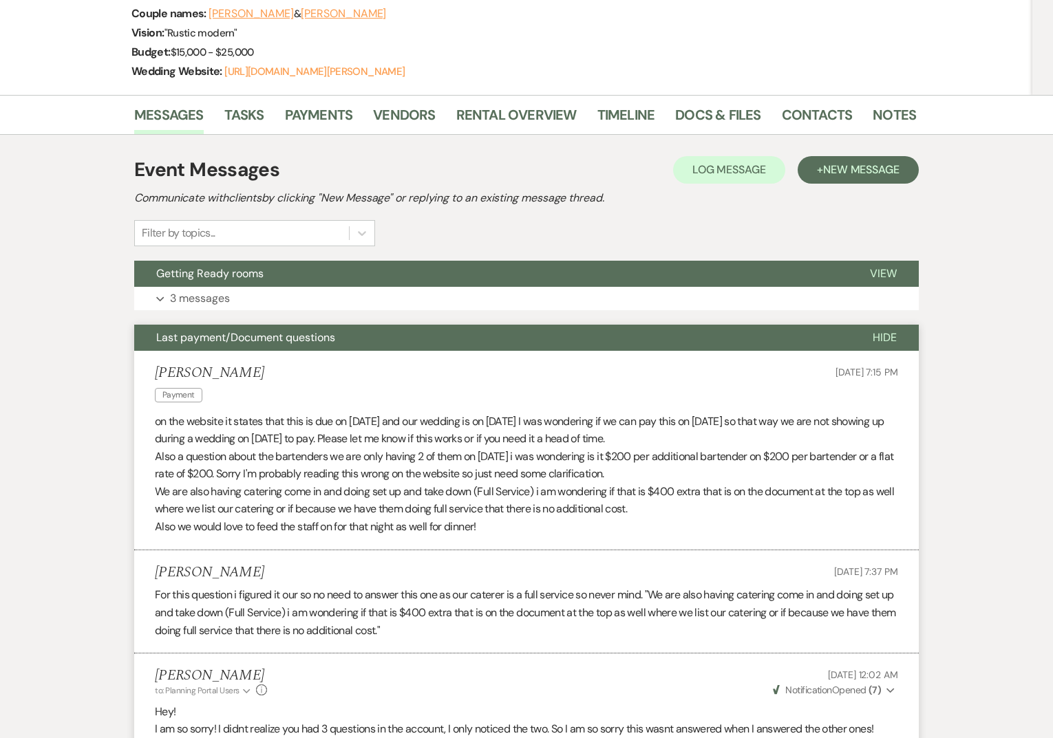
click at [236, 335] on span "Last payment/Document questions" at bounding box center [245, 337] width 179 height 14
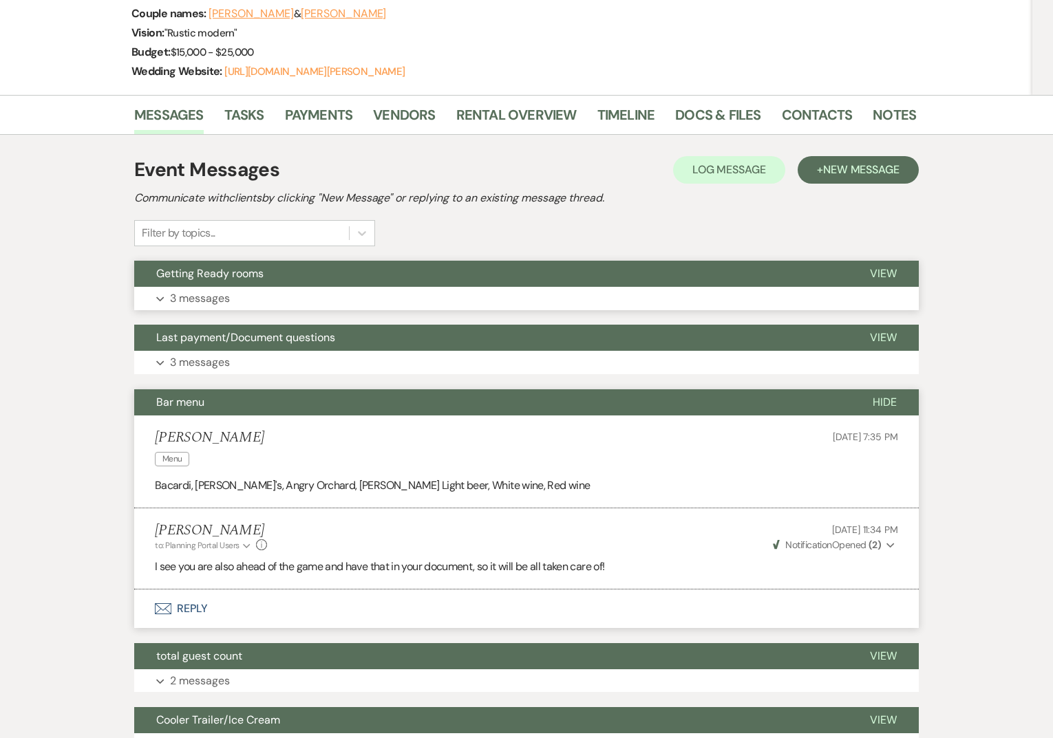
click at [233, 288] on button "Expand 3 messages" at bounding box center [526, 298] width 784 height 23
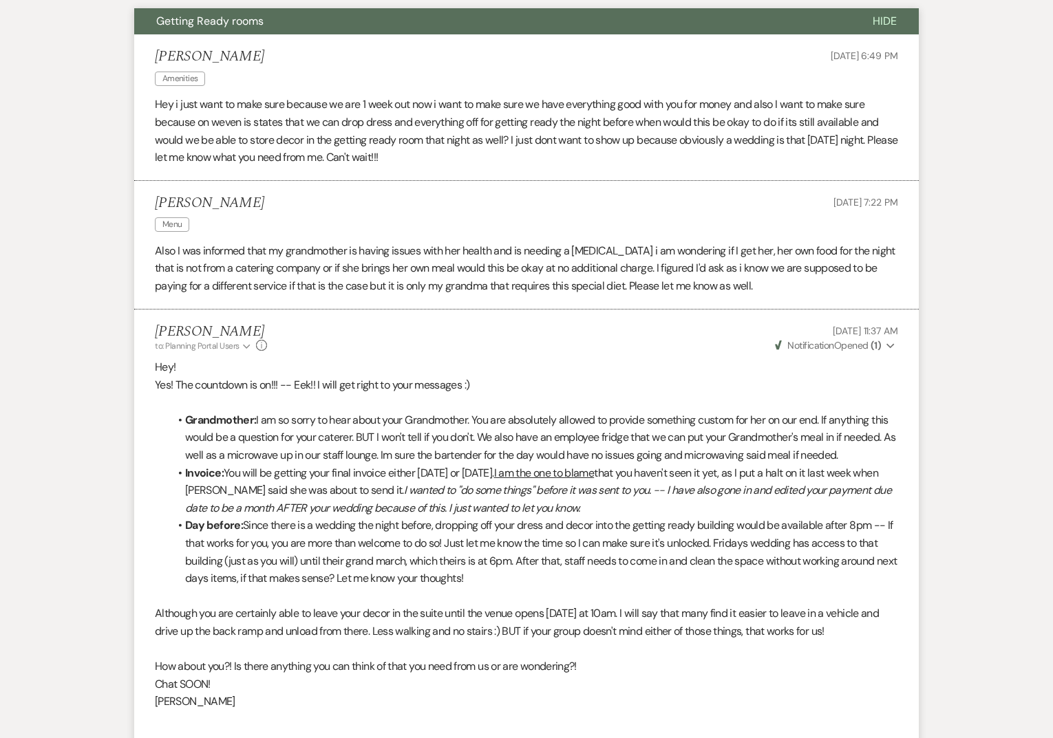
scroll to position [0, 0]
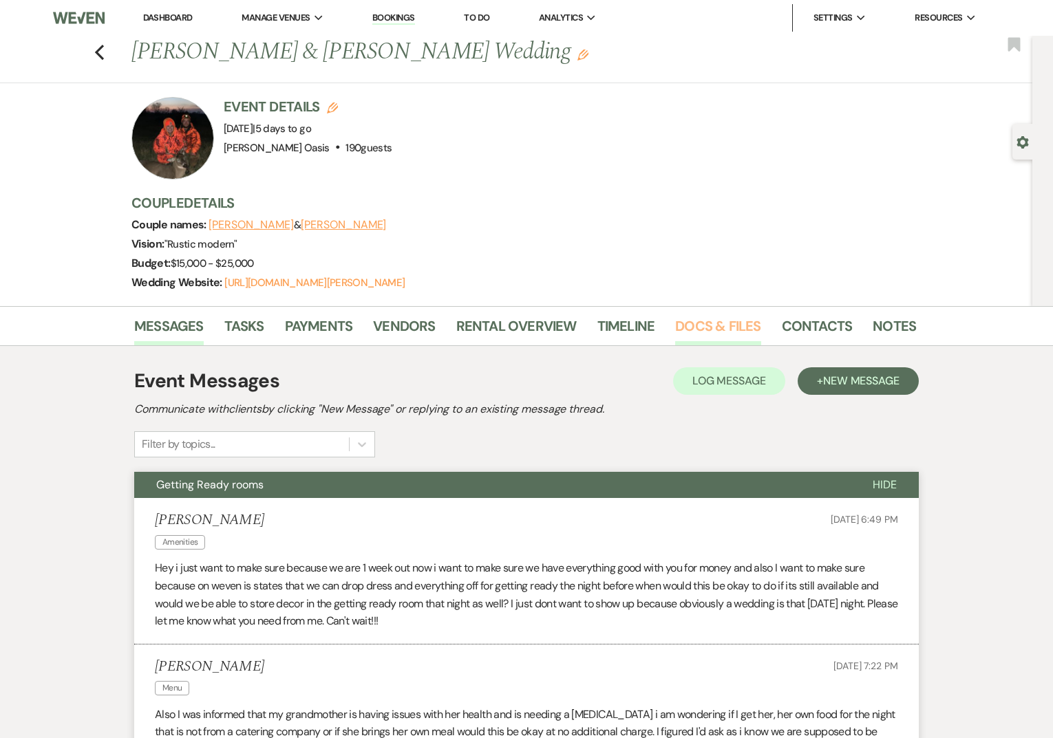
click at [718, 327] on link "Docs & Files" at bounding box center [717, 330] width 85 height 30
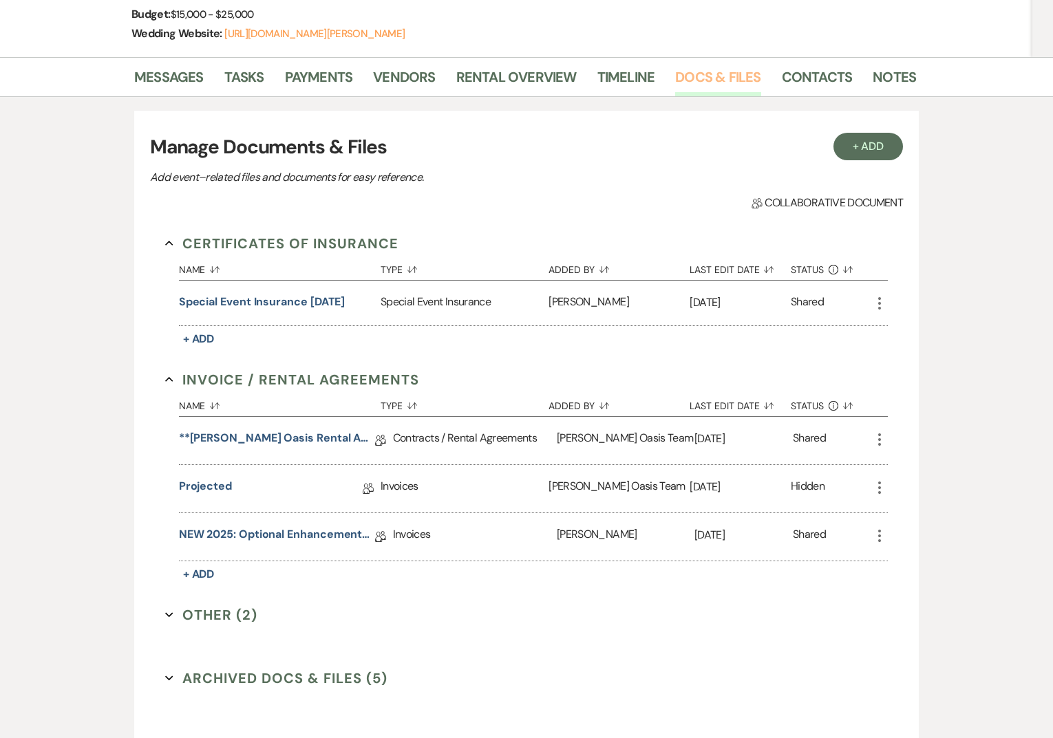
scroll to position [242, 0]
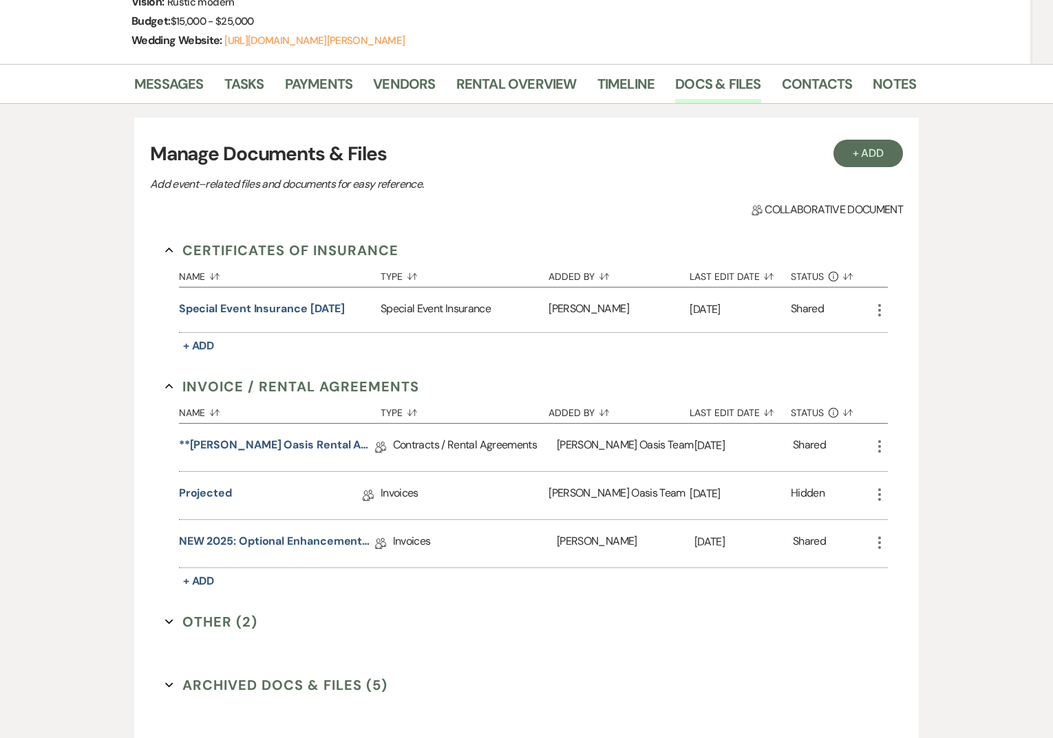
click at [303, 689] on button "Archived Docs & Files (5) Expand" at bounding box center [276, 685] width 222 height 21
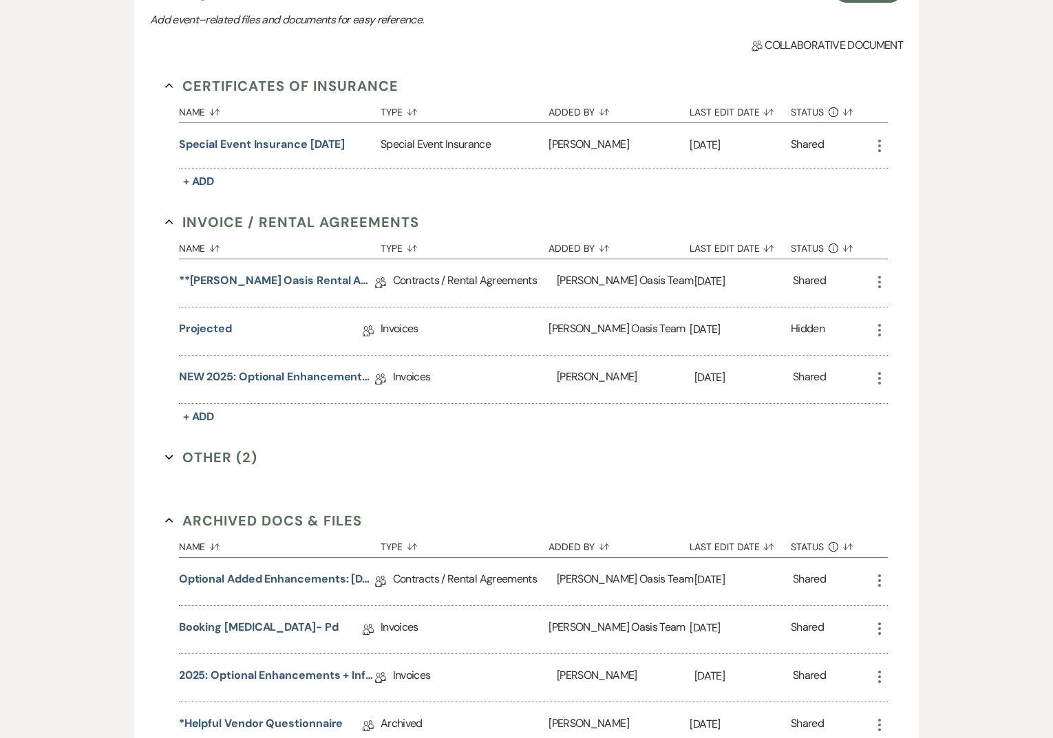
scroll to position [539, 0]
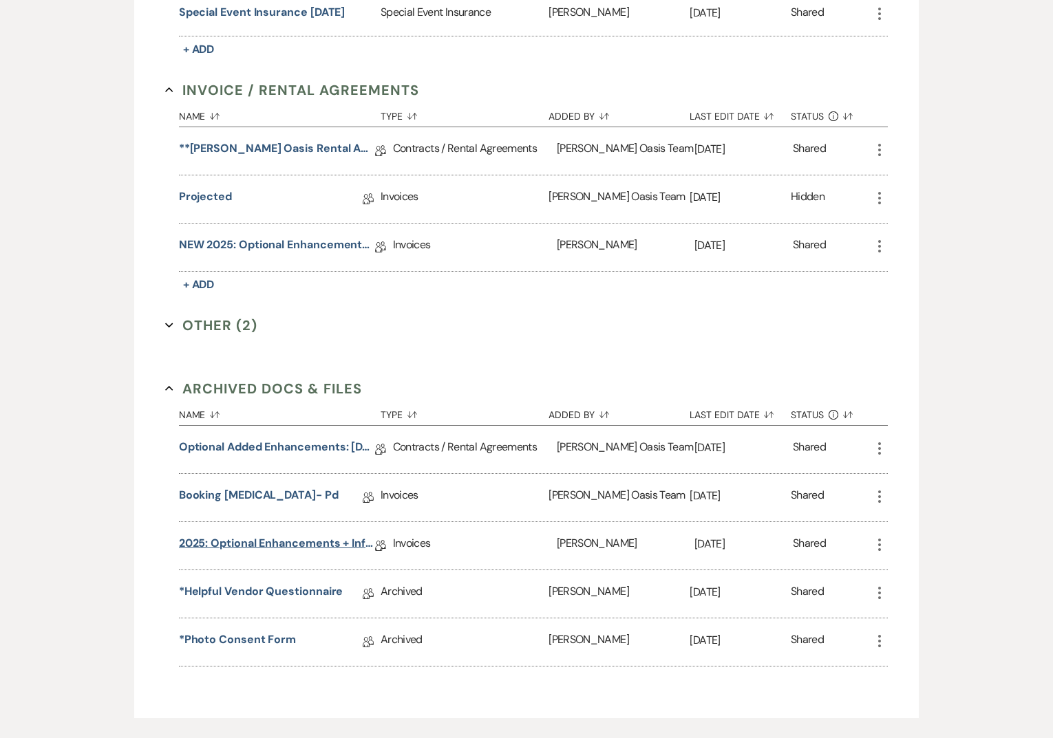
click at [259, 550] on link "2025: Optional Enhancements + Information" at bounding box center [277, 545] width 196 height 21
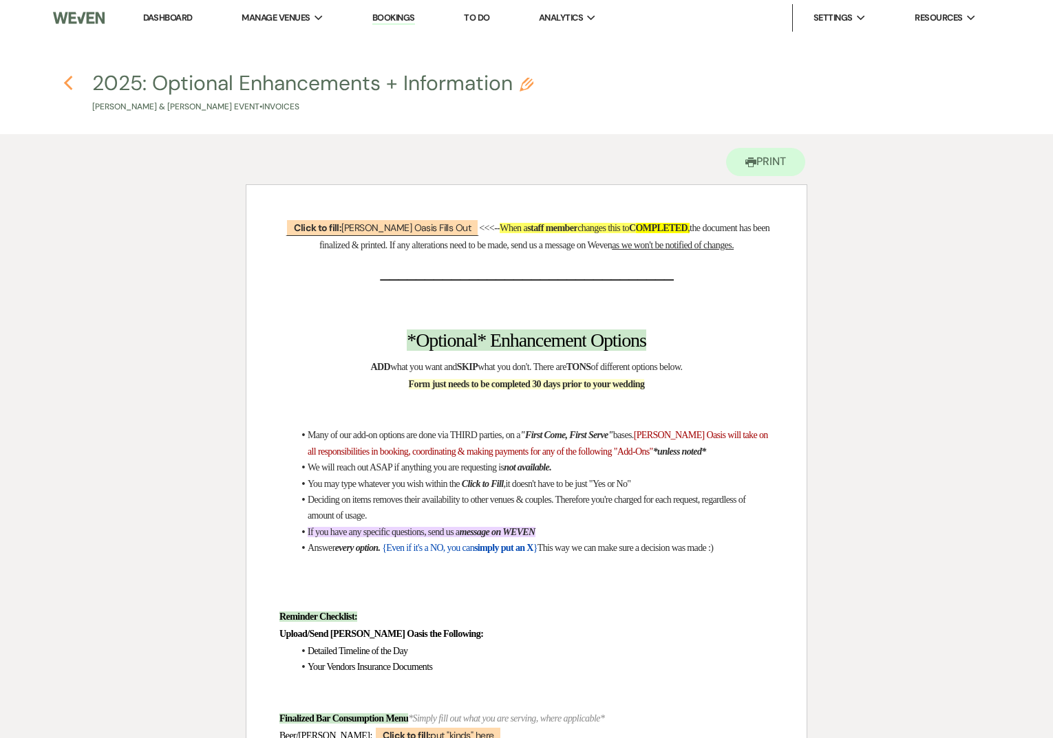
click at [66, 84] on use "button" at bounding box center [67, 83] width 9 height 15
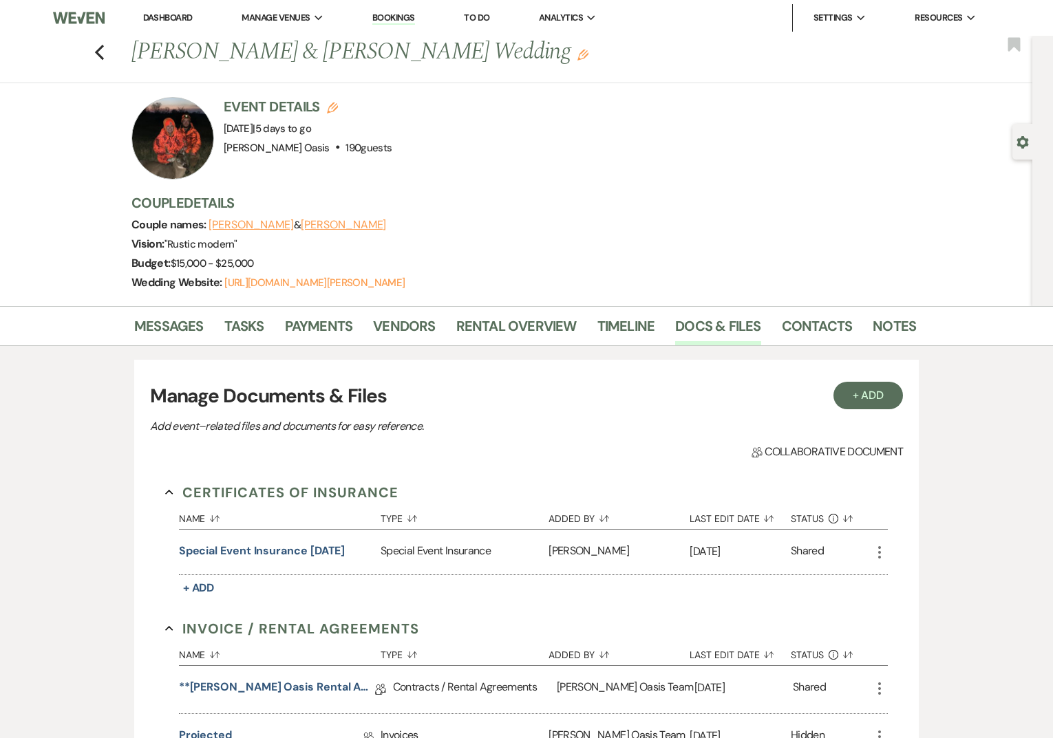
scroll to position [352, 0]
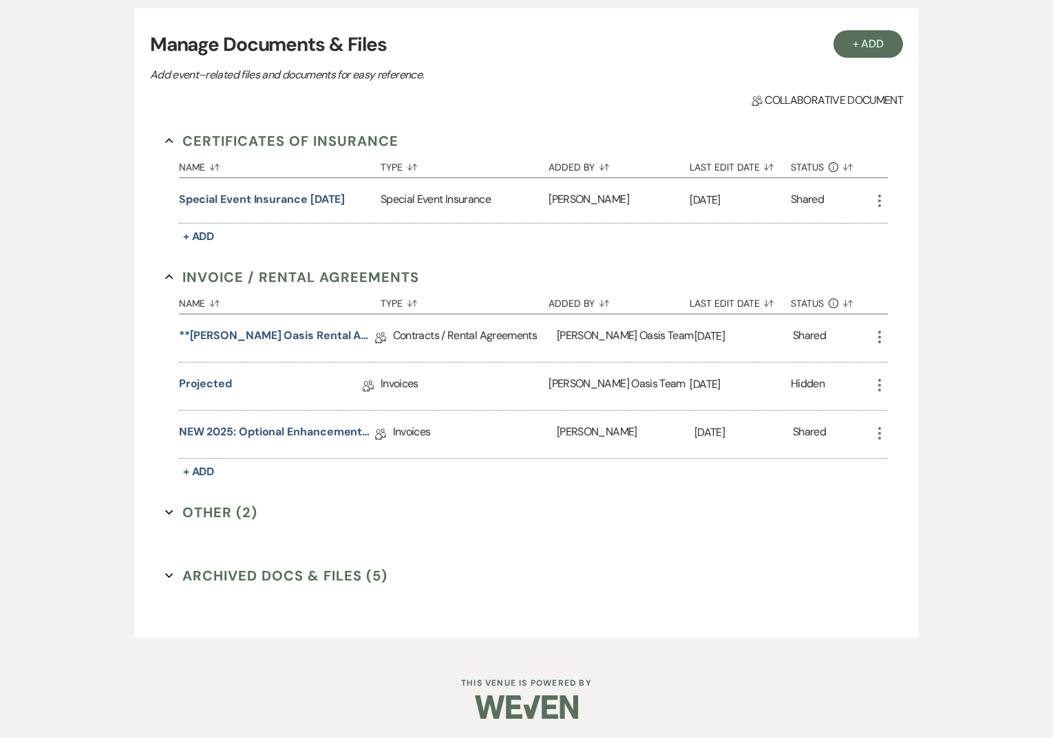
click at [272, 579] on button "Archived Docs & Files (5) Expand" at bounding box center [276, 576] width 222 height 21
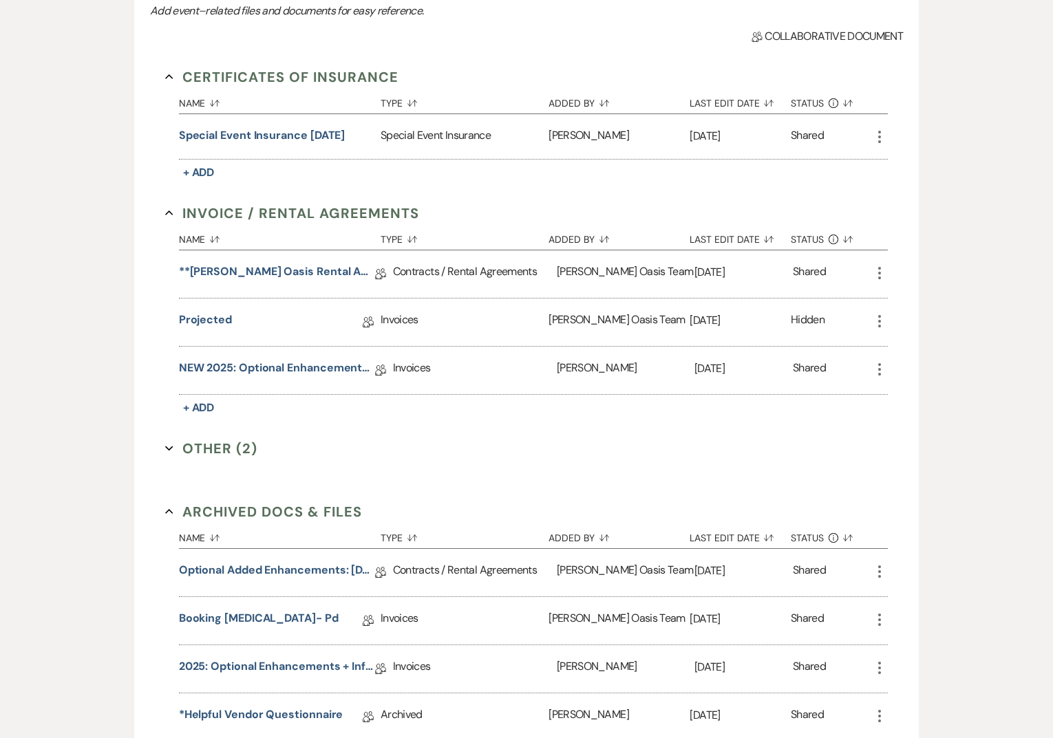
scroll to position [419, 0]
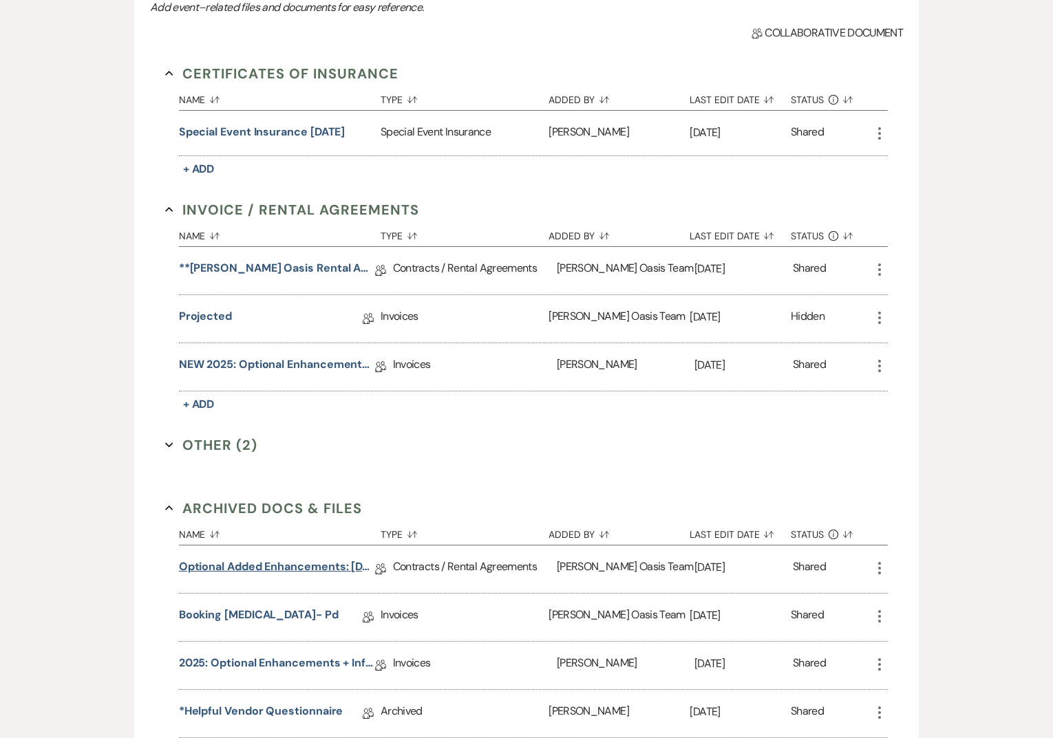
click at [277, 570] on link "Optional Added Enhancements: SATURDAY ONLY RENTALS" at bounding box center [277, 569] width 196 height 21
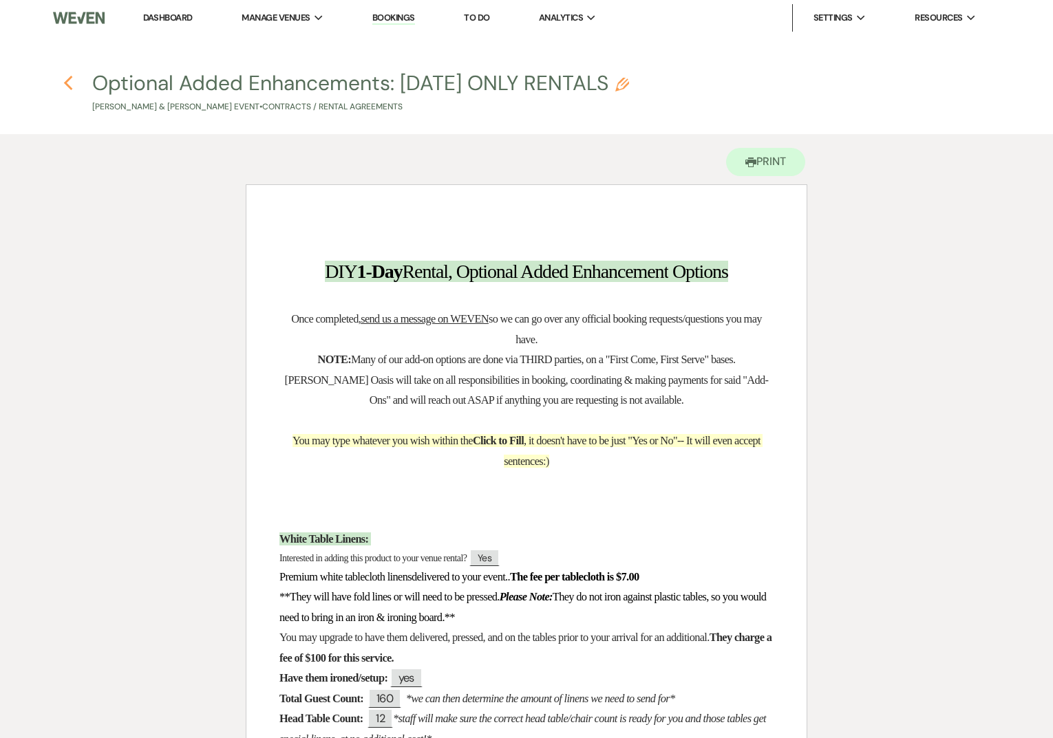
click at [63, 84] on icon "Previous" at bounding box center [68, 83] width 10 height 17
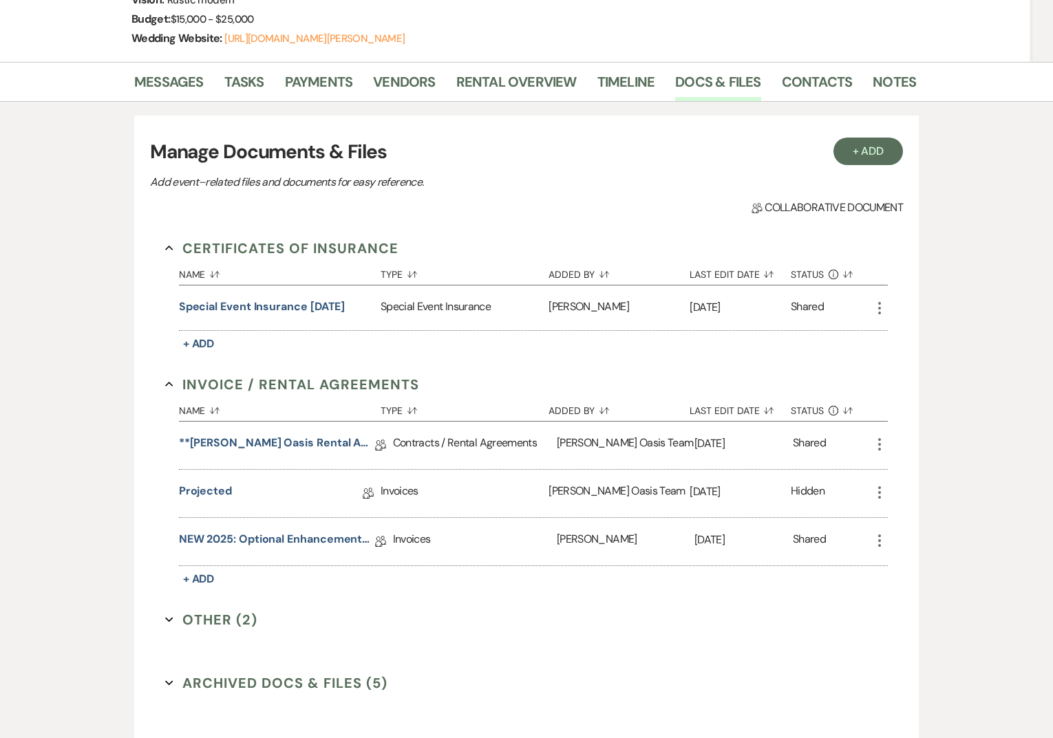
scroll to position [243, 0]
click at [266, 536] on link "NEW 2025: Optional Enhancements + Information" at bounding box center [277, 543] width 196 height 21
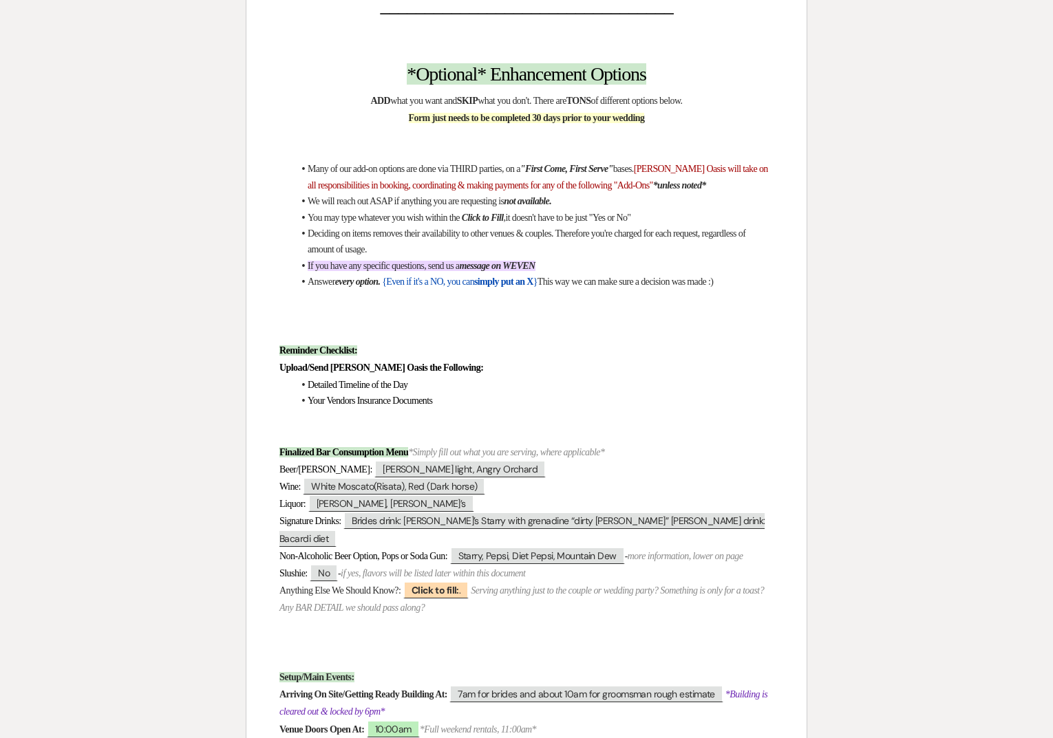
scroll to position [267, 0]
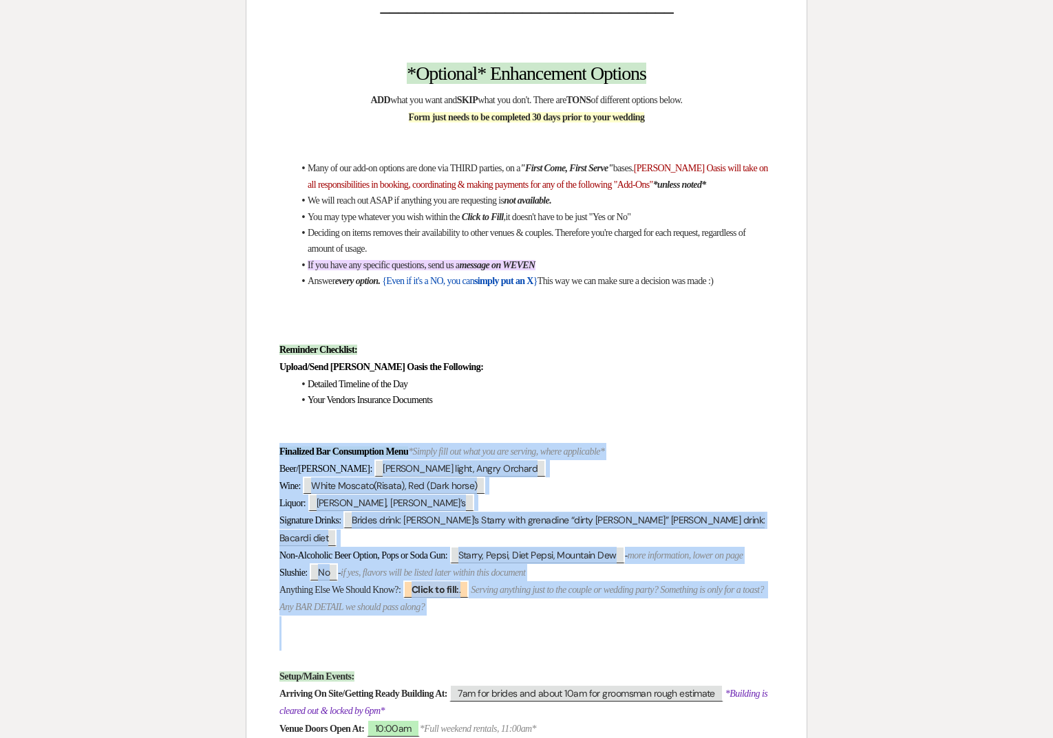
drag, startPoint x: 325, startPoint y: 641, endPoint x: 266, endPoint y: 449, distance: 200.9
copy div "Finalized Bar Consumption Menu *Simply fill out what you are serving, where app…"
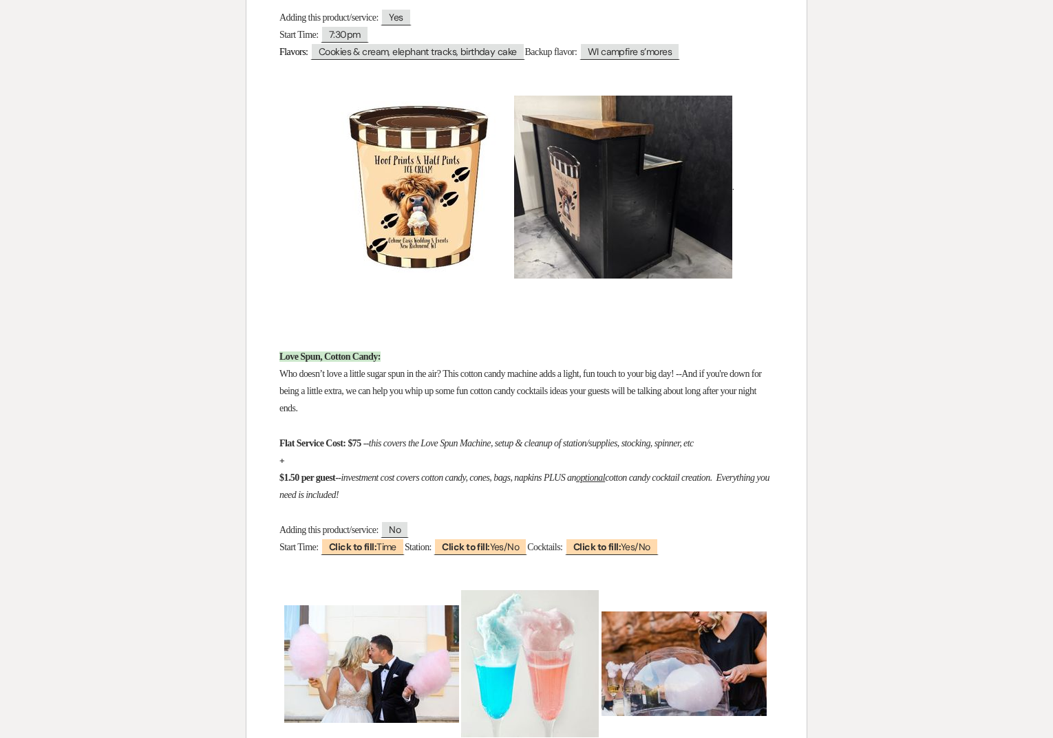
scroll to position [6506, 0]
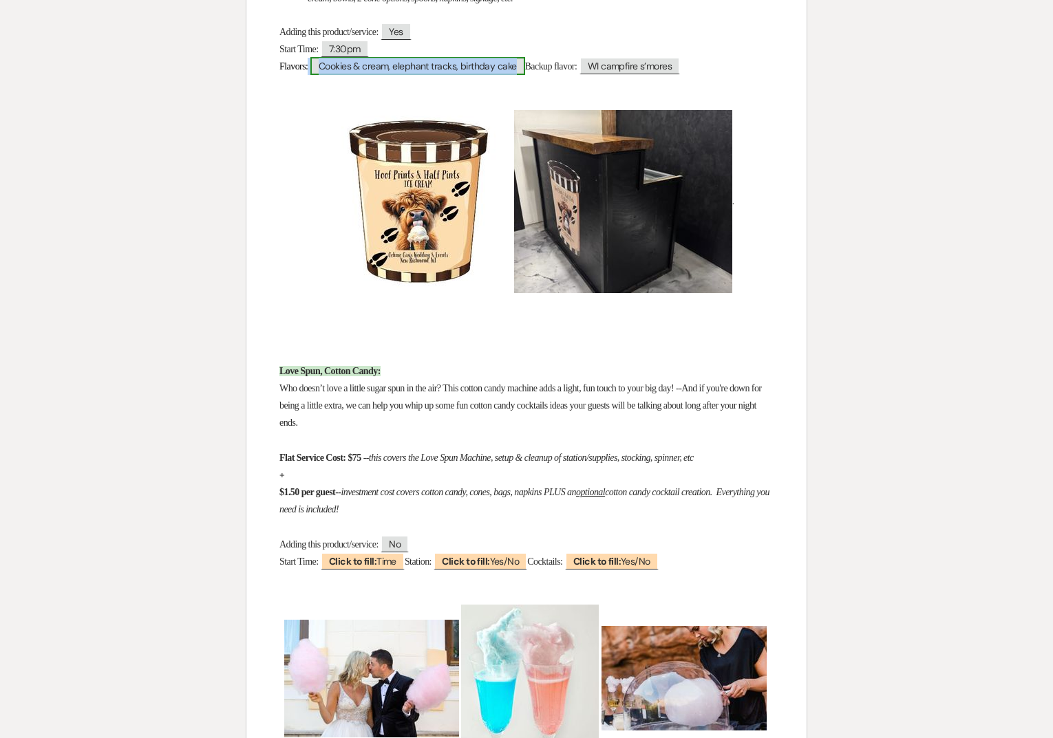
click at [521, 75] on span "Cookies & cream, elephant tracks, birthday cake" at bounding box center [417, 66] width 215 height 18
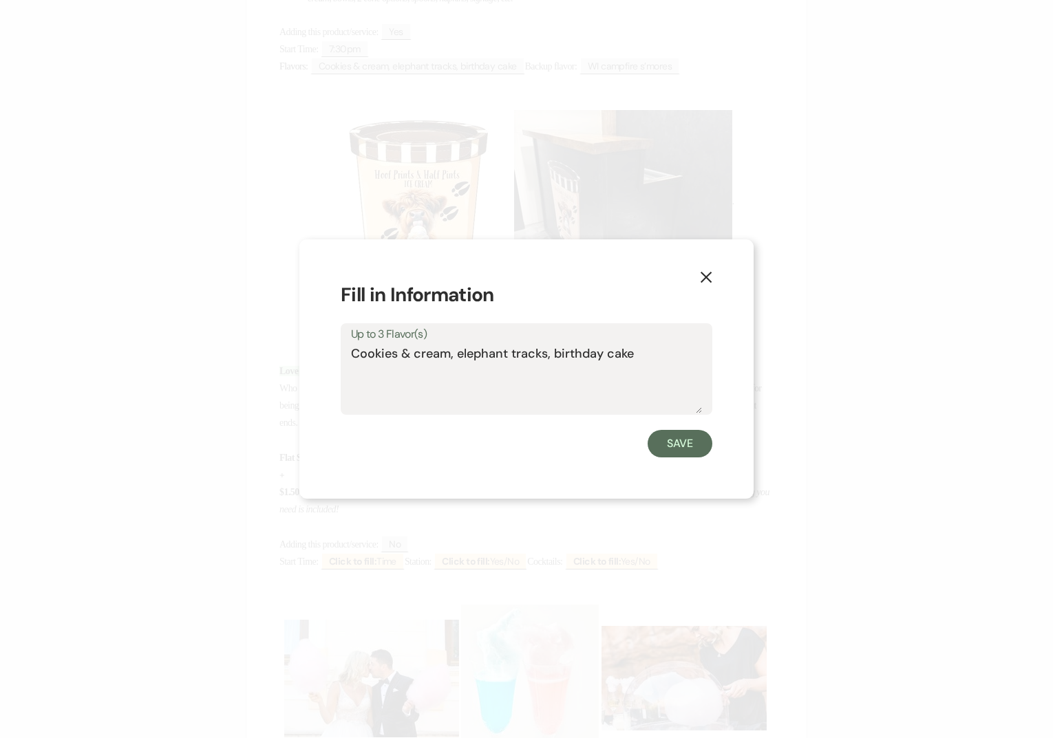
click at [492, 346] on textarea "Cookies & cream, elephant tracks, birthday cake" at bounding box center [526, 379] width 351 height 69
click at [705, 278] on use "button" at bounding box center [705, 277] width 11 height 11
click at [705, 278] on img "﻿ ﻿" at bounding box center [623, 201] width 218 height 183
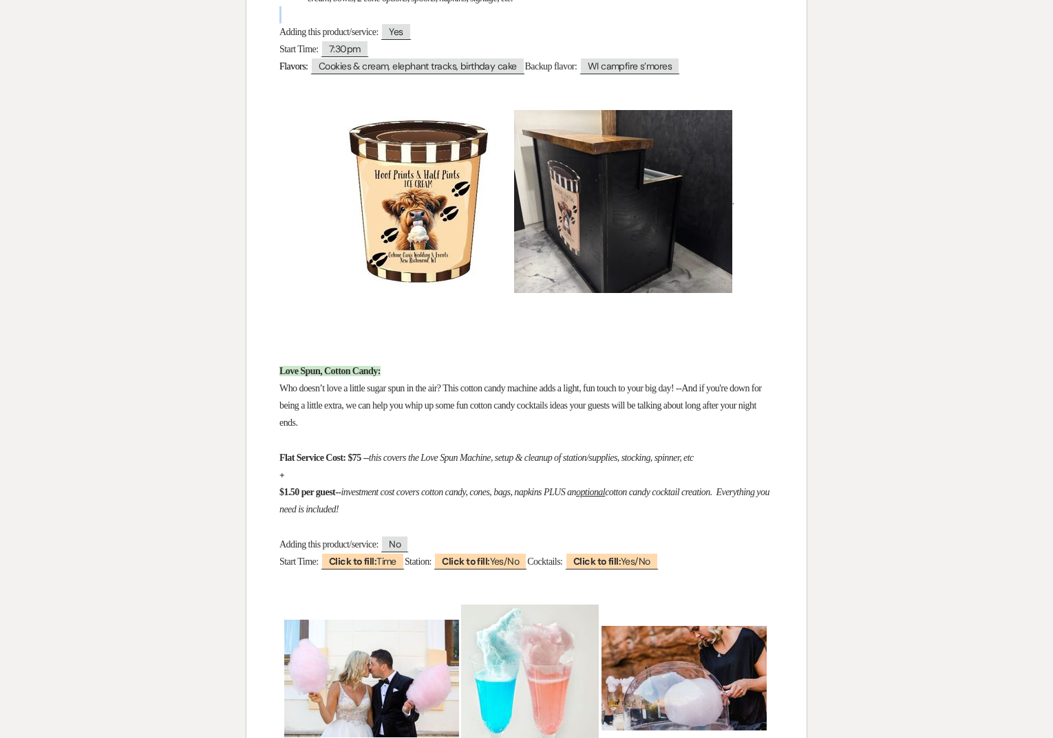
drag, startPoint x: 595, startPoint y: 111, endPoint x: 365, endPoint y: 120, distance: 230.0
click at [365, 120] on div "﻿ Click to fill: Oehme Oasis Fills Out ﻿ <<<-- When a staff member changes this…" at bounding box center [526, 397] width 560 height 13436
drag, startPoint x: 352, startPoint y: 114, endPoint x: 592, endPoint y: 111, distance: 240.1
copy em "ice cream, bowls, 2 cone options, spoons, napkins, signage, etc"
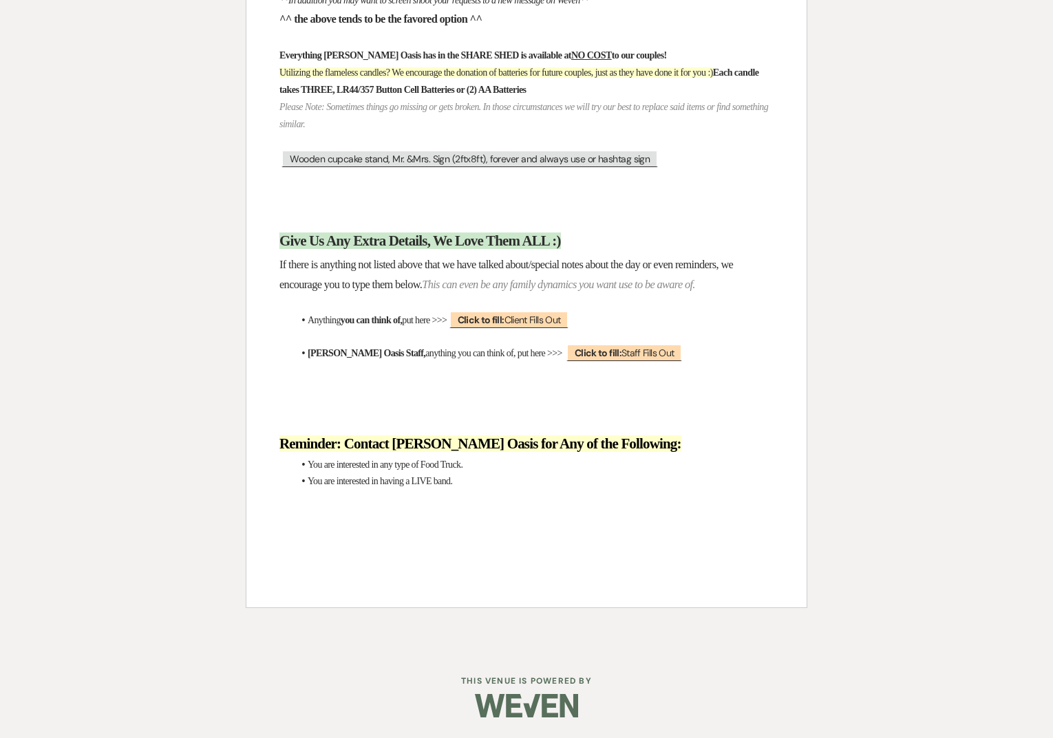
scroll to position [13234, 0]
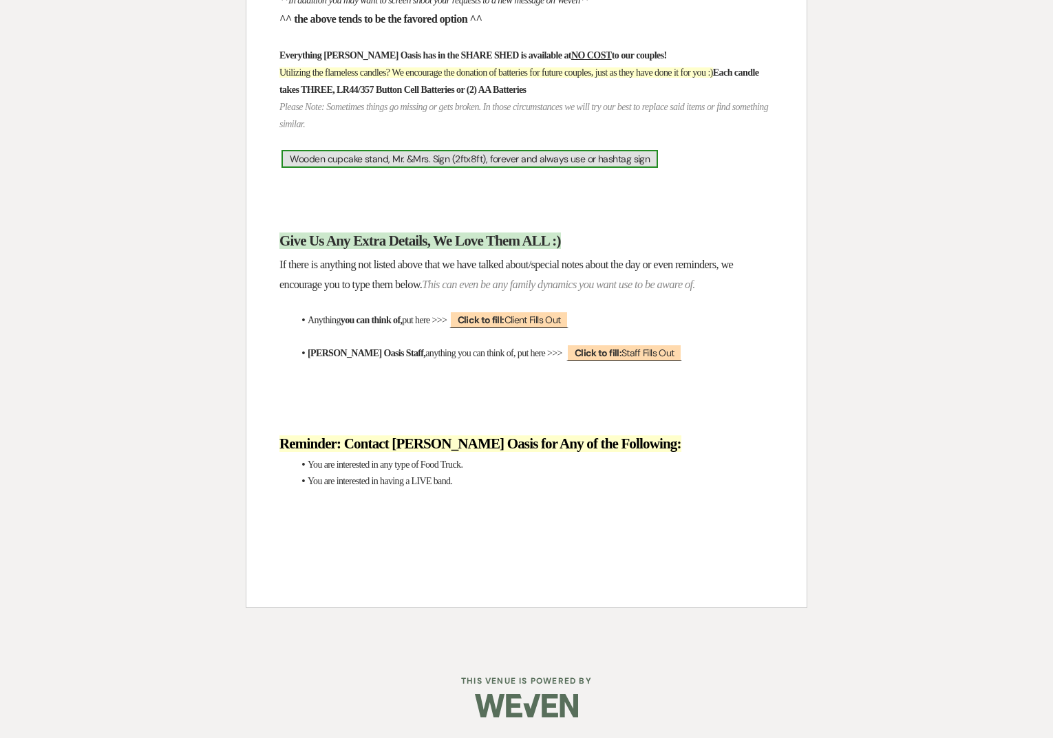
click at [449, 162] on span "Wooden cupcake stand, Mr. &Mrs. Sign (2ftx8ft), forever and always use or hasht…" at bounding box center [469, 159] width 376 height 18
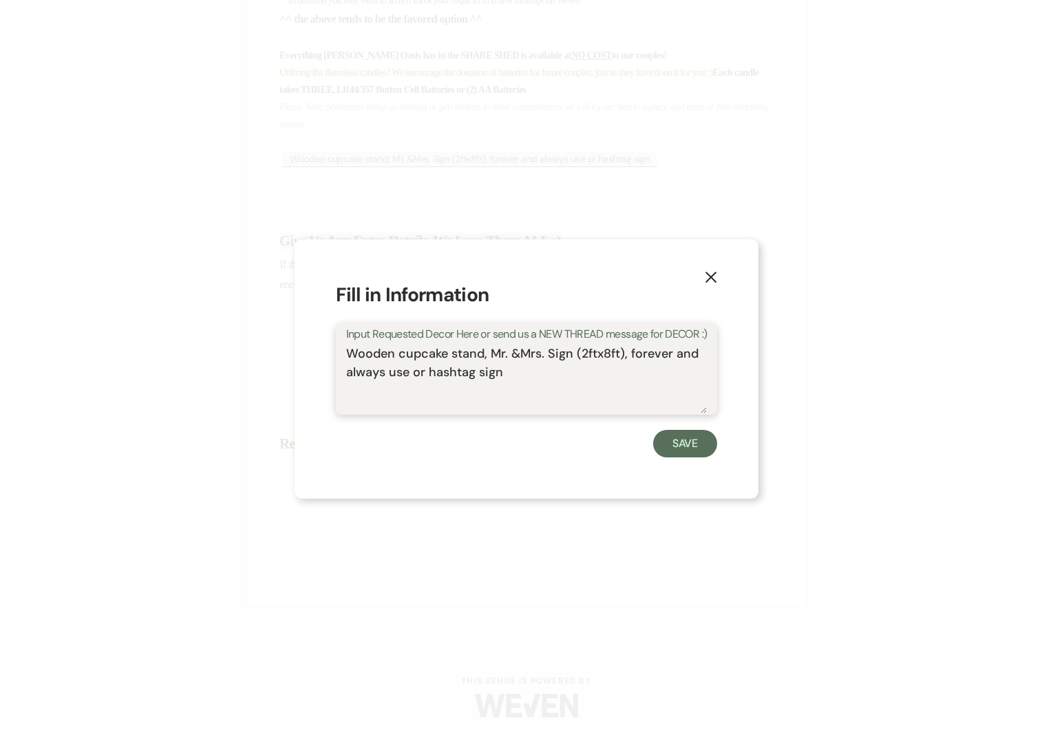
click at [448, 352] on textarea "Wooden cupcake stand, Mr. &Mrs. Sign (2ftx8ft), forever and always use or hasht…" at bounding box center [526, 379] width 361 height 69
click at [714, 277] on icon "X" at bounding box center [711, 277] width 12 height 12
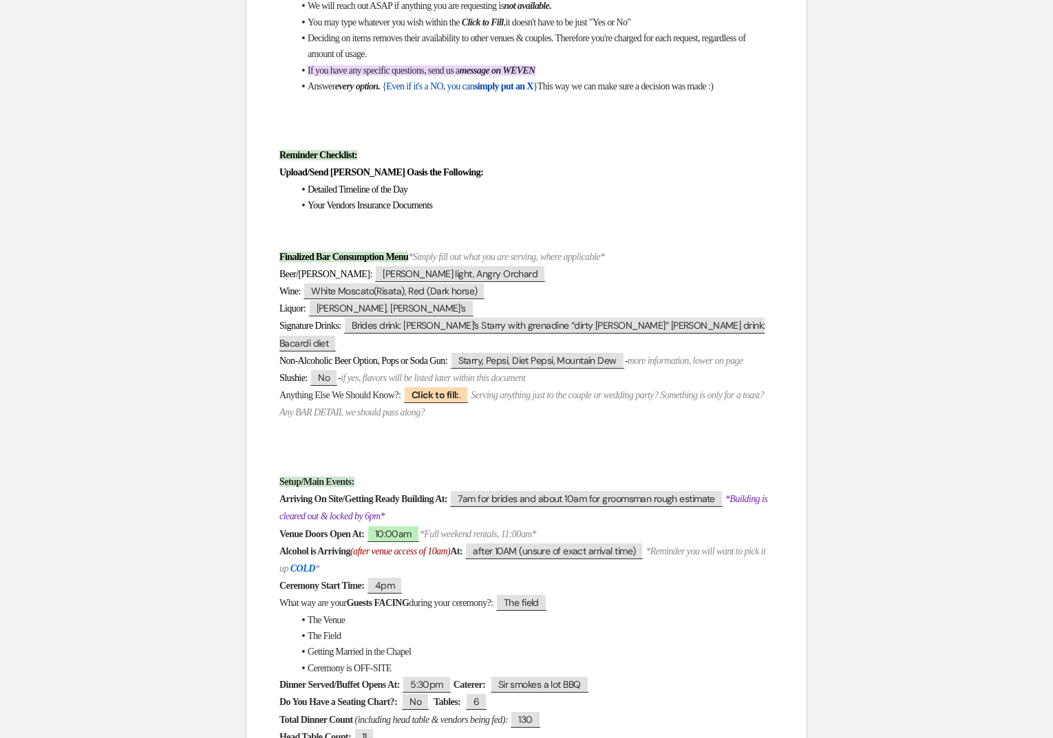
scroll to position [0, 0]
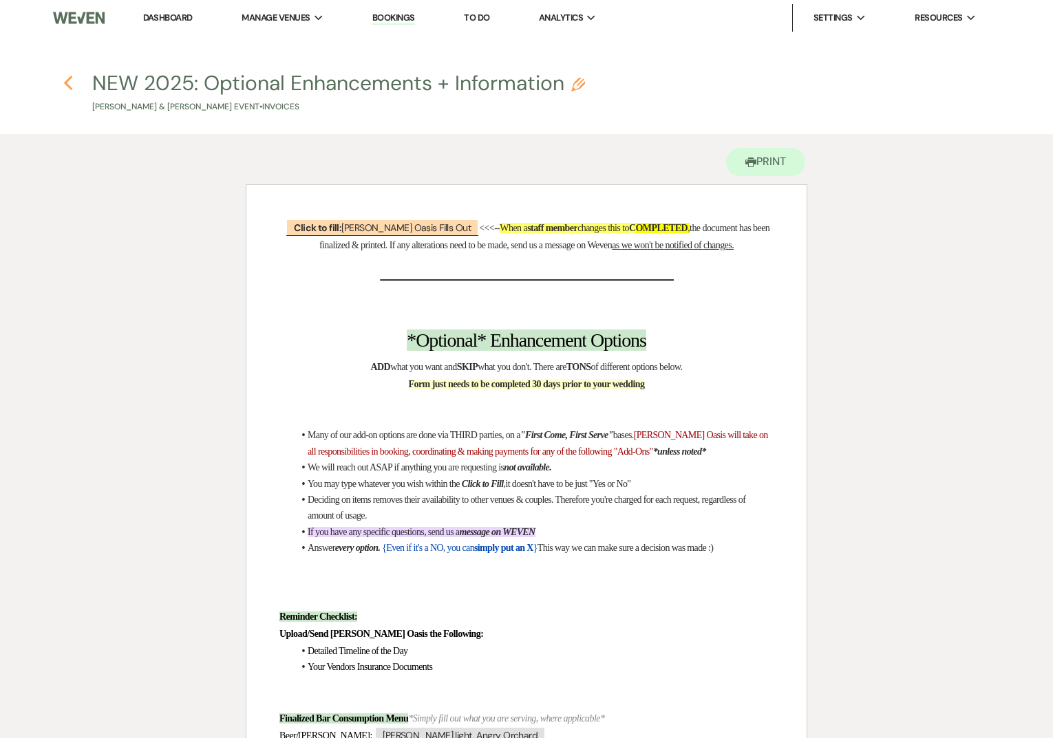
click at [72, 86] on icon "Previous" at bounding box center [68, 83] width 10 height 17
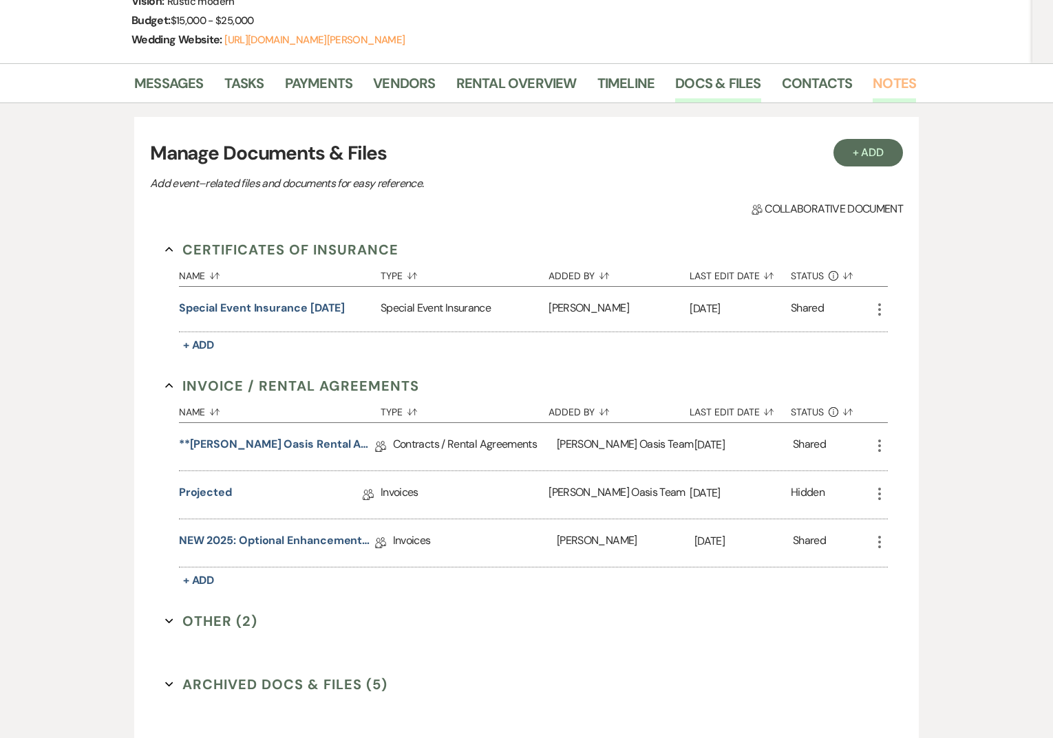
click at [876, 93] on link "Notes" at bounding box center [893, 87] width 43 height 30
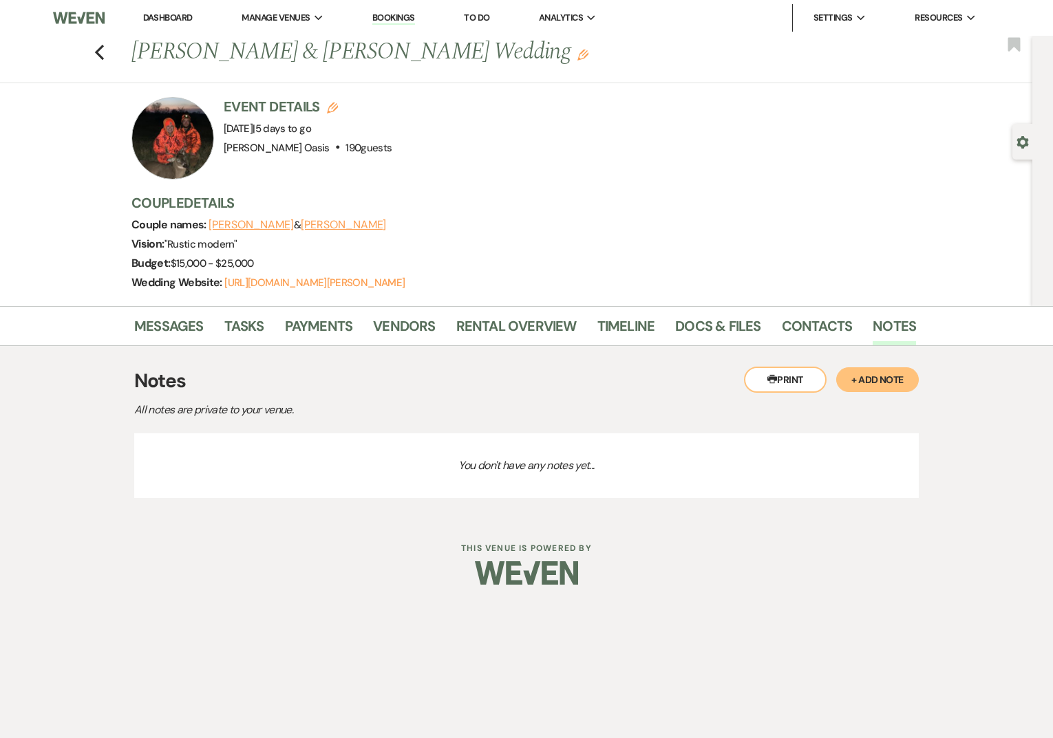
click at [299, 310] on div "Messages Tasks Payments Vendors Rental Overview Timeline Docs & Files Contacts …" at bounding box center [526, 326] width 1053 height 40
click at [306, 331] on link "Payments" at bounding box center [319, 330] width 68 height 30
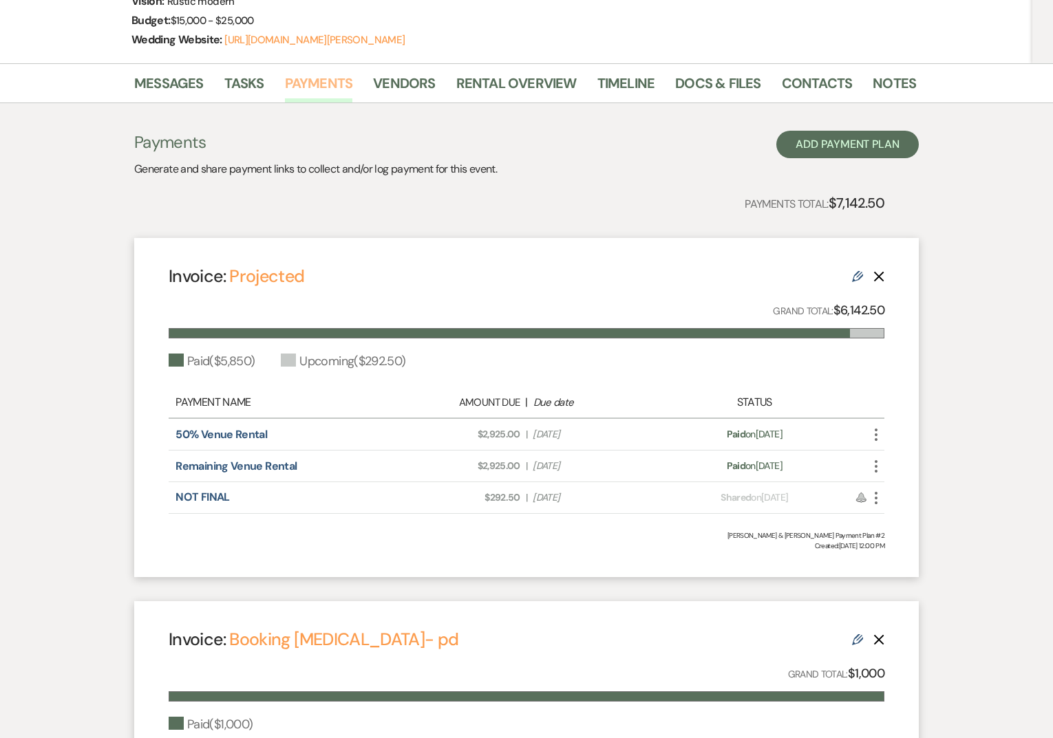
scroll to position [228, 0]
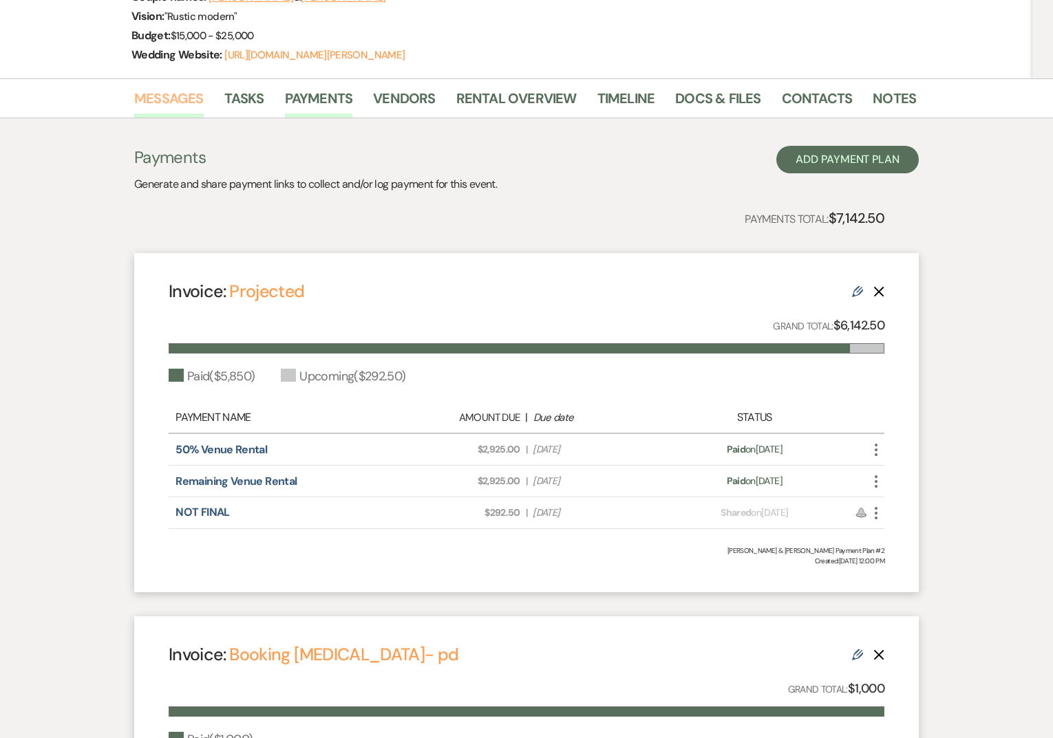
click at [178, 103] on link "Messages" at bounding box center [168, 102] width 69 height 30
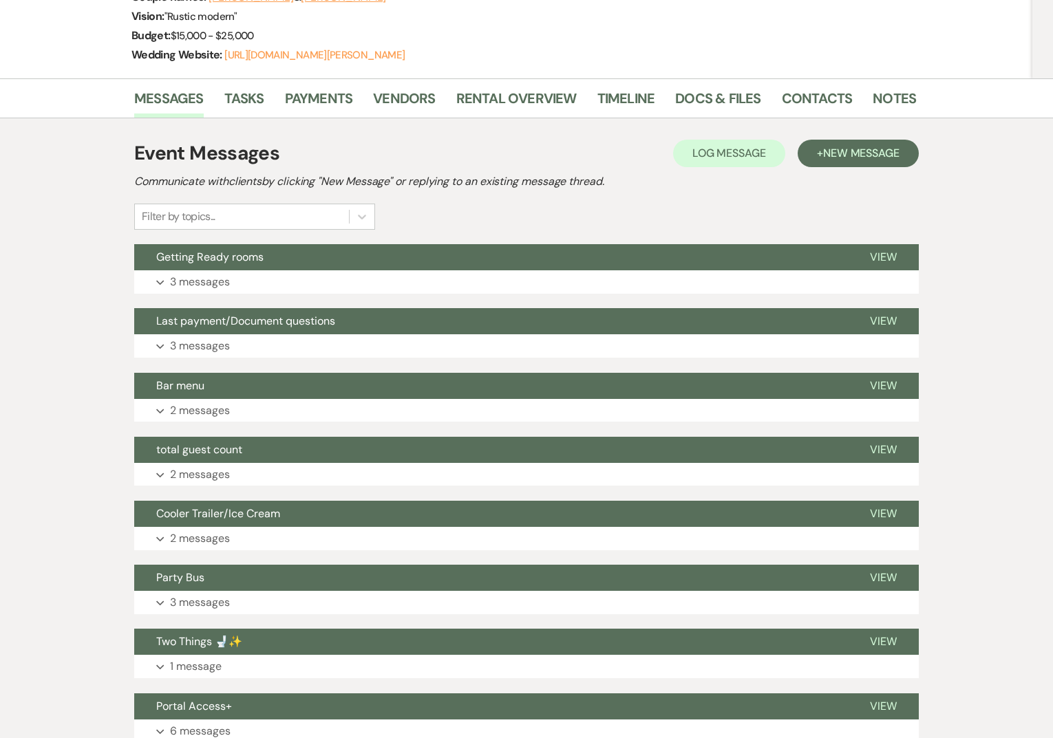
click at [255, 315] on span "Last payment/Document questions" at bounding box center [245, 321] width 179 height 14
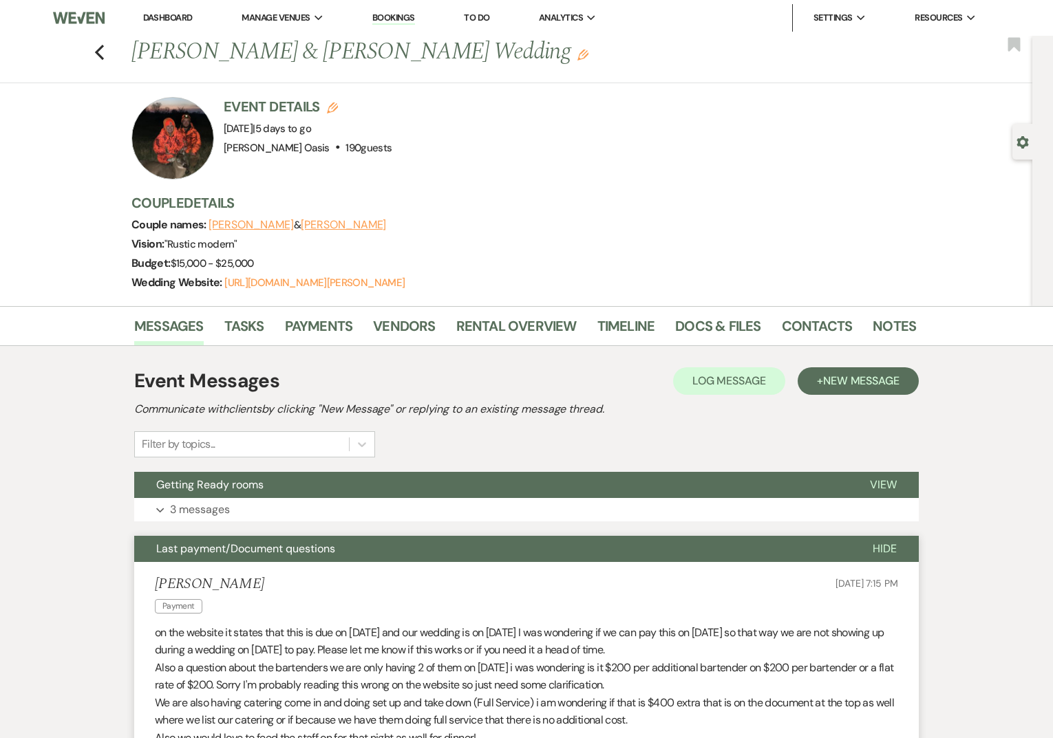
click at [151, 14] on link "Dashboard" at bounding box center [168, 18] width 50 height 12
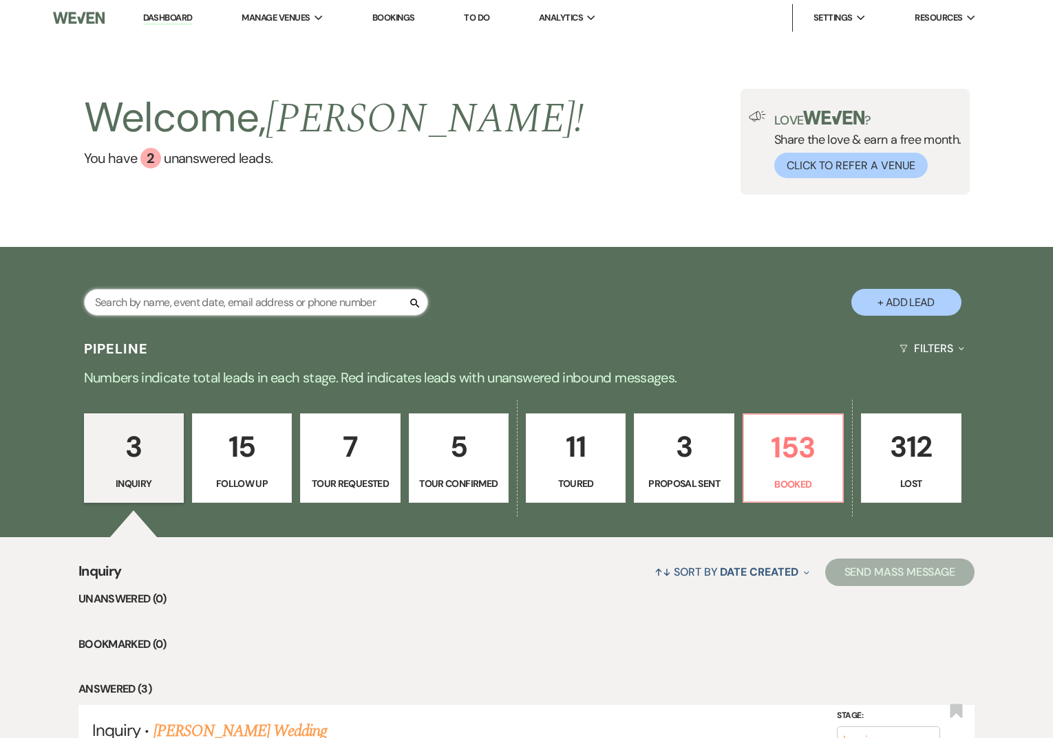
click at [244, 306] on input "text" at bounding box center [256, 302] width 344 height 27
type input "erika"
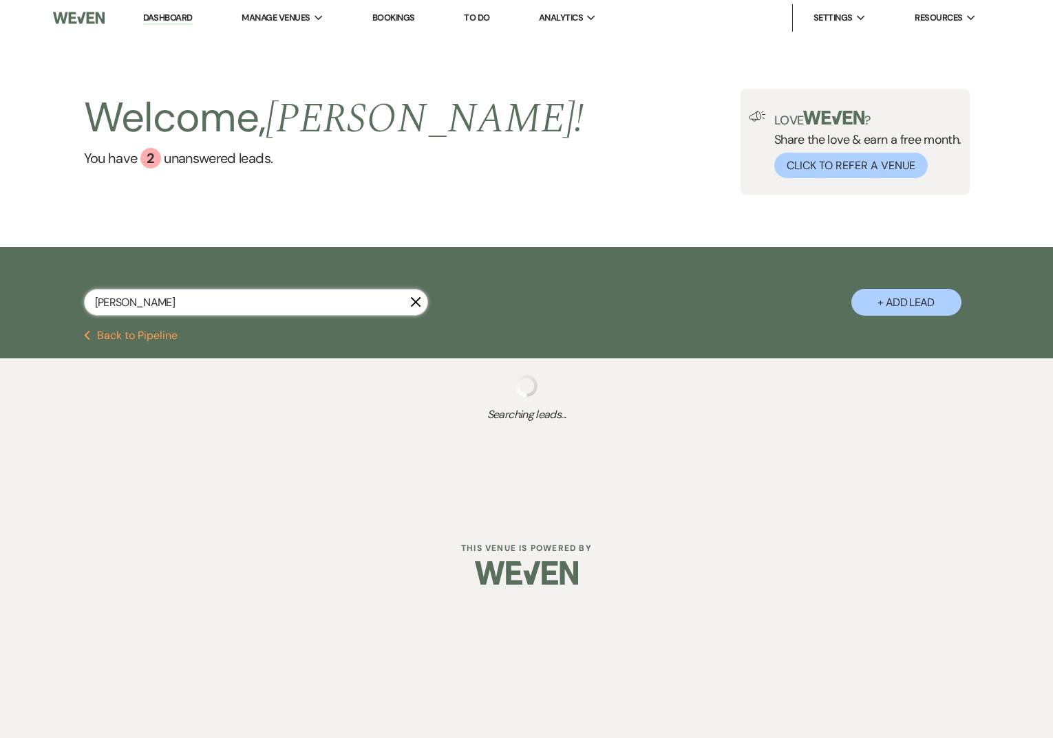
select select "8"
select select "5"
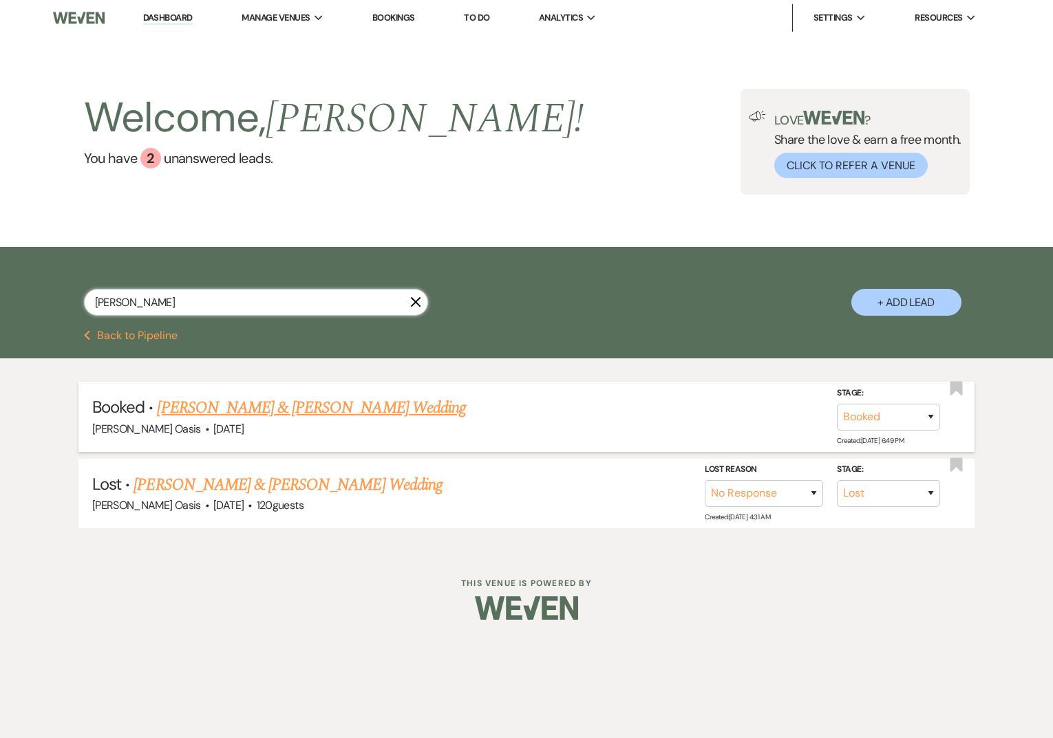
type input "erika"
click at [252, 412] on link "Erika Coons & Carson Tembrock's Wedding" at bounding box center [311, 408] width 308 height 25
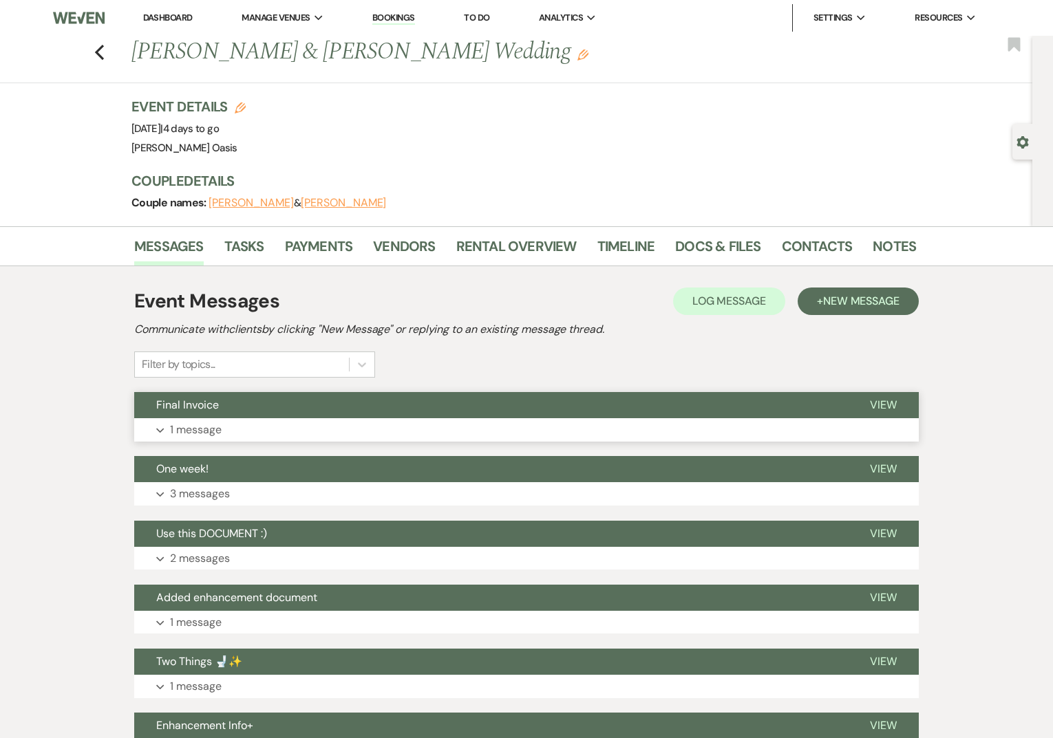
click at [281, 427] on button "Expand 1 message" at bounding box center [526, 429] width 784 height 23
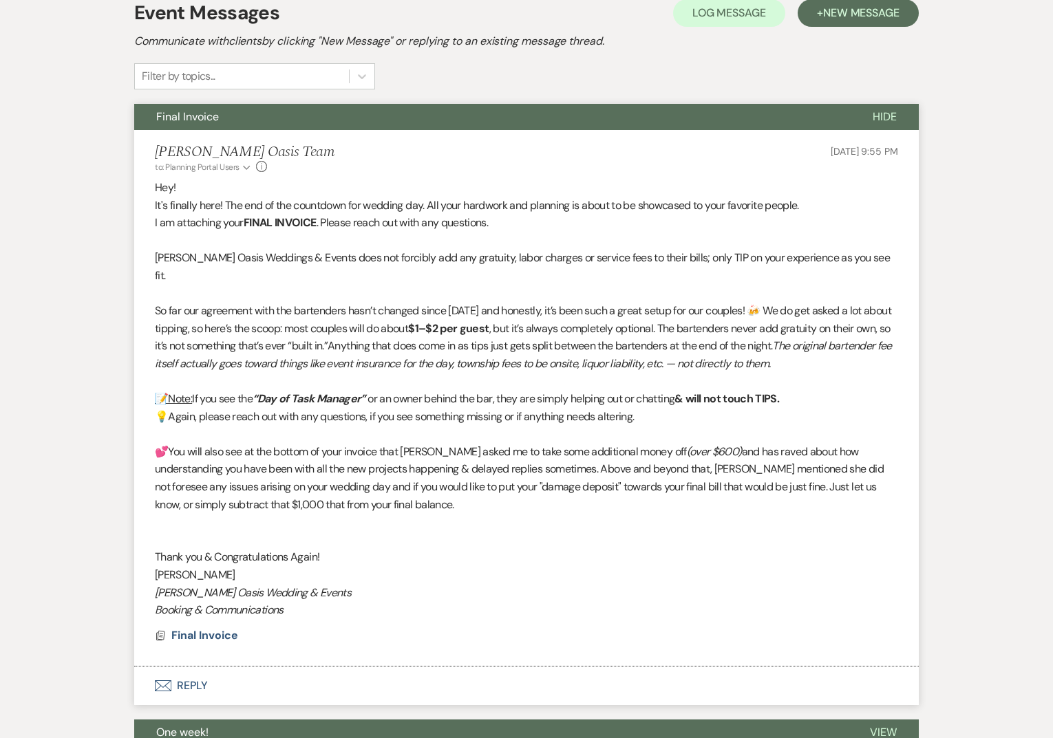
scroll to position [257, 0]
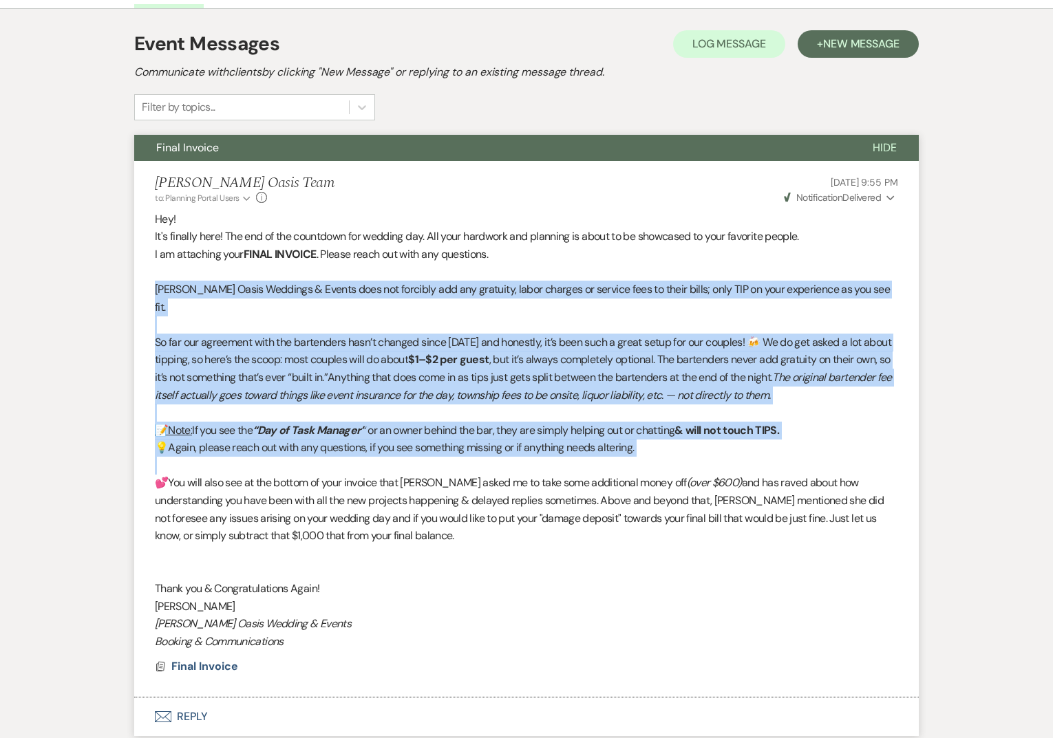
drag, startPoint x: 196, startPoint y: 445, endPoint x: 141, endPoint y: 297, distance: 157.8
click at [141, 298] on li "Oehme Oasis Team to: Planning Portal Users Expand Info Aug 16, 2025, 9:55 PM We…" at bounding box center [526, 429] width 784 height 537
copy div "Oehme Oasis Weddings & Events does not forcibly add any gratuity, labor charges…"
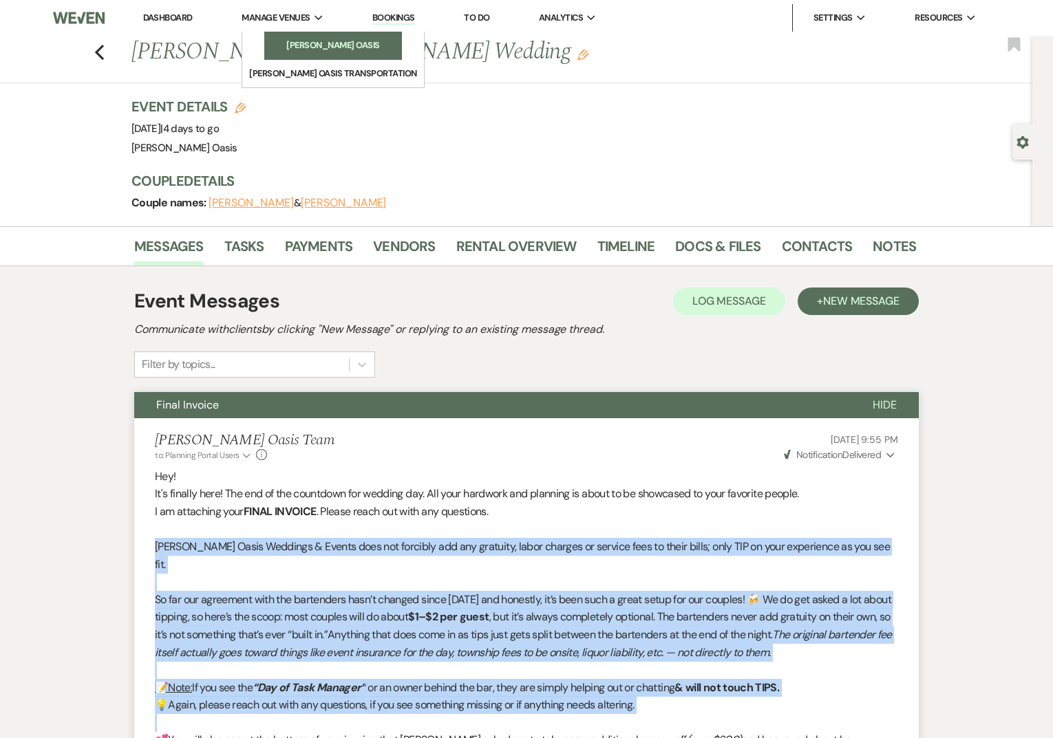
click at [294, 39] on link "[PERSON_NAME] Oasis" at bounding box center [333, 46] width 138 height 28
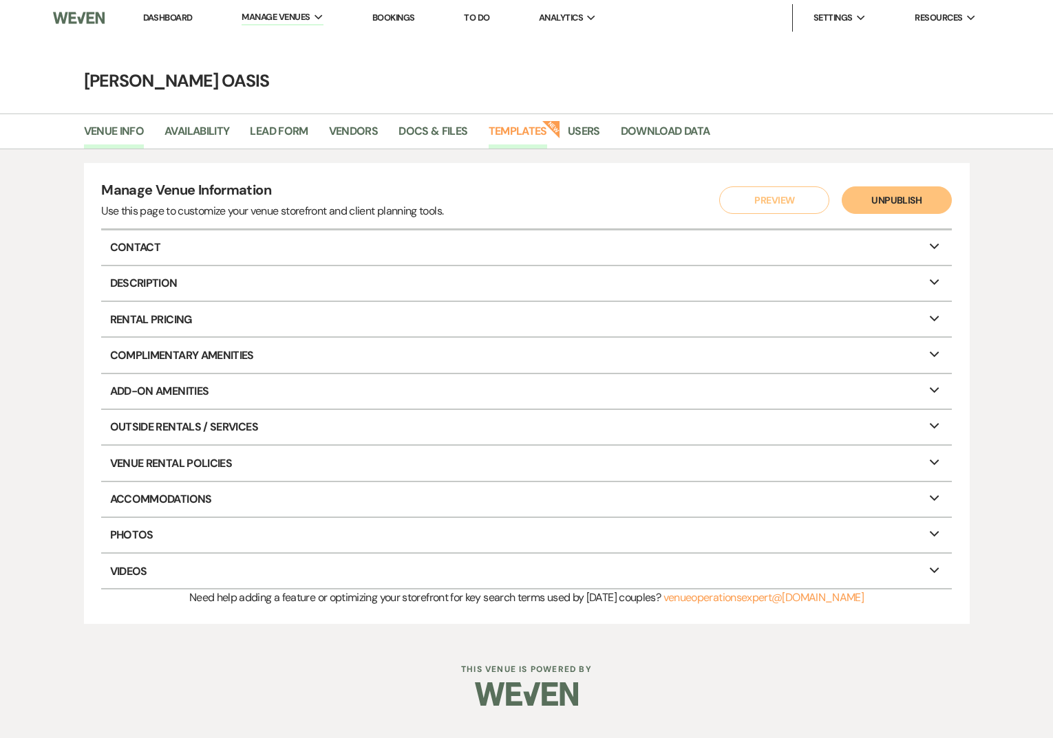
click at [517, 134] on link "Templates" at bounding box center [518, 135] width 58 height 26
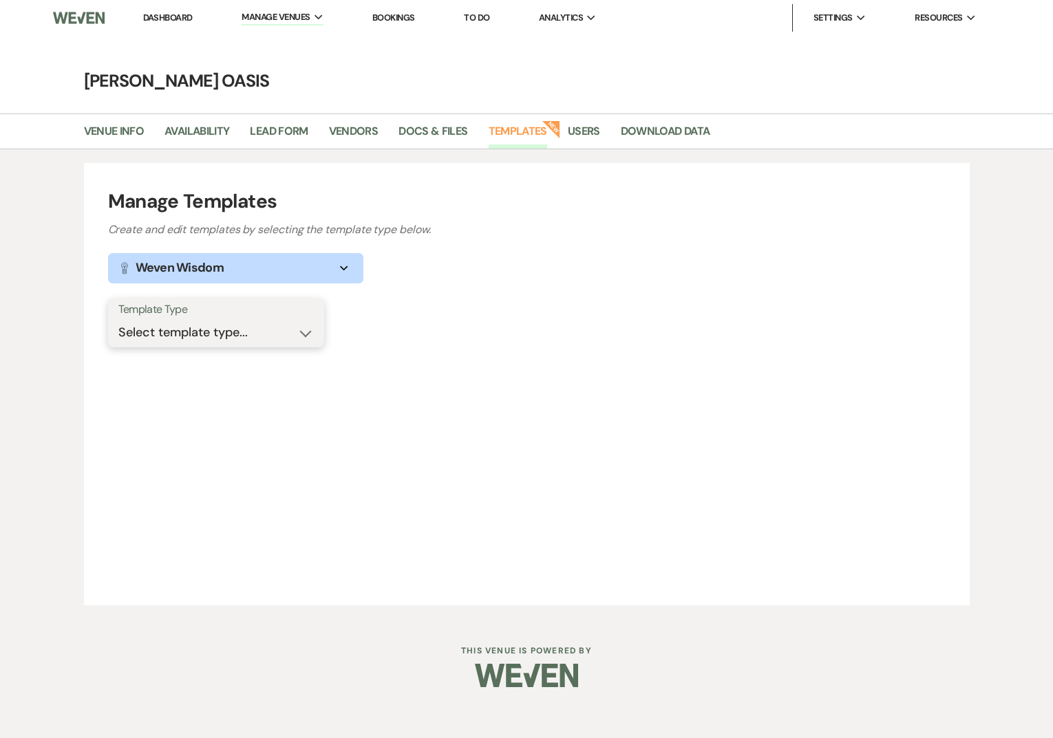
click at [231, 342] on select "Select template type... Task List Message Templates Payment Plan Inventory Item…" at bounding box center [215, 332] width 195 height 27
select select "Message Templates"
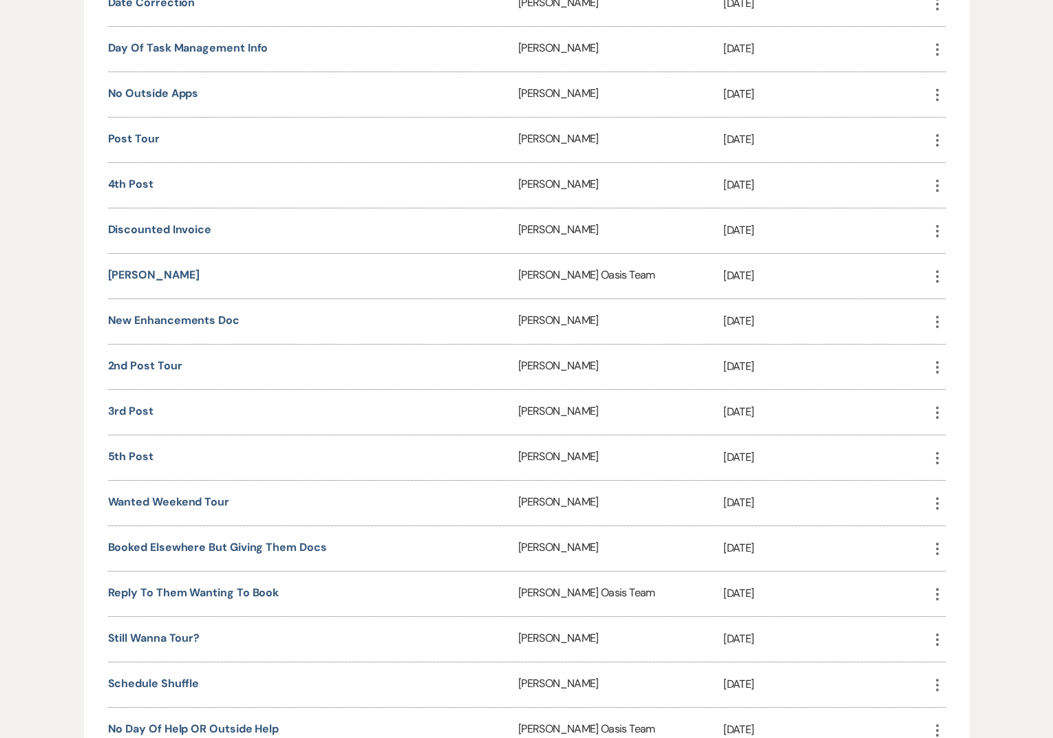
scroll to position [1909, 0]
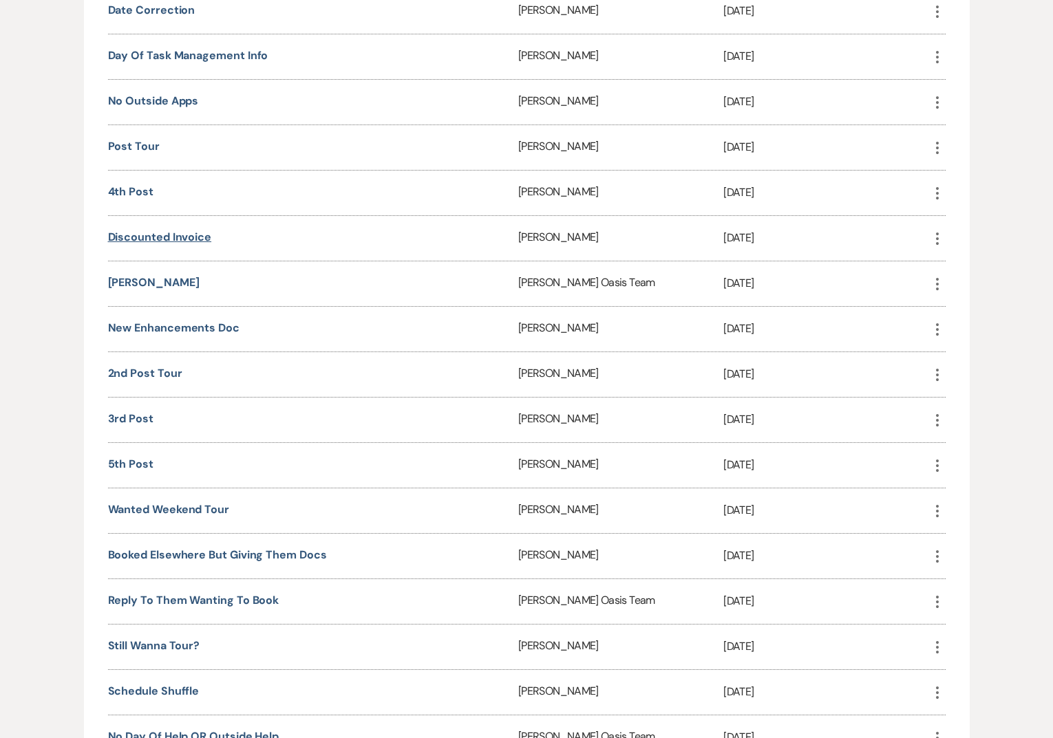
click at [167, 230] on link "discounted invoice" at bounding box center [160, 237] width 104 height 14
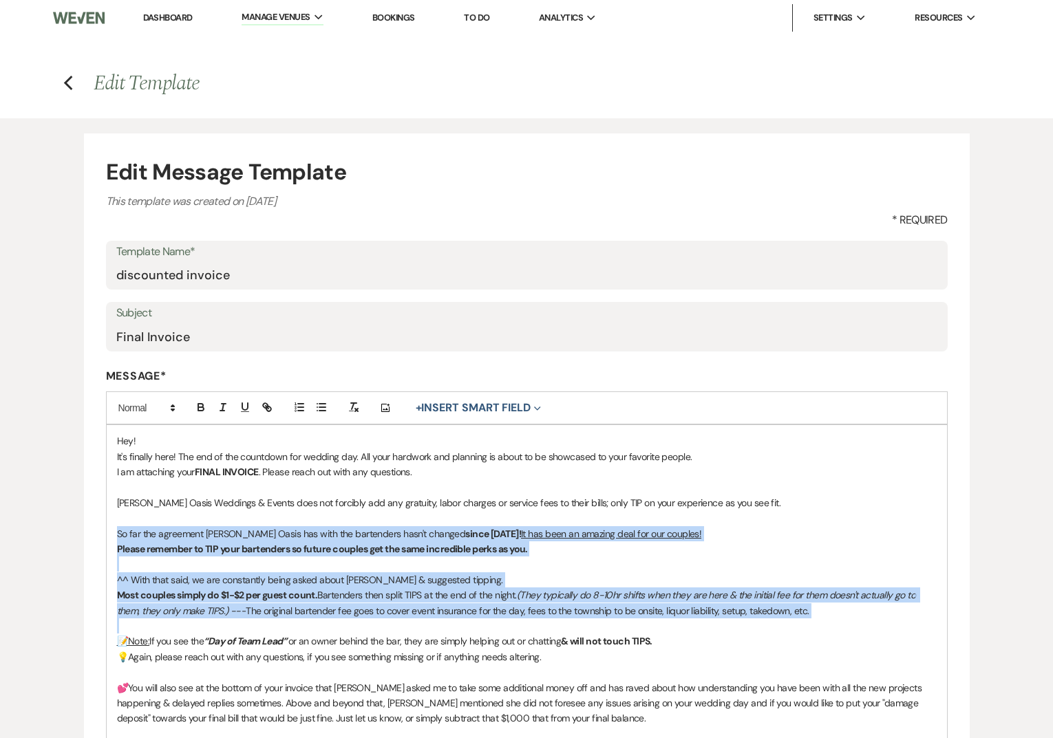
drag, startPoint x: 130, startPoint y: 620, endPoint x: 105, endPoint y: 535, distance: 88.2
click at [106, 535] on div "Hey! It's finally here! The end of the countdown for wedding day. All your hard…" at bounding box center [527, 626] width 842 height 403
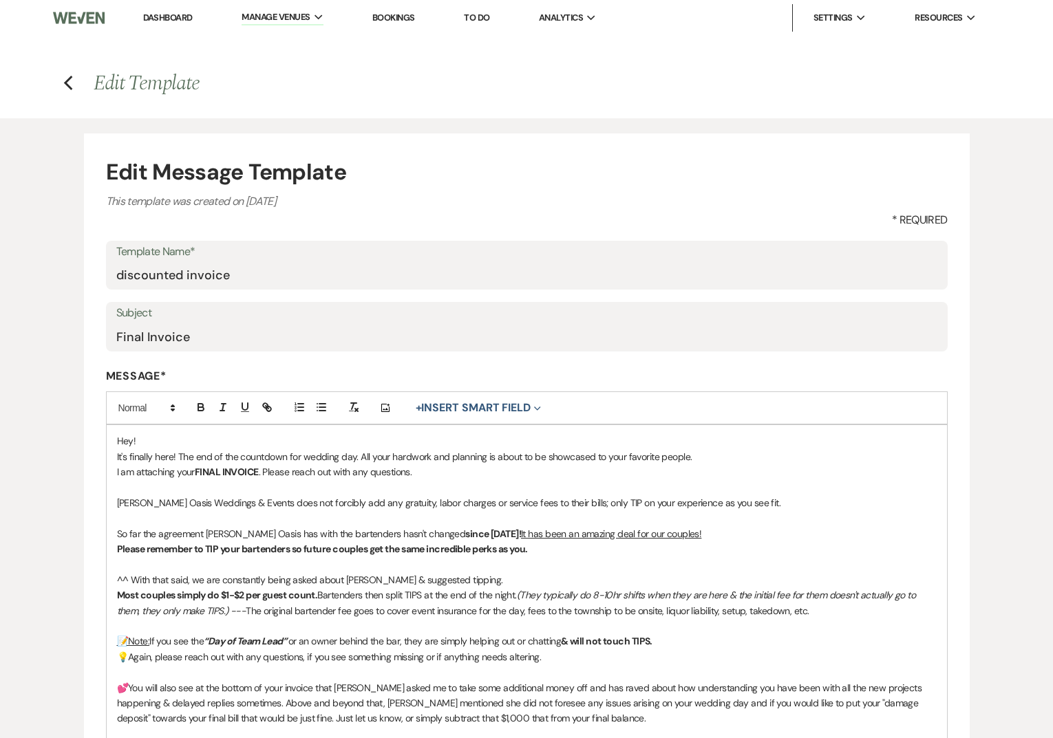
click at [142, 530] on span "So far the agreement Oehme Oasis has with the bartenders hasn't changed" at bounding box center [291, 534] width 349 height 12
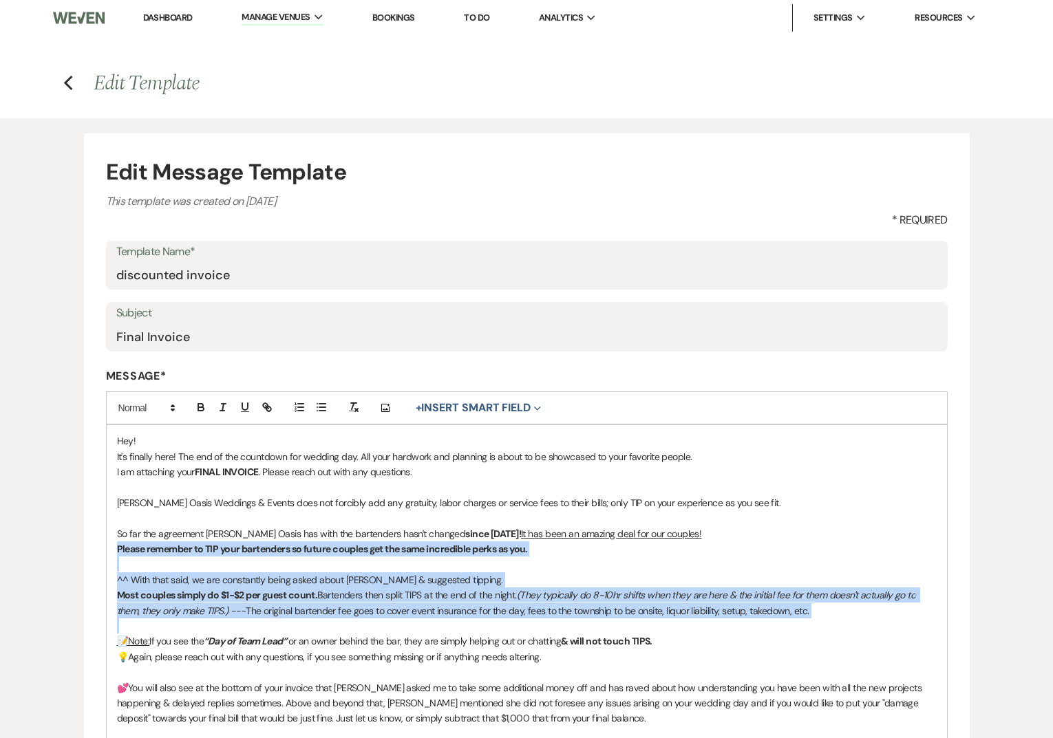
drag, startPoint x: 121, startPoint y: 613, endPoint x: 107, endPoint y: 543, distance: 71.5
click at [107, 543] on div "Hey! It's finally here! The end of the countdown for wedding day. All your hard…" at bounding box center [527, 626] width 840 height 402
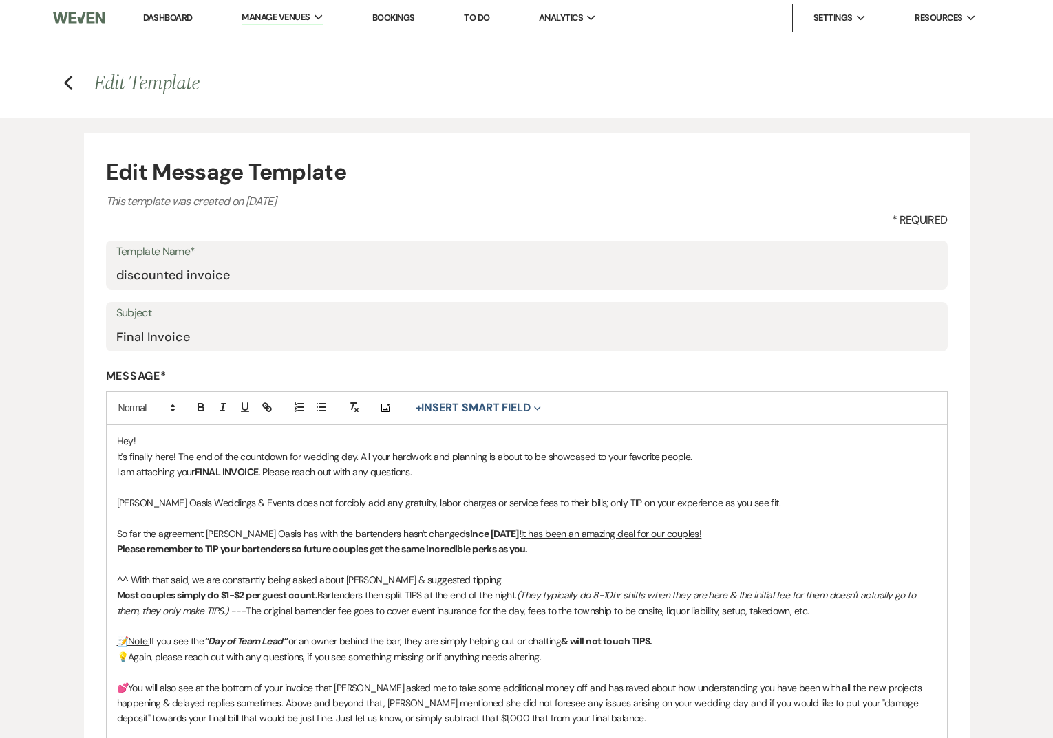
click at [113, 550] on div "Hey! It's finally here! The end of the countdown for wedding day. All your hard…" at bounding box center [527, 626] width 840 height 402
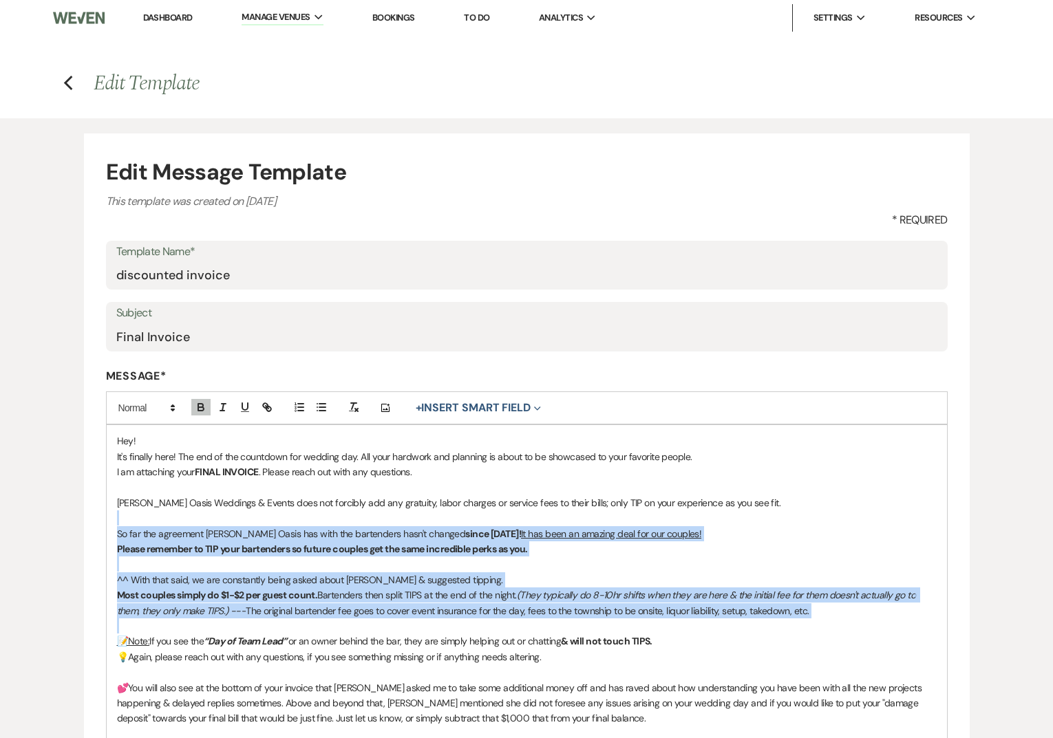
drag, startPoint x: 164, startPoint y: 623, endPoint x: 116, endPoint y: 524, distance: 110.8
click at [116, 524] on div "Hey! It's finally here! The end of the countdown for wedding day. All your hard…" at bounding box center [527, 626] width 840 height 402
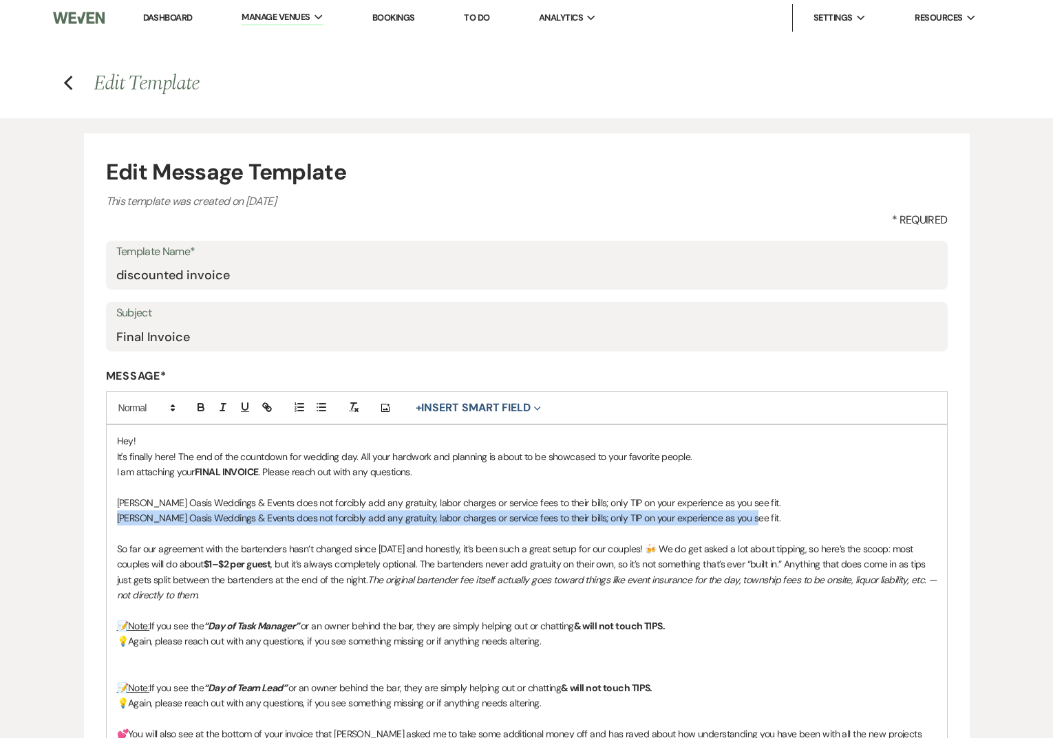
drag, startPoint x: 750, startPoint y: 520, endPoint x: 80, endPoint y: 517, distance: 670.2
click at [80, 517] on div "Edit Message Template This template was created on May 12, 2025 * Required Temp…" at bounding box center [526, 576] width 991 height 917
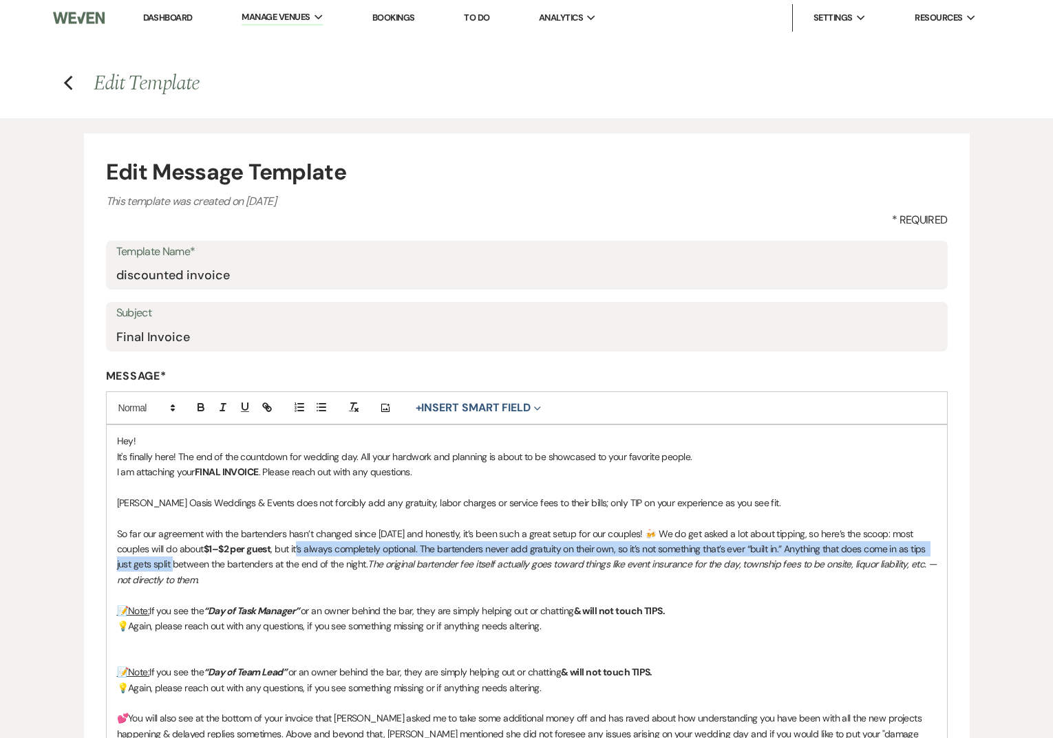
drag, startPoint x: 197, startPoint y: 550, endPoint x: 135, endPoint y: 557, distance: 62.9
click at [135, 557] on p "So far our agreement with the bartenders hasn’t changed since 2021 and honestly…" at bounding box center [526, 557] width 819 height 62
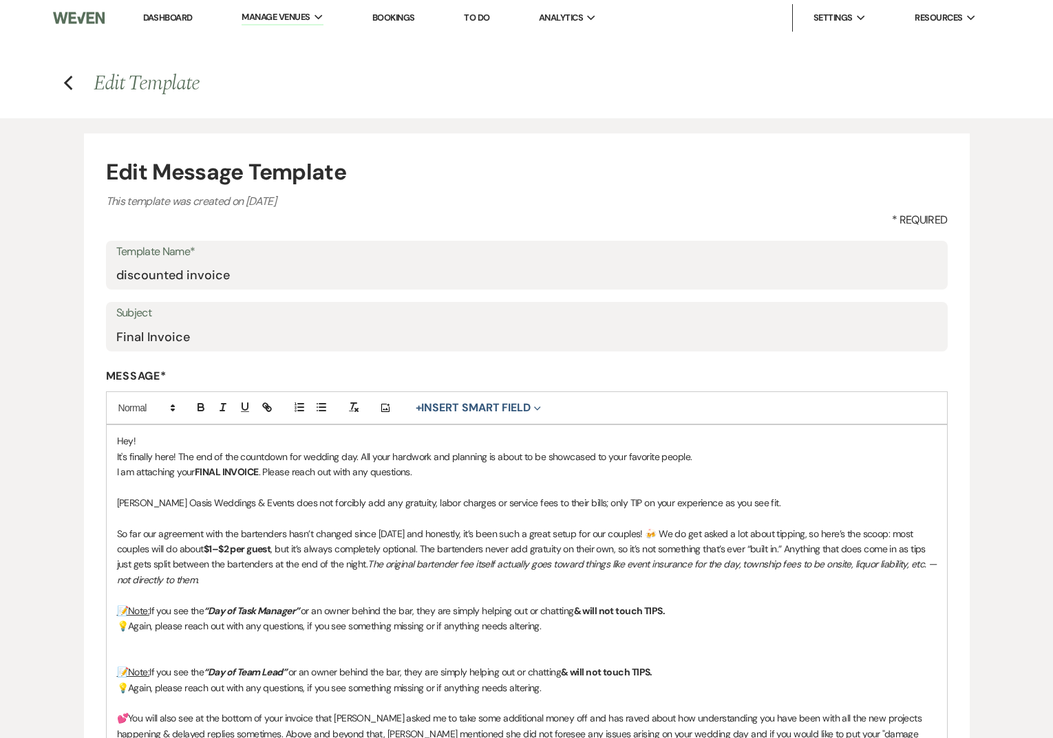
click at [237, 544] on strong "$1–$2 per guest" at bounding box center [237, 549] width 67 height 12
drag, startPoint x: 261, startPoint y: 544, endPoint x: 154, endPoint y: 547, distance: 106.7
click at [154, 548] on p "So far our agreement with the bartenders hasn’t changed since 2021 and honestly…" at bounding box center [526, 557] width 819 height 62
click at [203, 409] on icon "button" at bounding box center [201, 408] width 6 height 3
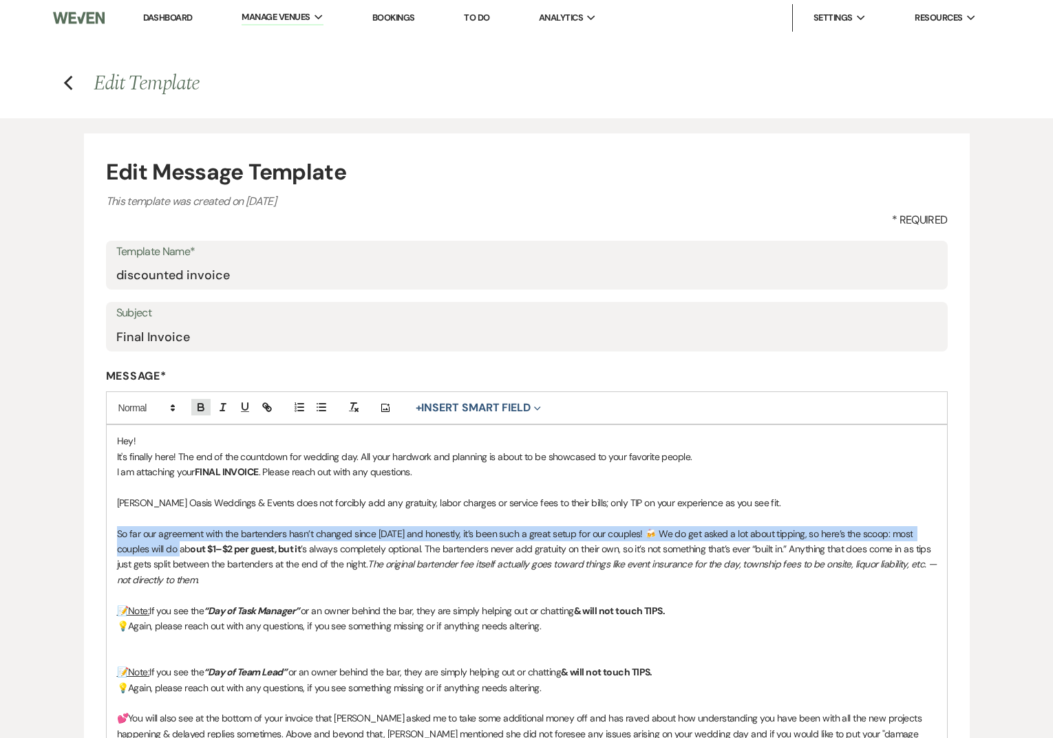
click at [203, 409] on icon "button" at bounding box center [201, 408] width 6 height 3
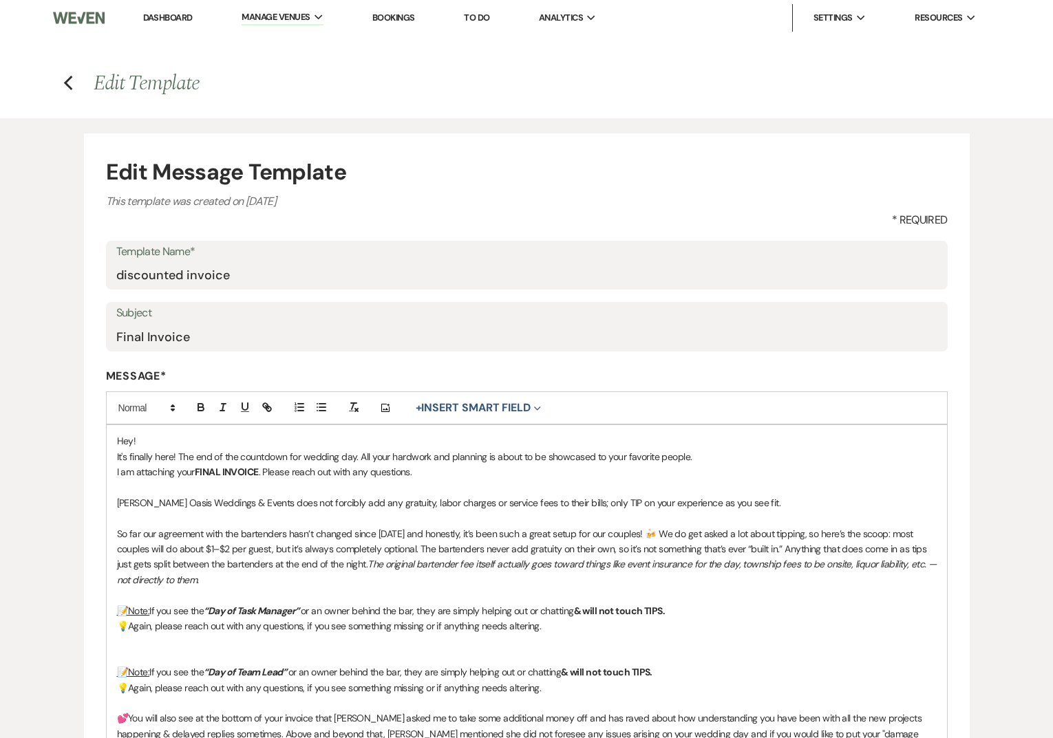
click at [235, 546] on p "So far our agreement with the bartenders hasn’t changed since 2021 and honestly…" at bounding box center [526, 557] width 819 height 62
drag, startPoint x: 558, startPoint y: 692, endPoint x: 85, endPoint y: 658, distance: 474.6
click at [85, 658] on form "Edit Message Template This template was created on May 12, 2025 * Required Temp…" at bounding box center [527, 576] width 886 height 887
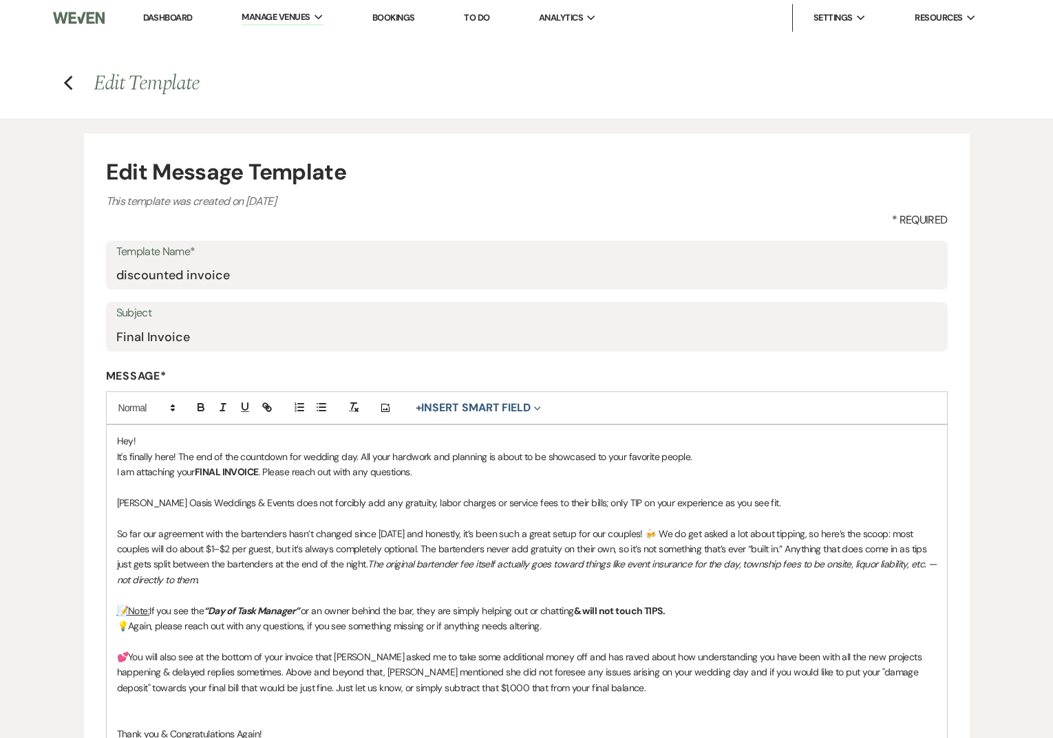
scroll to position [195, 0]
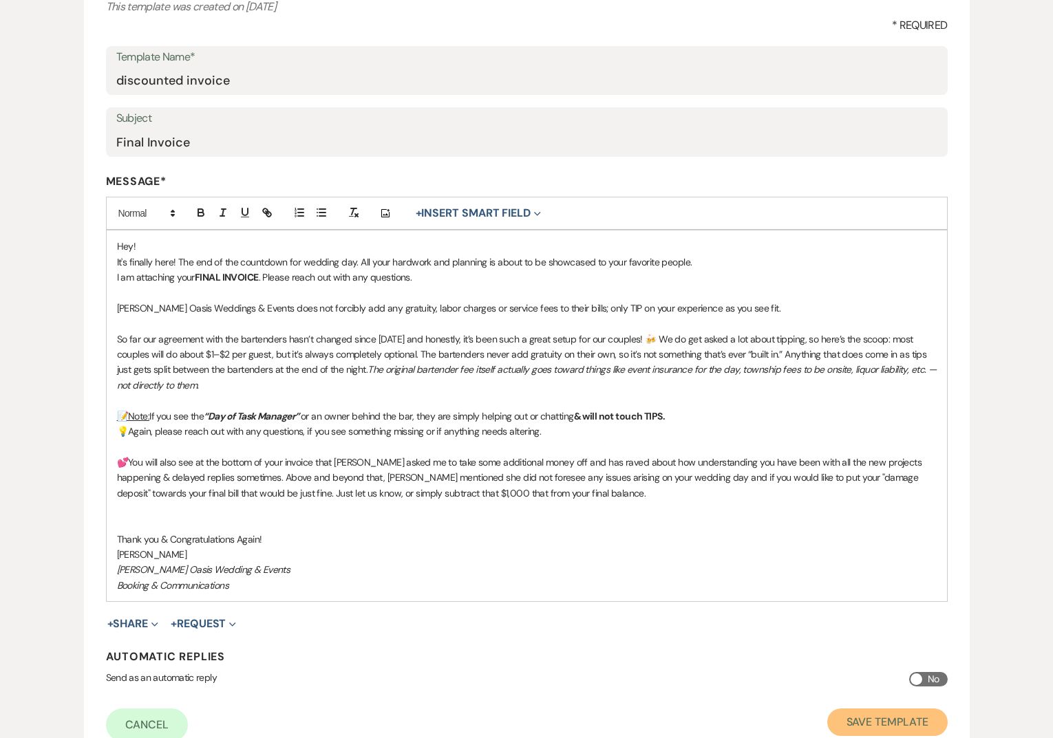
click at [855, 716] on button "Save Template" at bounding box center [887, 723] width 120 height 28
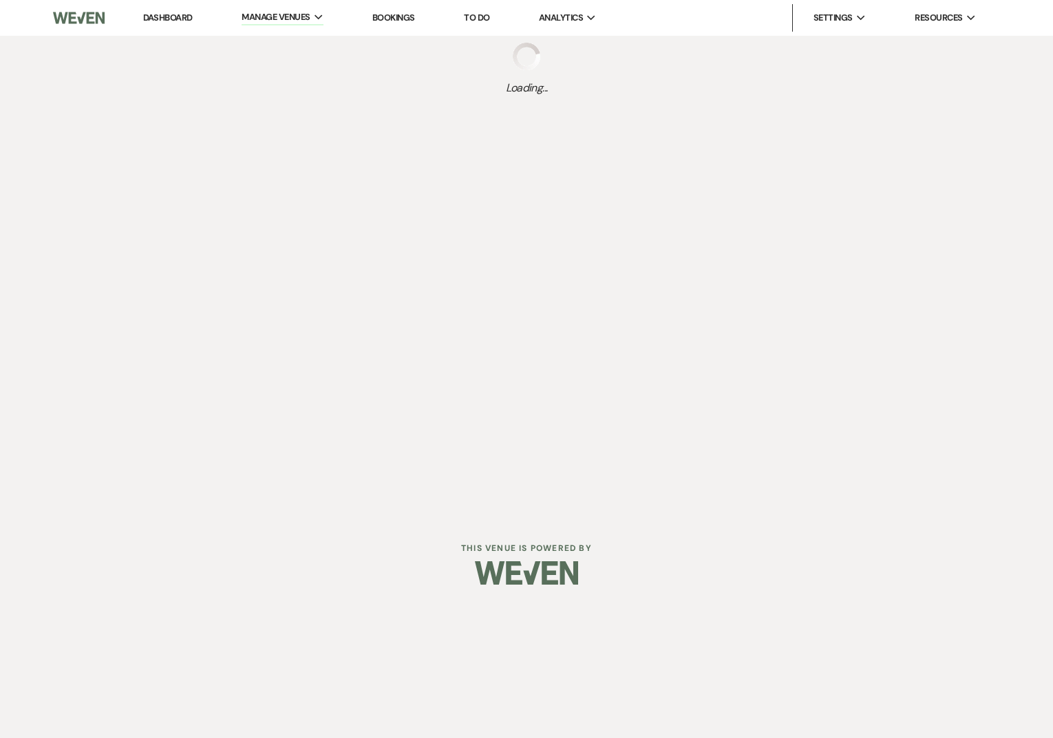
select select "Message Templates"
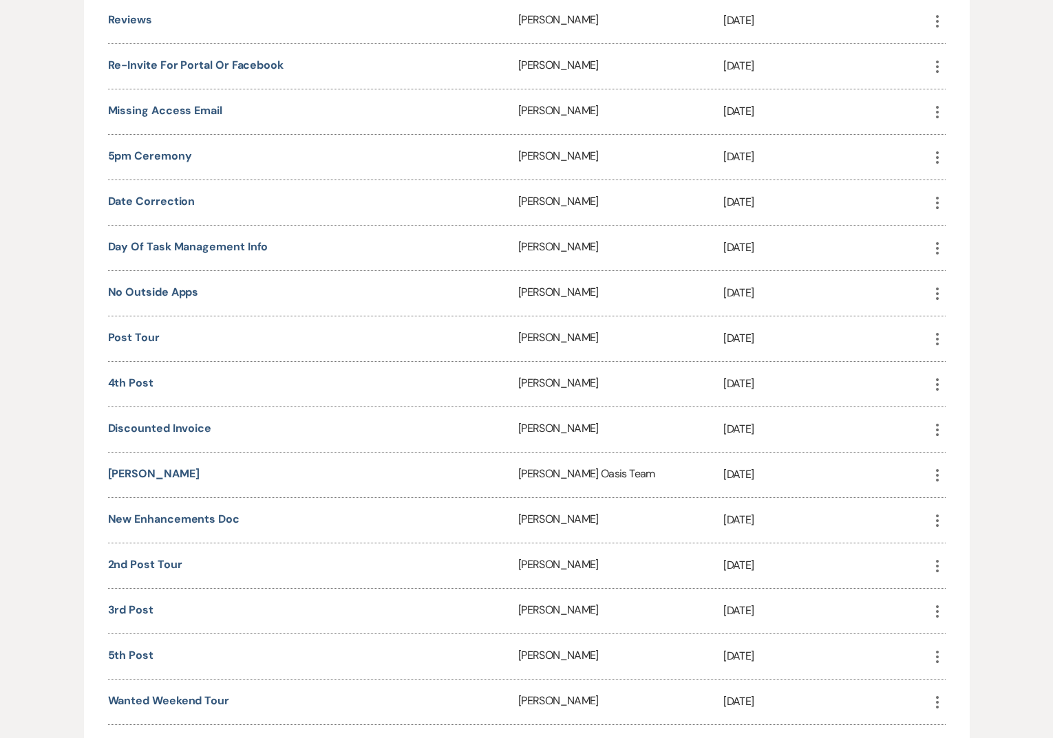
scroll to position [1719, 0]
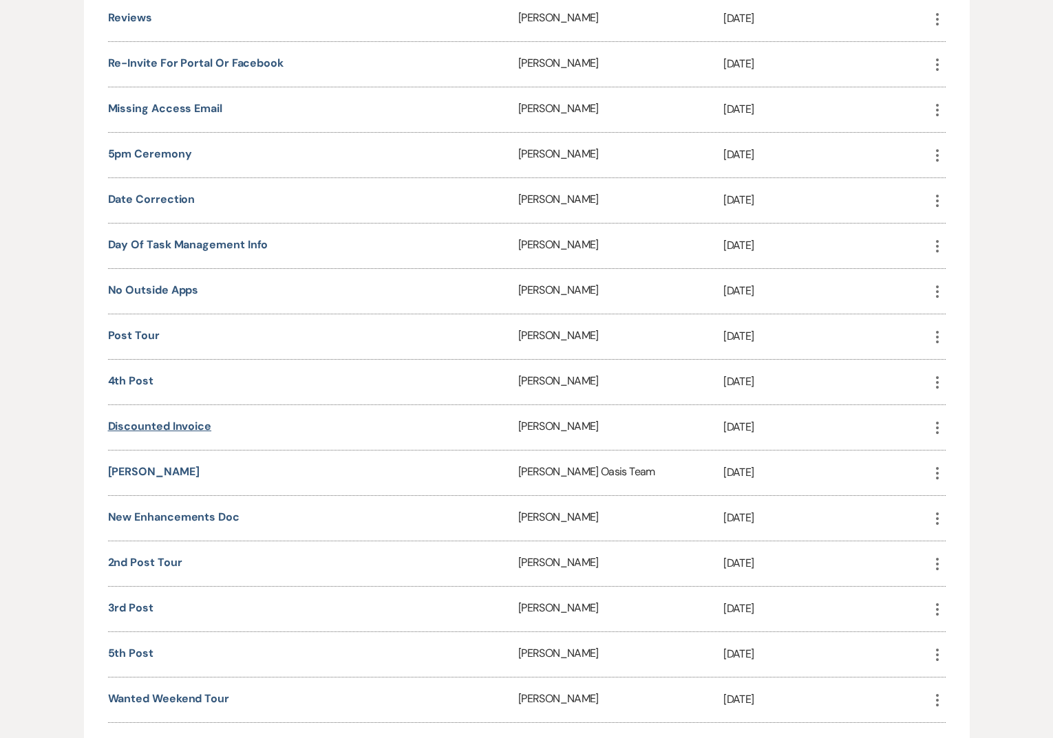
click at [155, 419] on link "discounted invoice" at bounding box center [160, 426] width 104 height 14
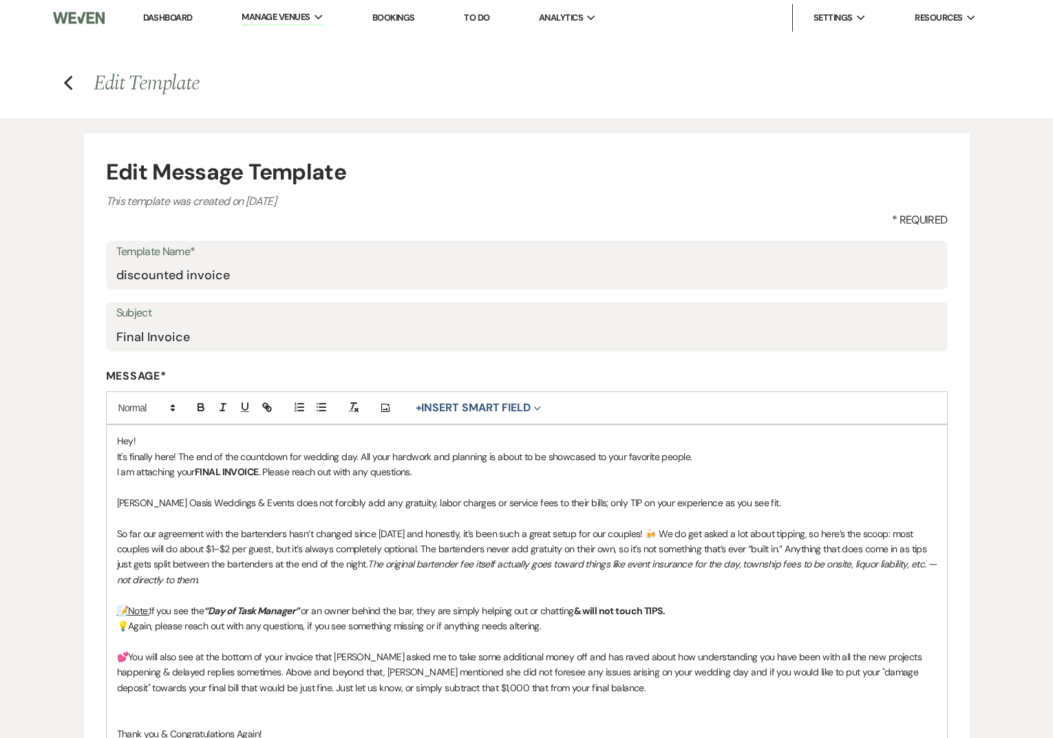
click at [280, 537] on p "So far our agreement with the bartenders hasn’t changed since [DATE] and honest…" at bounding box center [526, 557] width 819 height 62
copy div "Lor! Ip'd sitamet cons! Adi eli se doe temporinc utl etdolor mag. Ali enim admi…"
click at [180, 18] on link "Dashboard" at bounding box center [168, 18] width 50 height 12
